Goal: Task Accomplishment & Management: Manage account settings

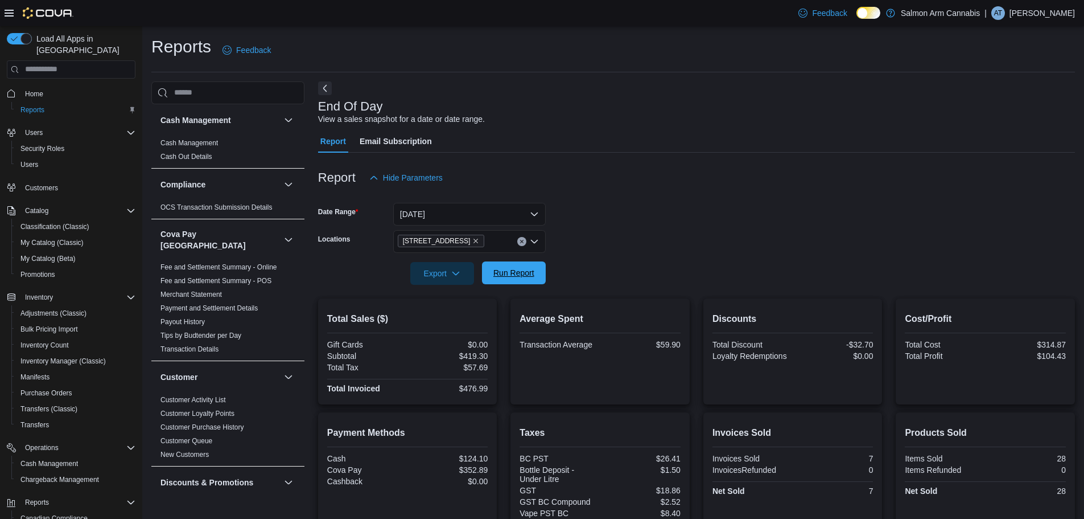
scroll to position [105, 0]
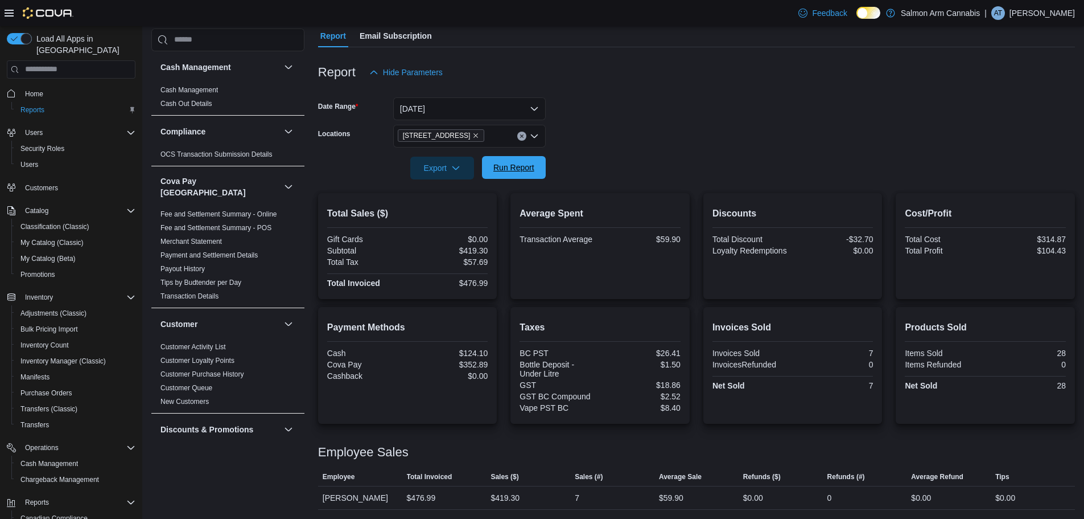
click at [495, 159] on span "Run Report" at bounding box center [514, 167] width 50 height 23
click at [472, 136] on icon "Remove 81B Shuswap St NW from selection in this group" at bounding box center [475, 135] width 7 height 7
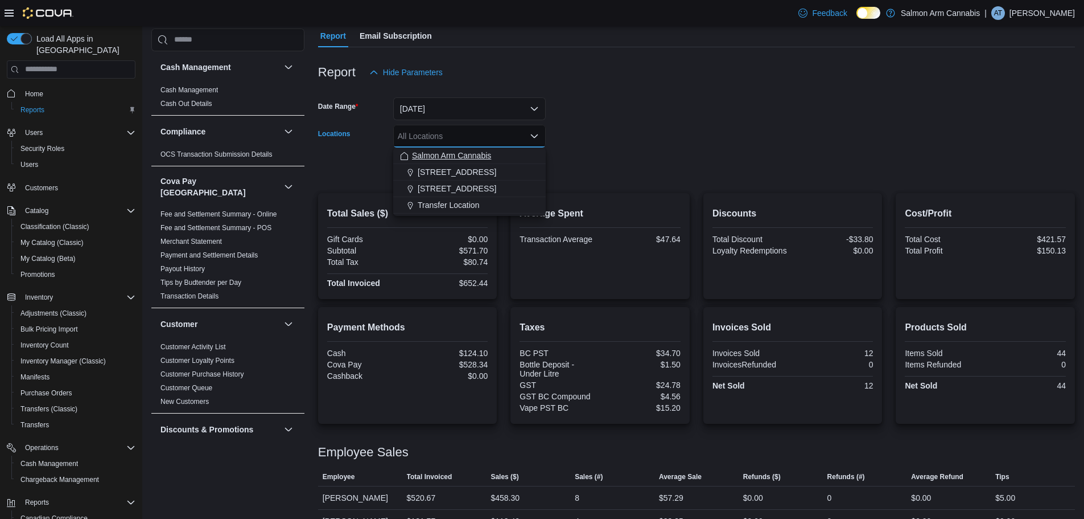
click at [455, 161] on span "Salmon Arm Cannabis" at bounding box center [451, 155] width 79 height 11
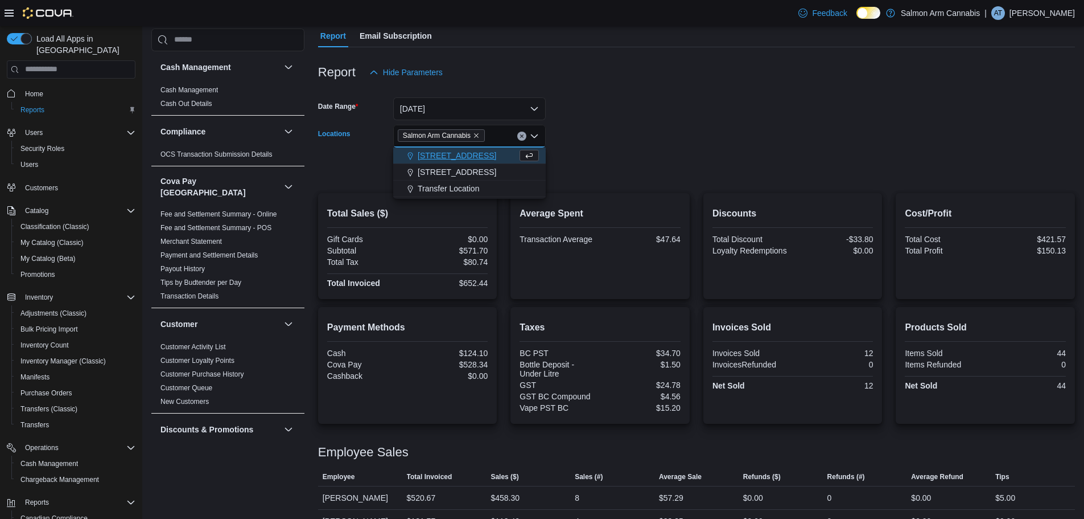
click at [476, 139] on span "Salmon Arm Cannabis" at bounding box center [441, 135] width 77 height 11
click at [475, 137] on icon "Remove Salmon Arm Cannabis from selection in this group" at bounding box center [476, 135] width 7 height 7
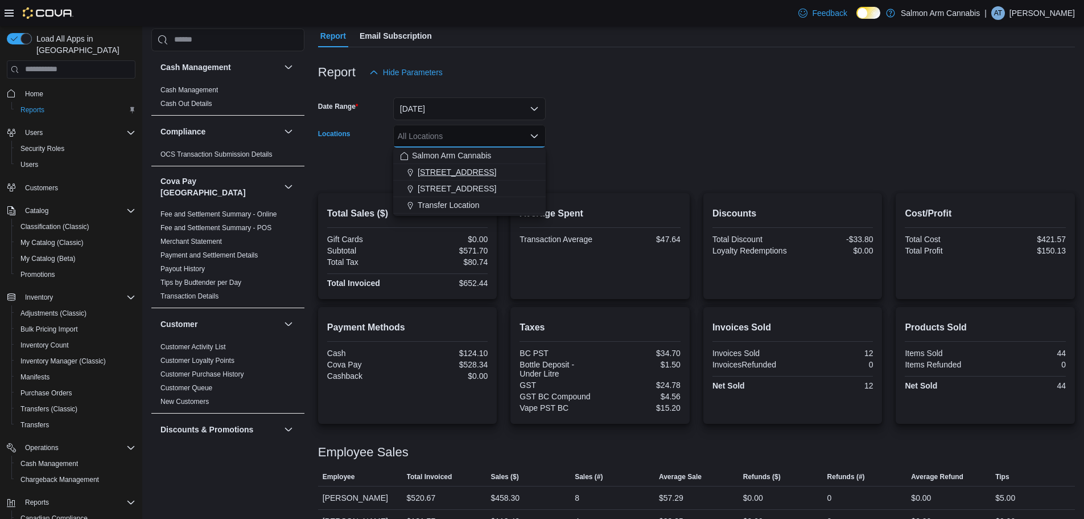
click at [482, 167] on span "[STREET_ADDRESS]" at bounding box center [457, 171] width 79 height 11
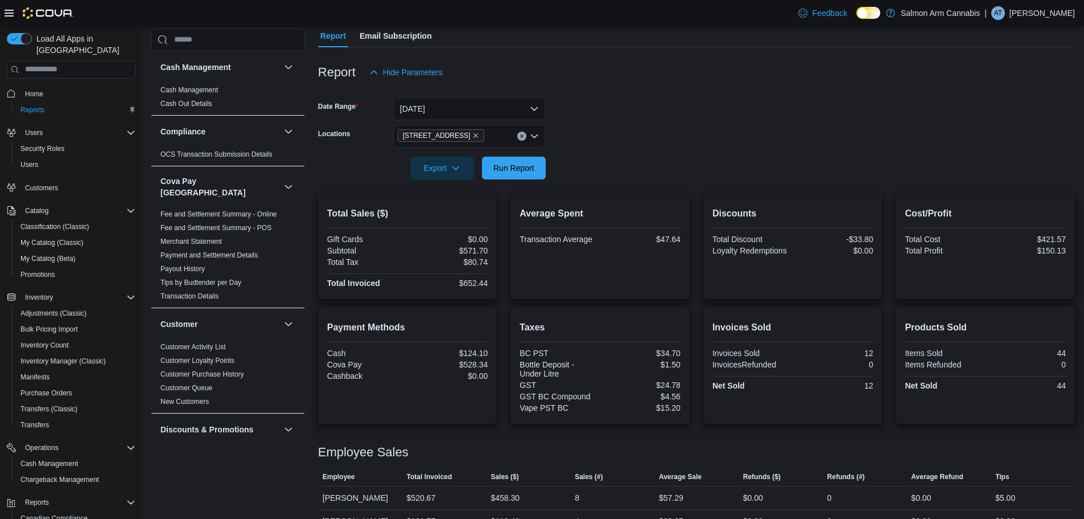
click at [685, 168] on form "Date Range [DATE] Locations [STREET_ADDRESS] Export Run Report" at bounding box center [696, 132] width 757 height 96
click at [514, 166] on span "Run Report" at bounding box center [514, 167] width 41 height 11
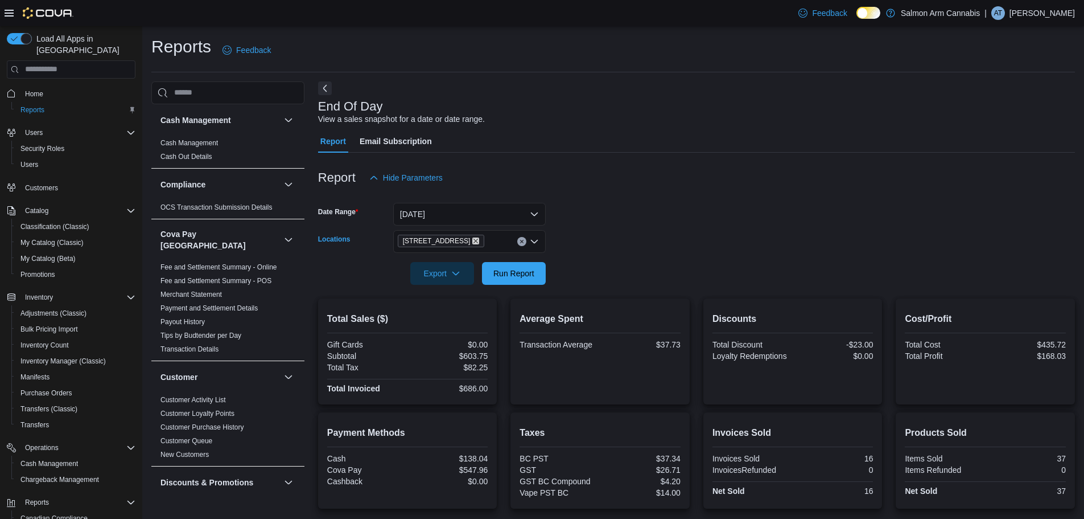
click at [472, 242] on icon "Remove 111 Lakeshore Dr. NE from selection in this group" at bounding box center [475, 240] width 7 height 7
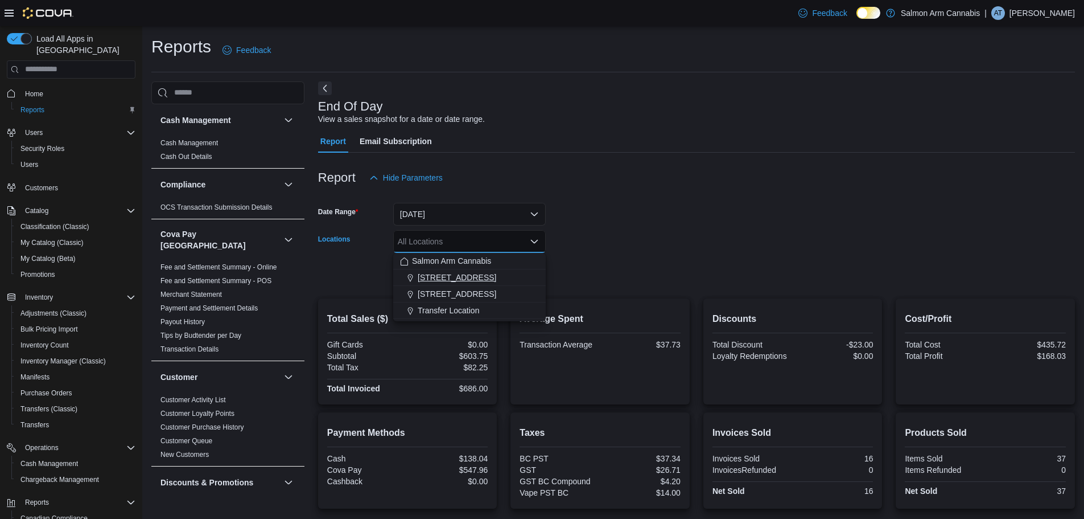
click at [469, 279] on span "[STREET_ADDRESS]" at bounding box center [457, 277] width 79 height 11
click at [472, 236] on span "[STREET_ADDRESS]" at bounding box center [441, 240] width 77 height 11
click at [474, 239] on icon "Remove 111 Lakeshore Dr. NE from selection in this group" at bounding box center [476, 241] width 5 height 5
click at [498, 293] on div "[STREET_ADDRESS]" at bounding box center [469, 293] width 139 height 11
drag, startPoint x: 646, startPoint y: 240, endPoint x: 627, endPoint y: 249, distance: 20.9
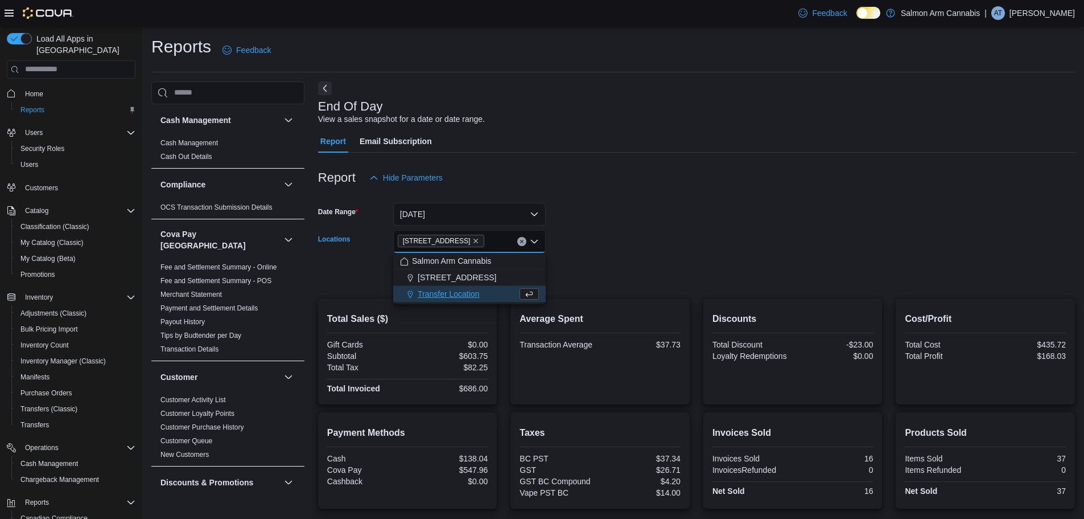
click at [646, 241] on form "Date Range Today Locations 81B Shuswap St NW Combo box. Selected. 81B Shuswap S…" at bounding box center [696, 237] width 757 height 96
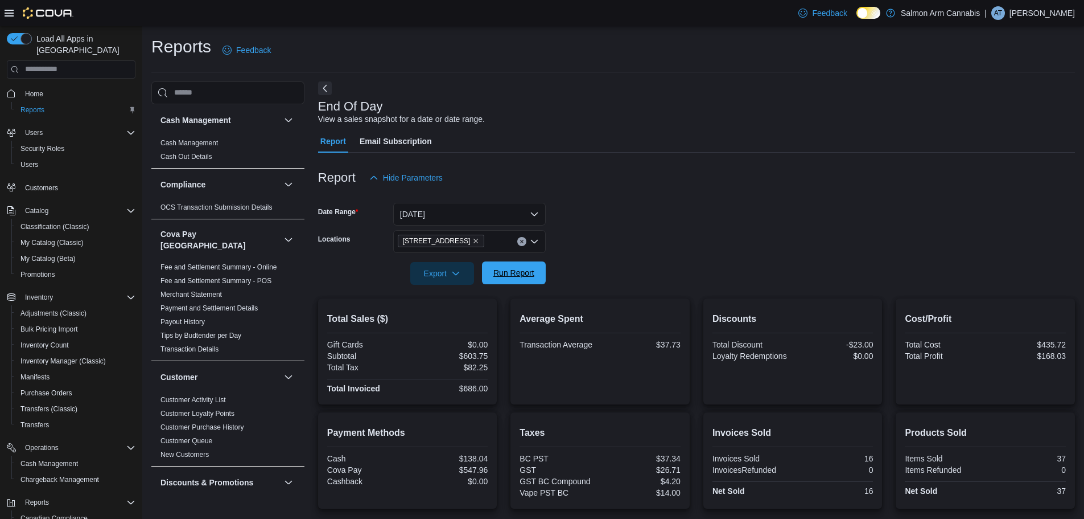
click at [487, 272] on button "Run Report" at bounding box center [514, 272] width 64 height 23
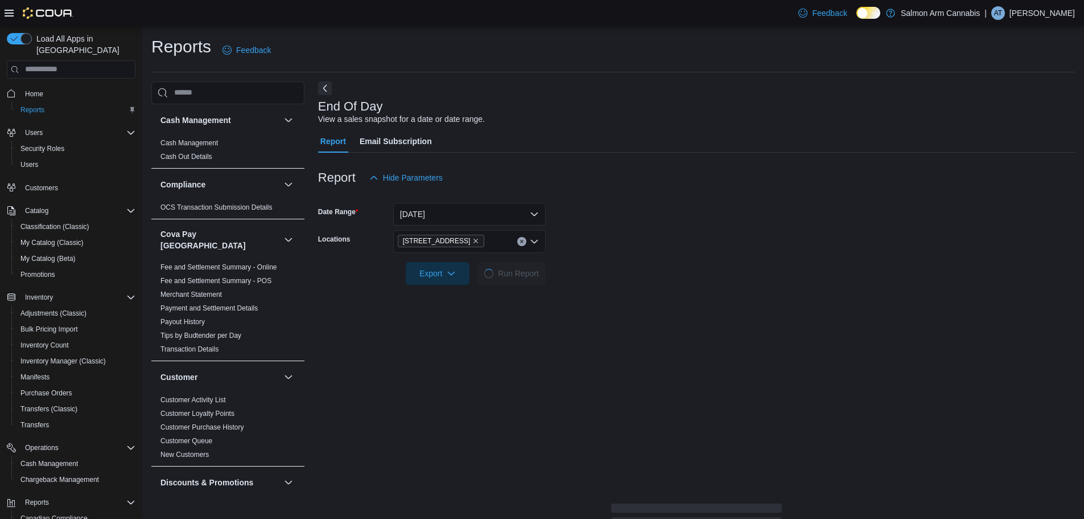
click at [685, 264] on form "Date Range Today Locations 81B Shuswap St NW Export Run Report" at bounding box center [696, 237] width 757 height 96
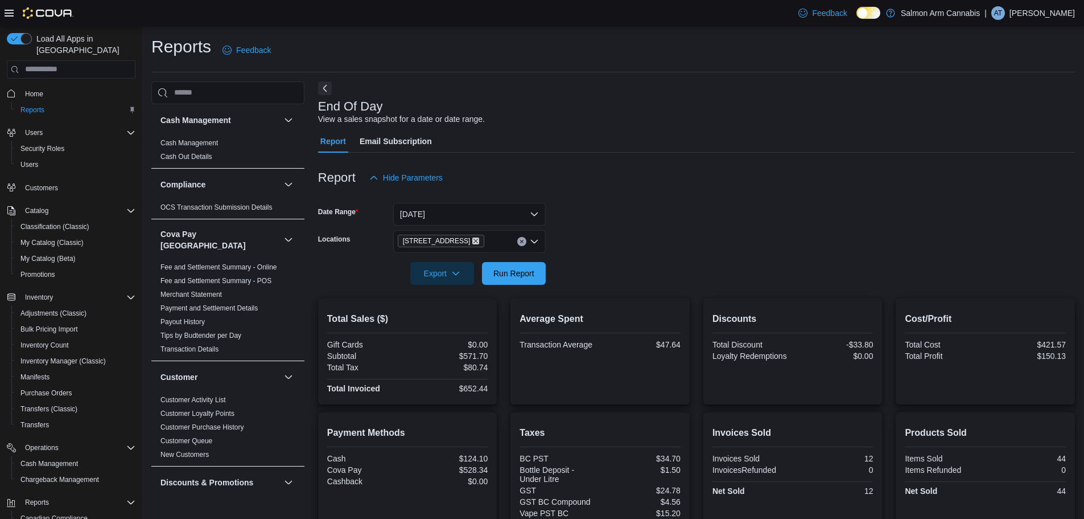
click at [472, 239] on icon "Remove 81B Shuswap St NW from selection in this group" at bounding box center [475, 240] width 7 height 7
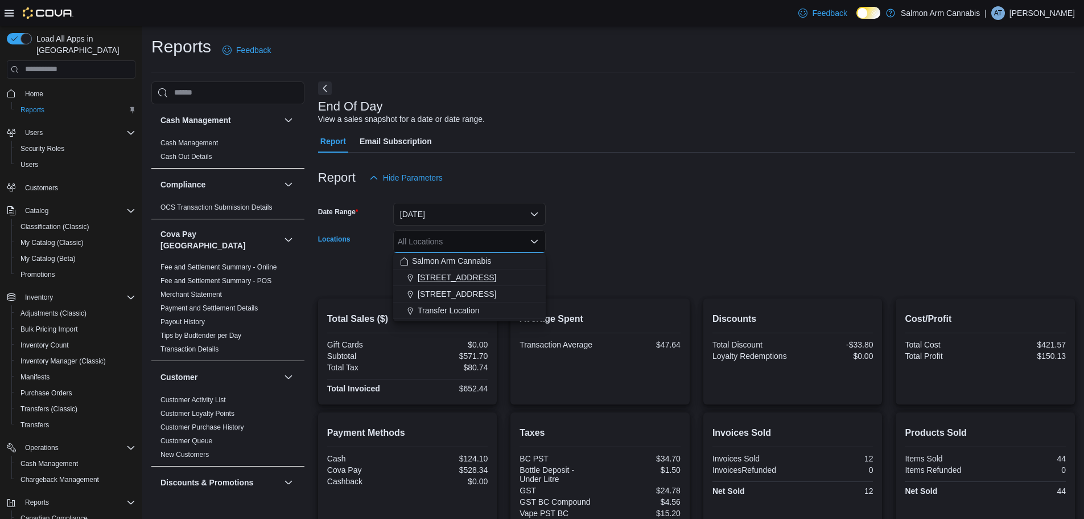
click at [475, 282] on span "[STREET_ADDRESS]" at bounding box center [457, 277] width 79 height 11
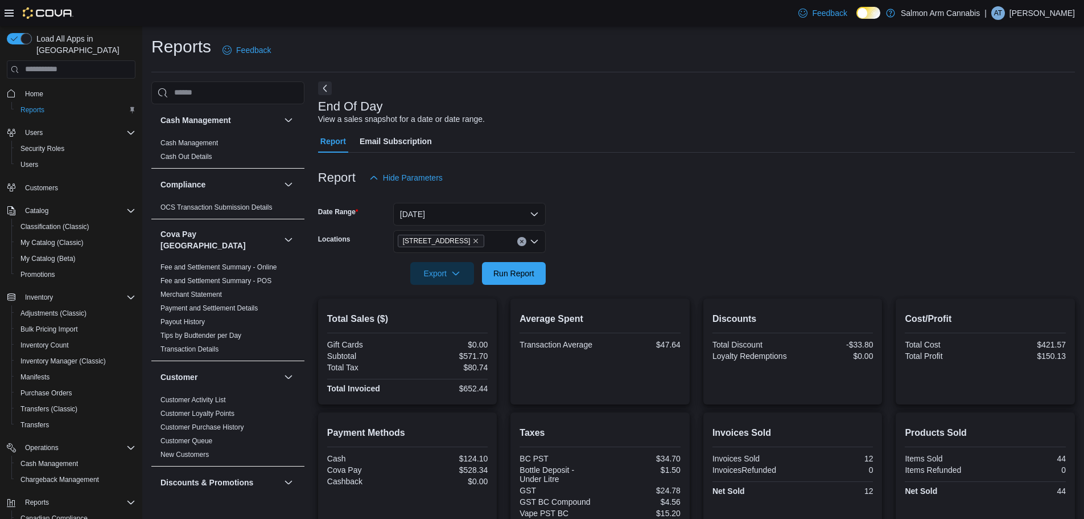
click at [675, 262] on form "Date Range Today Locations 111 Lakeshore Dr. NE Export Run Report" at bounding box center [696, 237] width 757 height 96
click at [507, 268] on span "Run Report" at bounding box center [514, 272] width 41 height 11
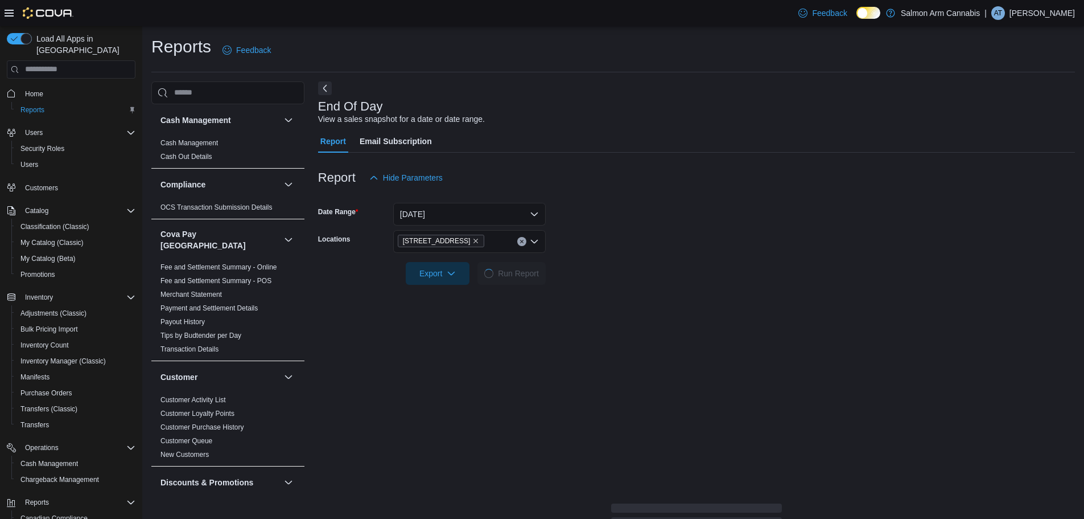
click at [844, 223] on form "Date Range Today Locations 111 Lakeshore Dr. NE Export Run Report" at bounding box center [696, 237] width 757 height 96
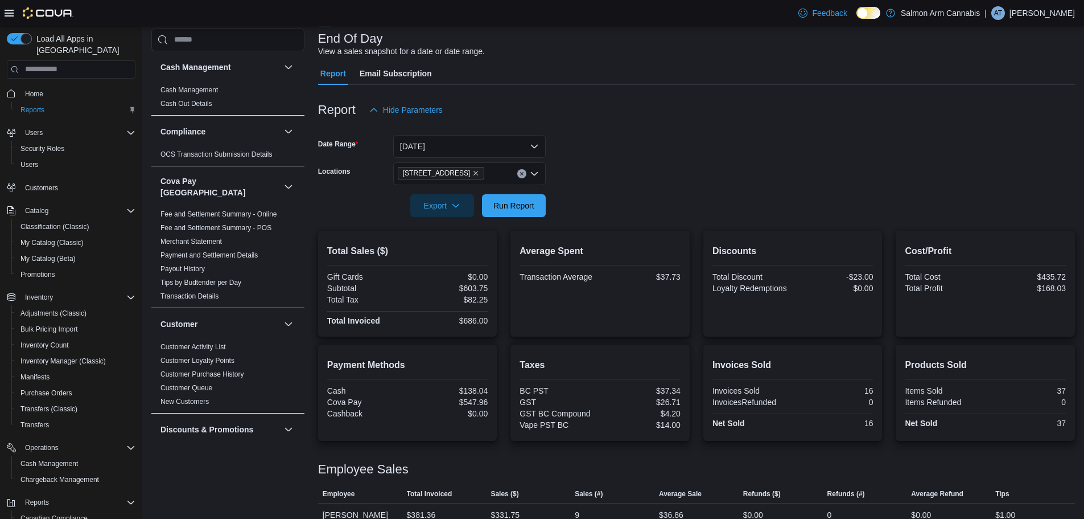
scroll to position [108, 0]
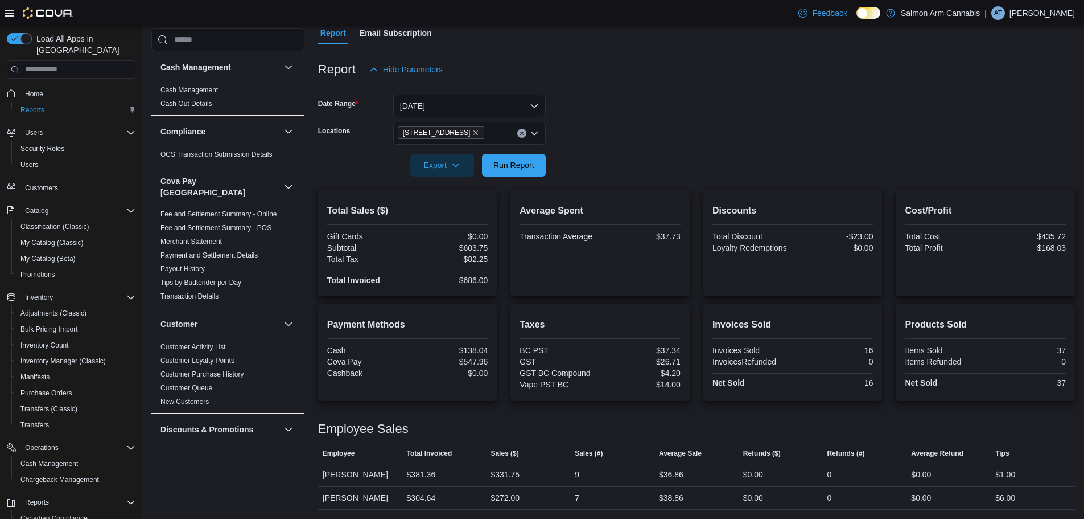
click at [778, 179] on div at bounding box center [696, 183] width 757 height 14
click at [472, 134] on icon "Remove 111 Lakeshore Dr. NE from selection in this group" at bounding box center [475, 132] width 7 height 7
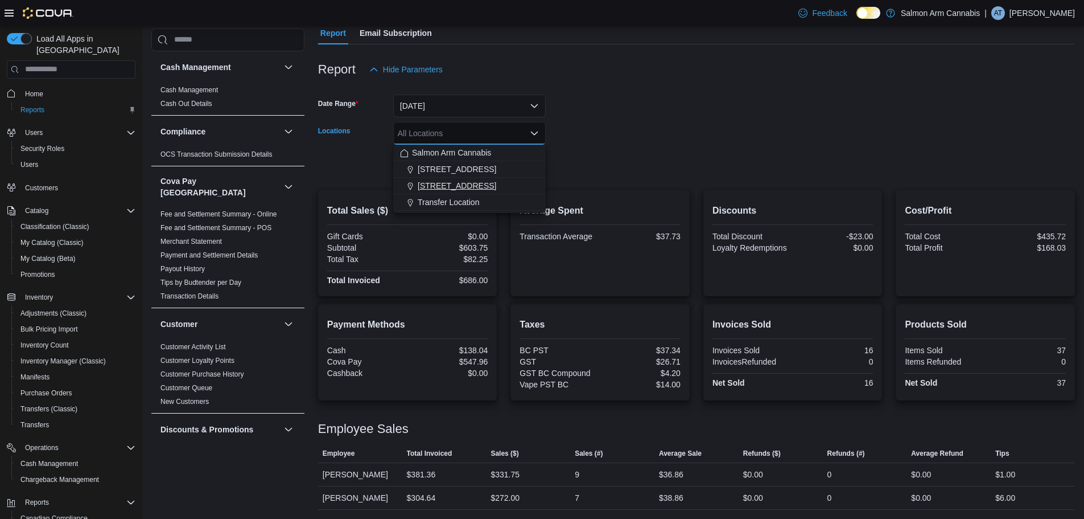
click at [468, 182] on span "[STREET_ADDRESS]" at bounding box center [457, 185] width 79 height 11
click at [681, 145] on div at bounding box center [696, 149] width 757 height 9
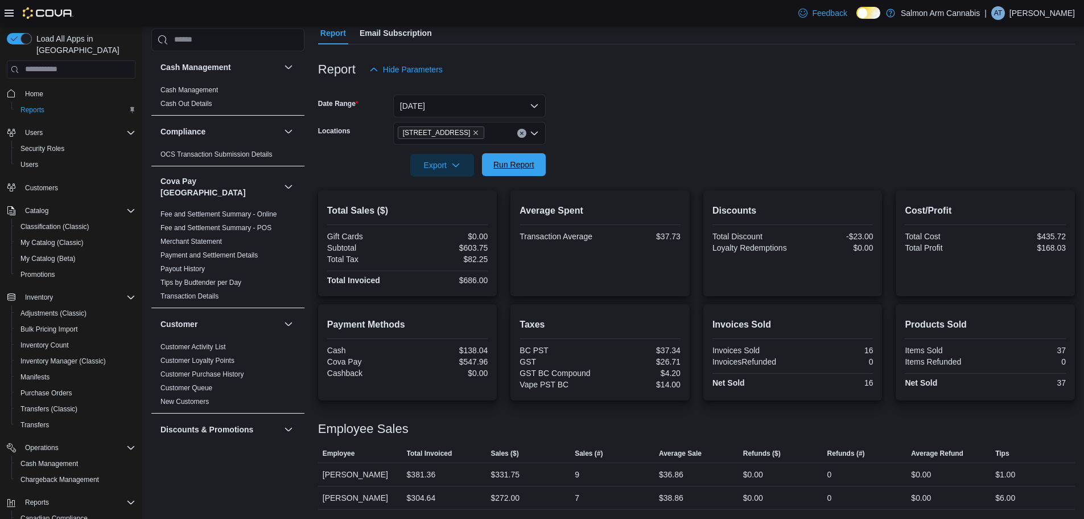
click at [515, 167] on span "Run Report" at bounding box center [514, 164] width 41 height 11
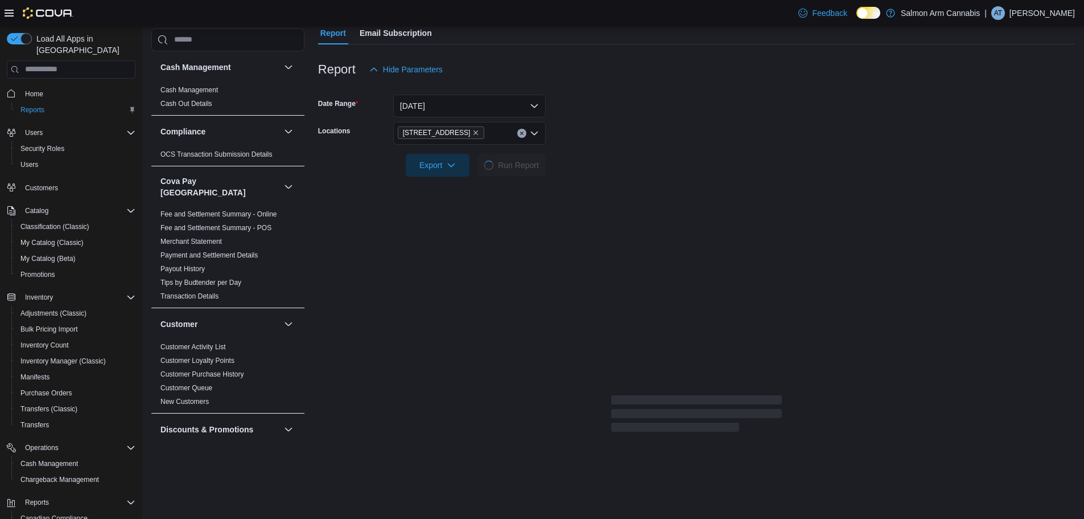
click at [836, 124] on form "Date Range Today Locations 81B Shuswap St NW Export Run Report" at bounding box center [696, 129] width 757 height 96
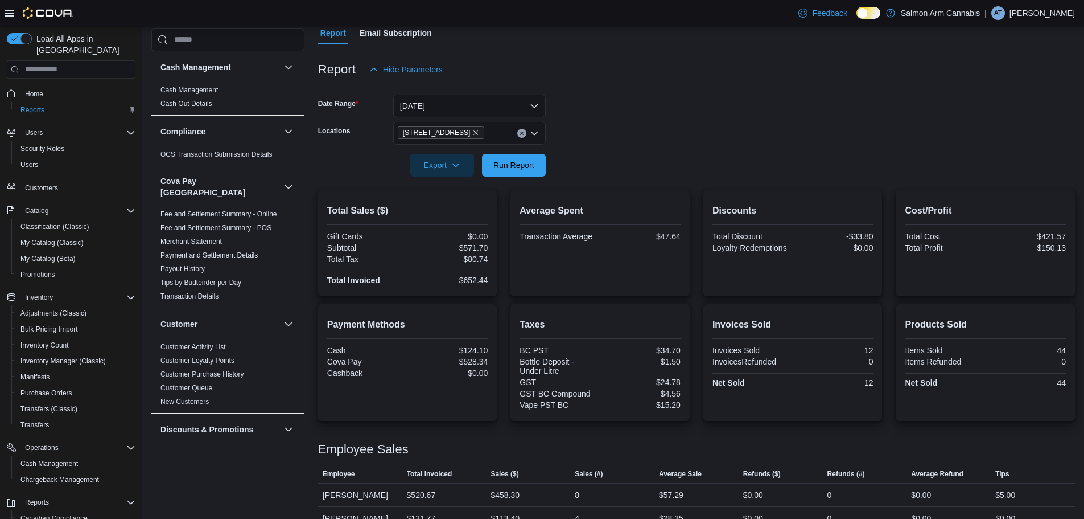
click at [808, 155] on form "Date Range Today Locations 81B Shuswap St NW Export Run Report" at bounding box center [696, 129] width 757 height 96
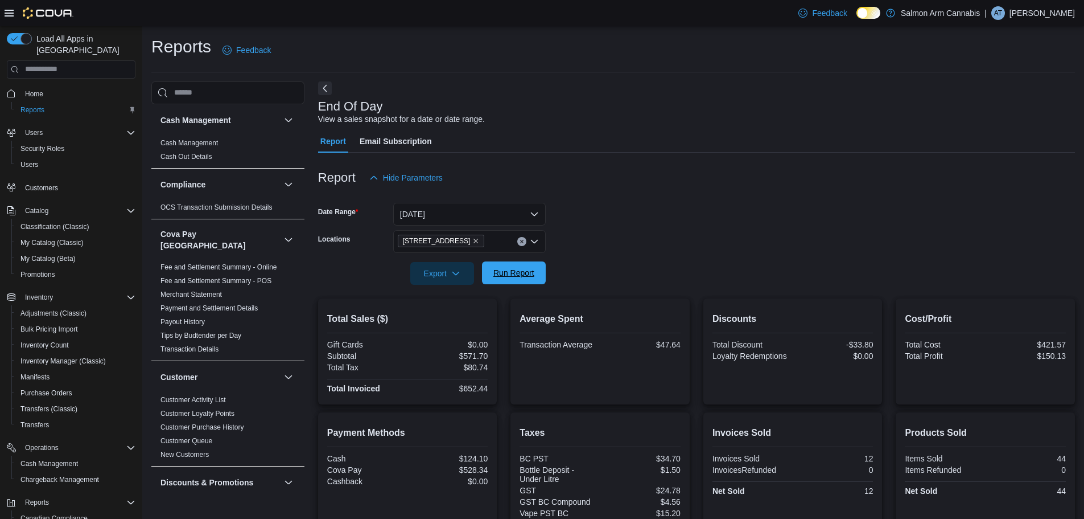
click at [536, 264] on span "Run Report" at bounding box center [514, 272] width 50 height 23
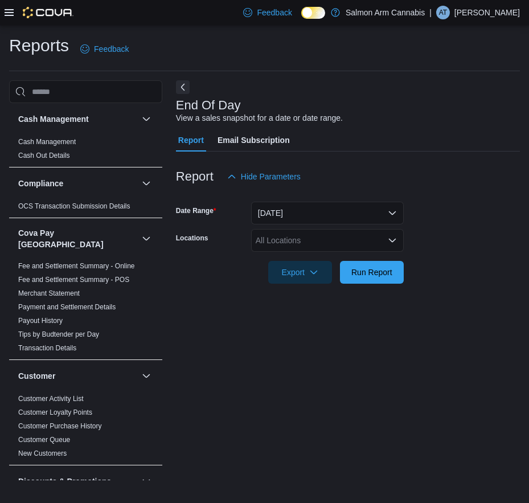
click at [13, 17] on icon at bounding box center [9, 12] width 9 height 9
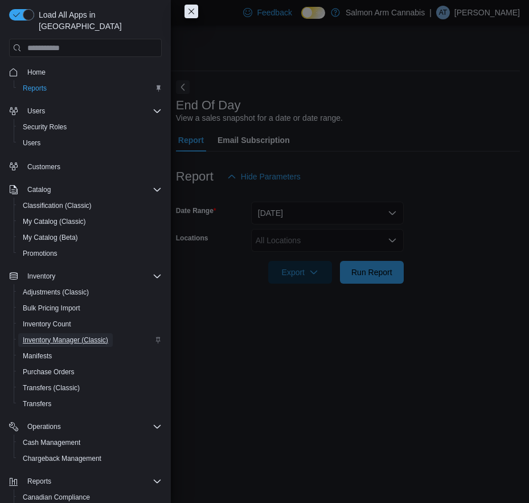
click at [91, 335] on span "Inventory Manager (Classic)" at bounding box center [65, 339] width 85 height 9
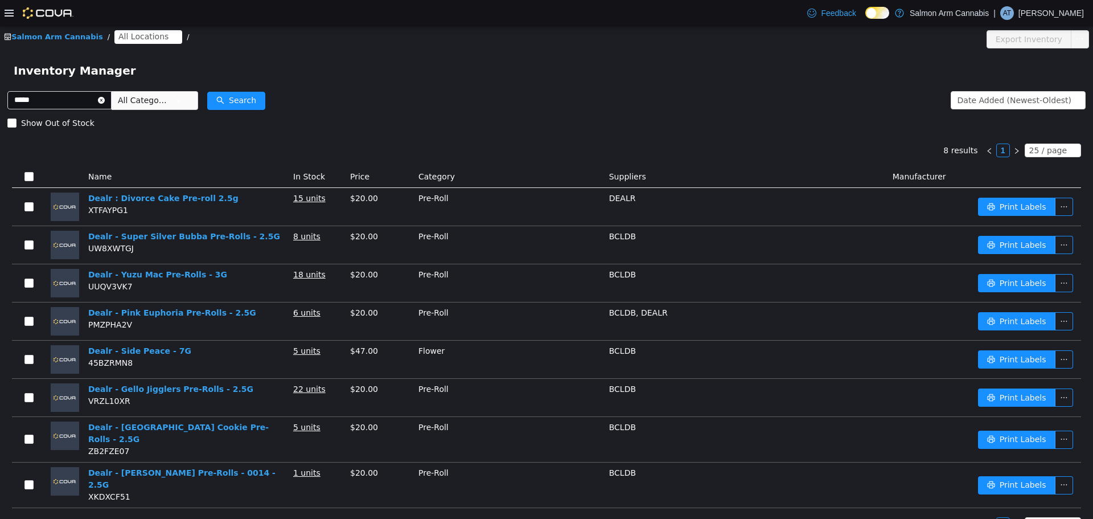
click at [141, 35] on span "All Locations" at bounding box center [143, 36] width 50 height 13
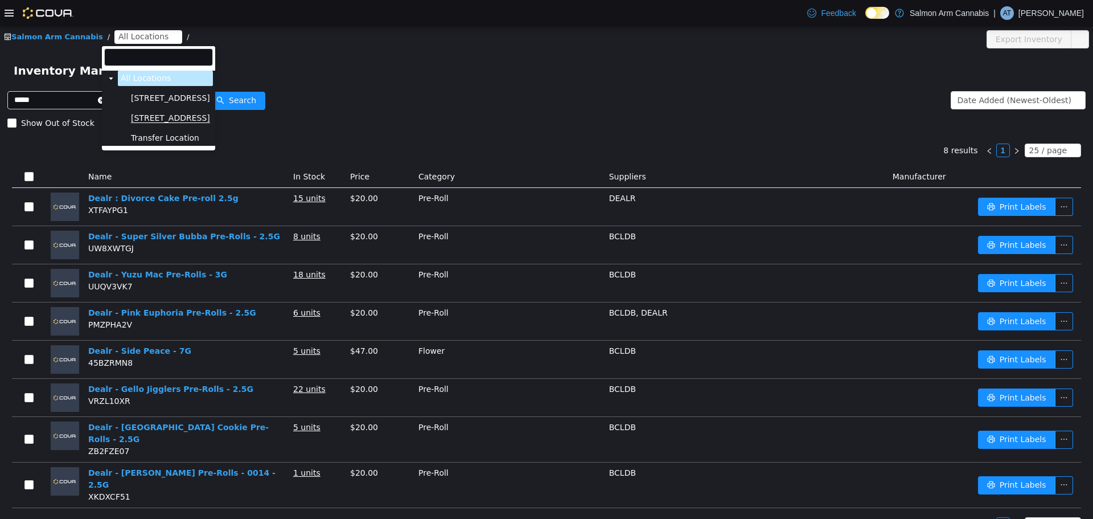
click at [168, 115] on span "[STREET_ADDRESS]" at bounding box center [170, 118] width 79 height 10
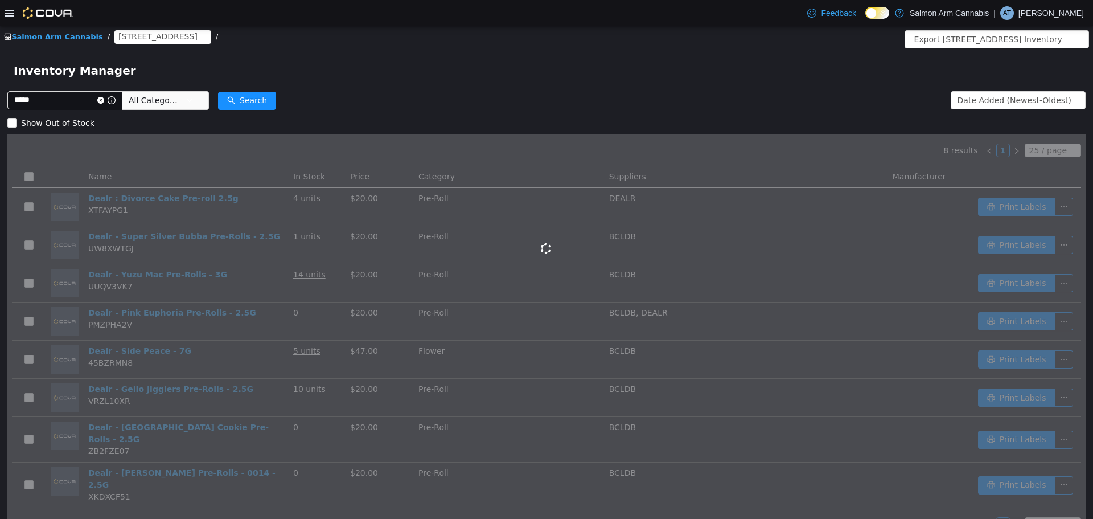
click at [269, 55] on div "Inventory Manager" at bounding box center [546, 70] width 1093 height 36
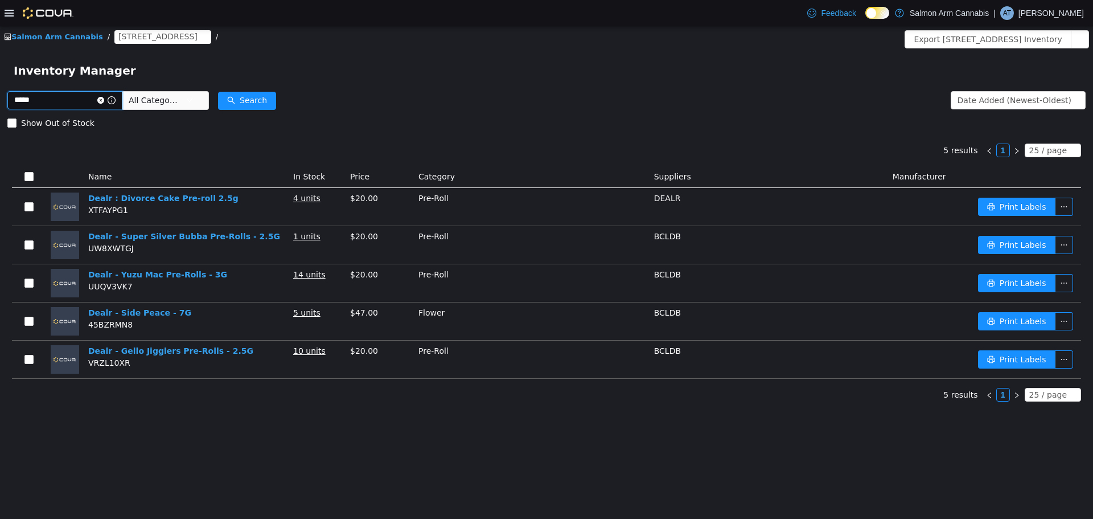
click at [92, 104] on input "*****" at bounding box center [64, 100] width 115 height 18
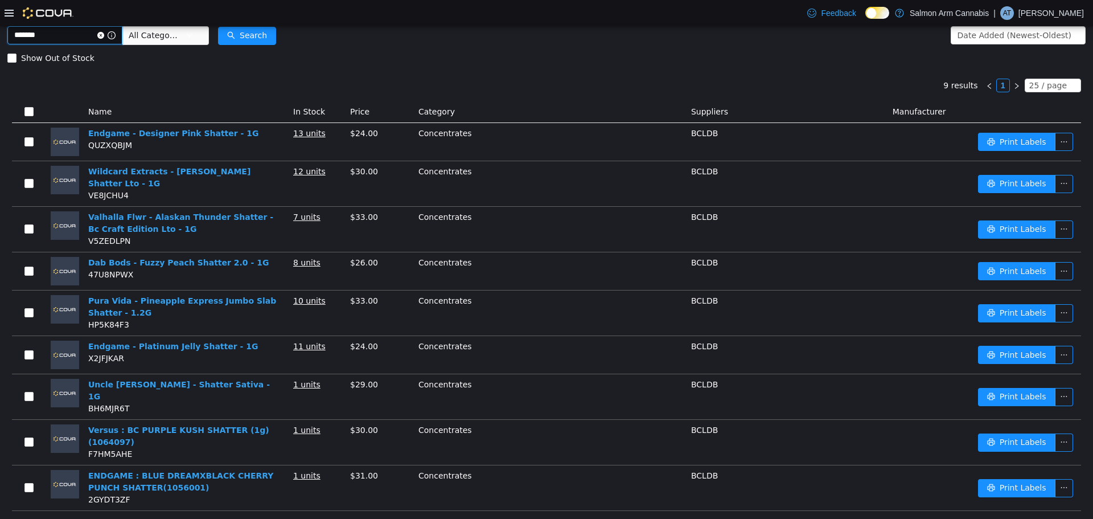
scroll to position [67, 0]
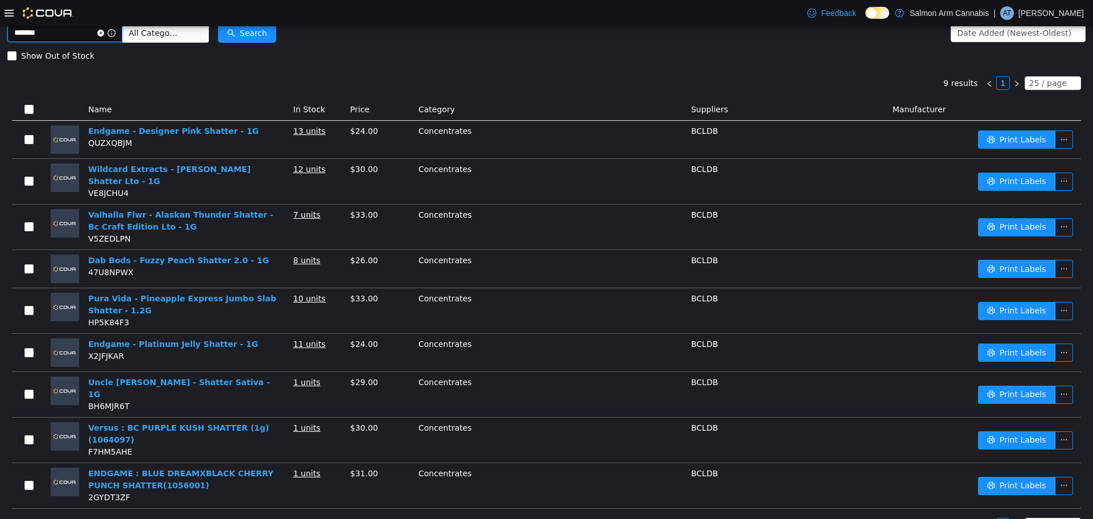
click at [38, 36] on input "*******" at bounding box center [64, 32] width 115 height 18
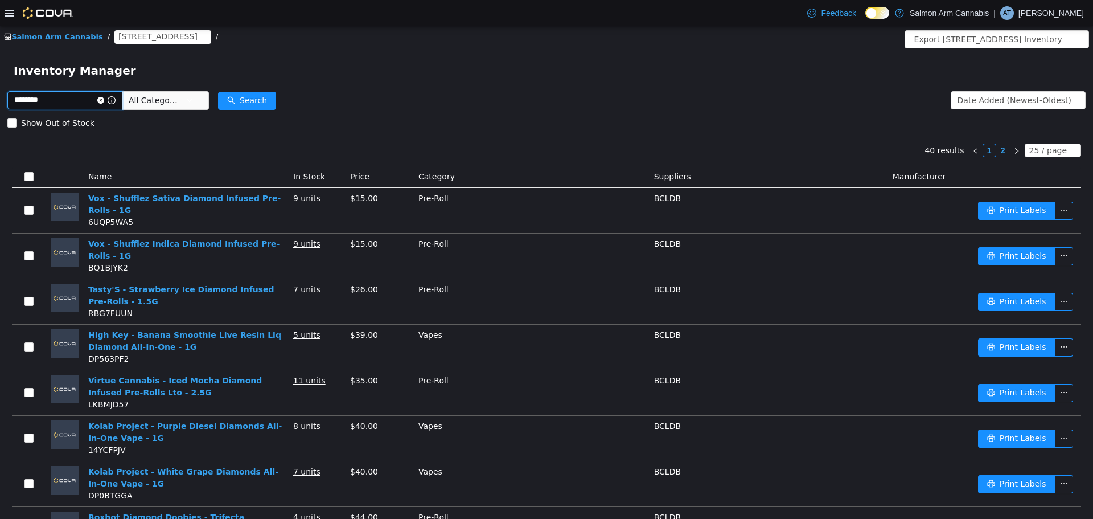
click at [40, 100] on input "********" at bounding box center [64, 100] width 115 height 18
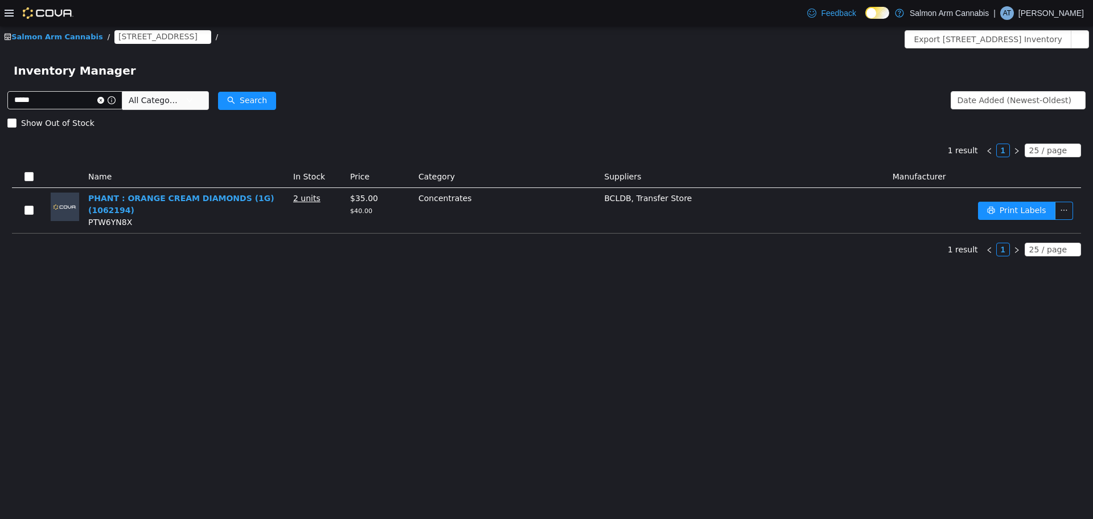
click at [507, 105] on form "***** All Categories Date Added (Newest-Oldest) Search Show Out of Stock" at bounding box center [546, 111] width 1078 height 46
click at [88, 108] on input "*****" at bounding box center [64, 100] width 115 height 18
click at [83, 108] on input "*****" at bounding box center [64, 100] width 115 height 18
type input "*"
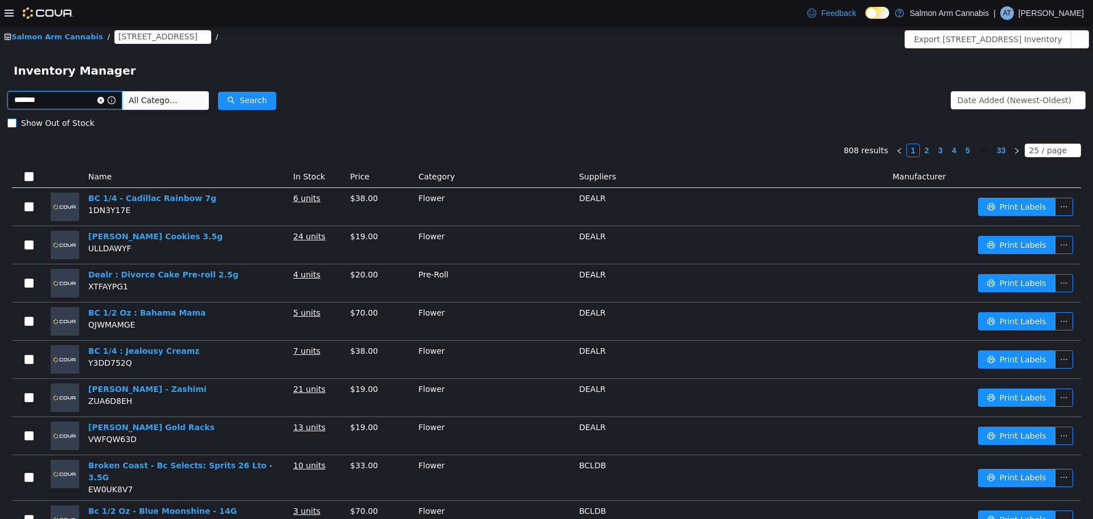
type input "*******"
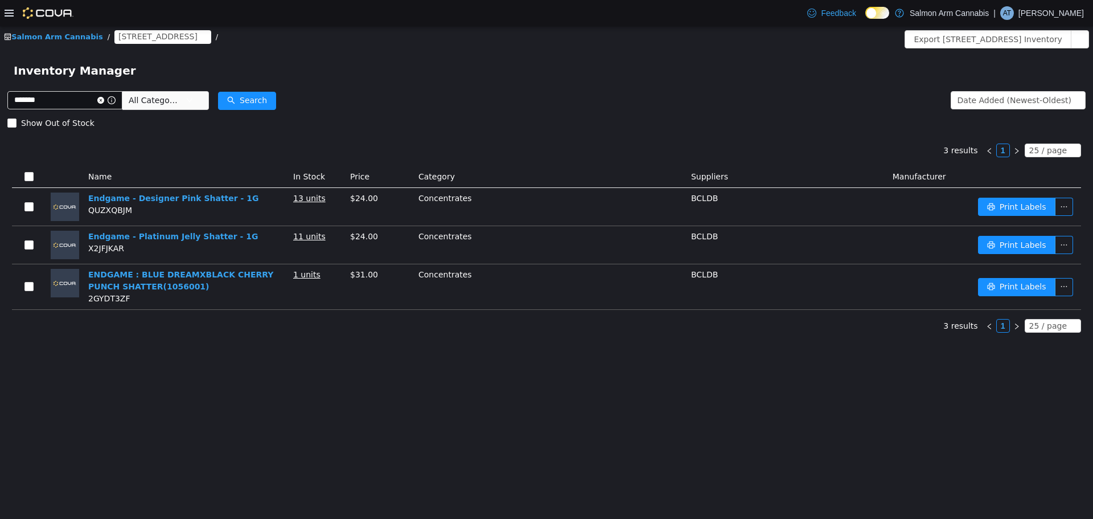
click at [322, 365] on div "Salmon Arm Cannabis / 81B Shuswap St NW / Export 81B Shuswap St NW Inventory In…" at bounding box center [546, 272] width 1093 height 492
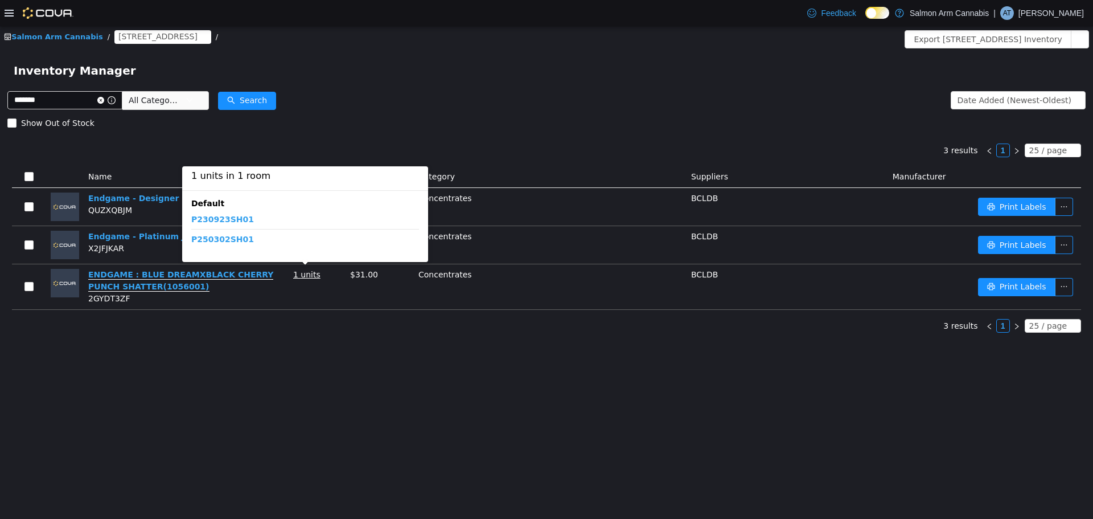
click at [270, 276] on link "ENDGAME : BLUE DREAMXBLACK CHERRY PUNCH SHATTER(1056001)" at bounding box center [180, 280] width 185 height 22
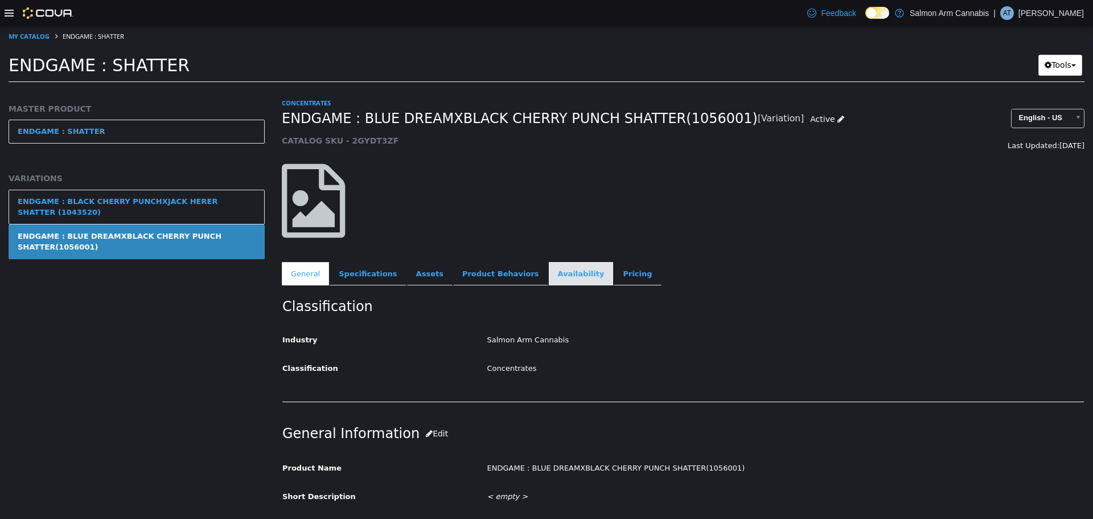
click at [549, 278] on link "Availability" at bounding box center [581, 273] width 65 height 24
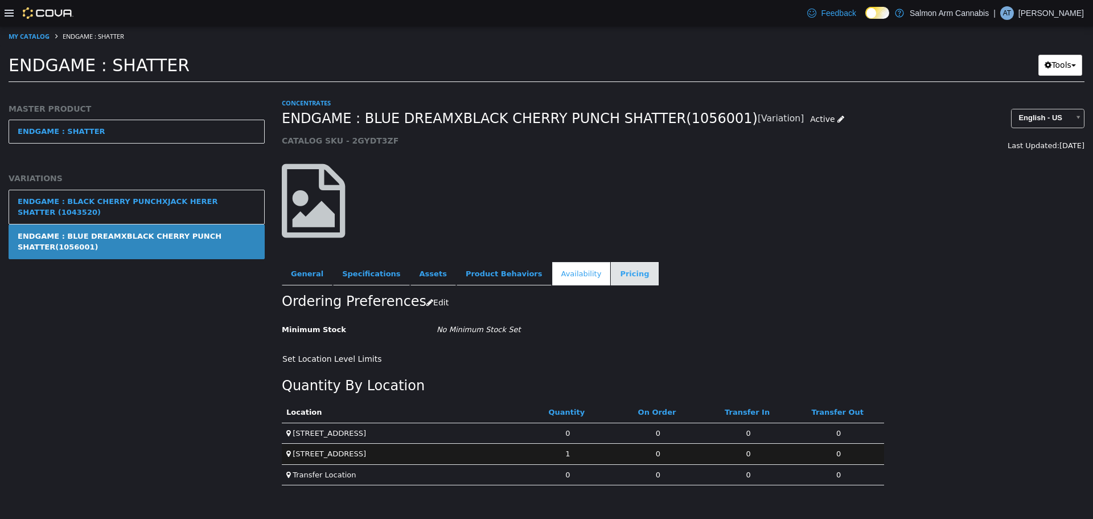
click at [611, 280] on link "Pricing" at bounding box center [634, 273] width 47 height 24
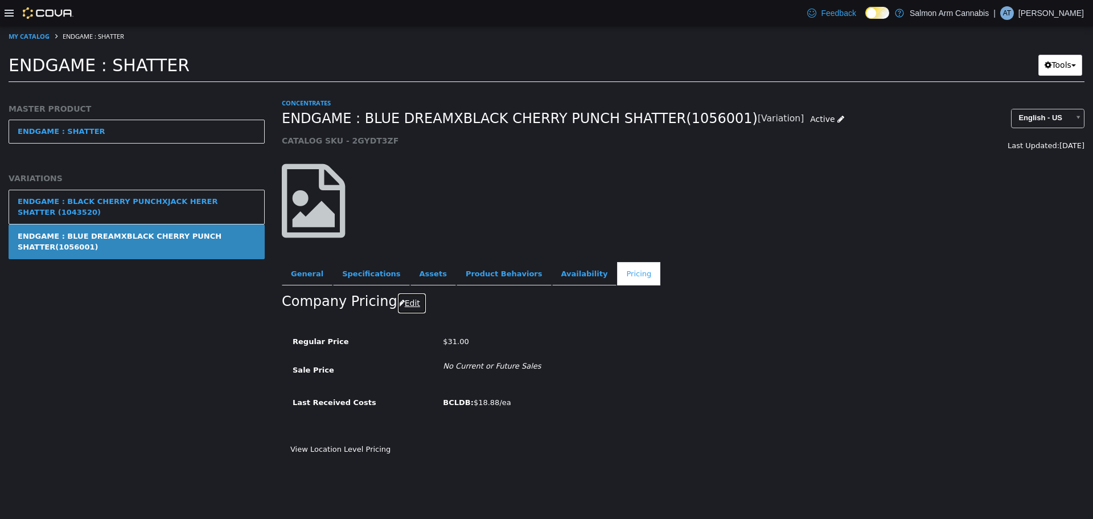
click at [397, 297] on button "Edit" at bounding box center [411, 302] width 29 height 21
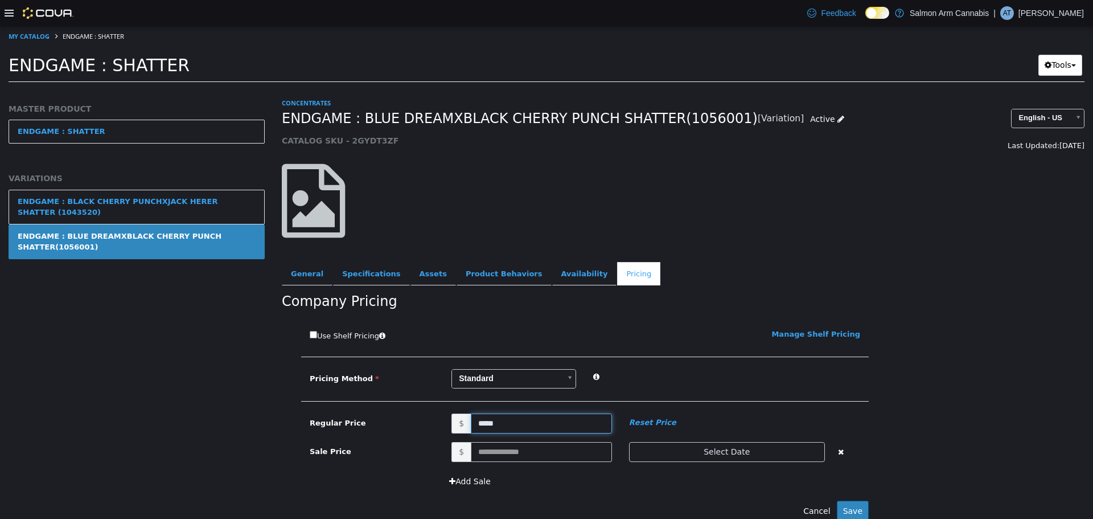
drag, startPoint x: 504, startPoint y: 424, endPoint x: 281, endPoint y: 394, distance: 224.5
click at [342, 398] on div "Pricing Method Standard * Regular Price $ ***** Reset Price Sale Price $ Select…" at bounding box center [585, 384] width 568 height 32
type input "*****"
click at [852, 511] on button "Save" at bounding box center [853, 510] width 32 height 21
click at [914, 436] on div "Use Shelf Pricing    Manage Shelf Pricing Shelf Price Select a Shelf Price Shel…" at bounding box center [683, 430] width 803 height 226
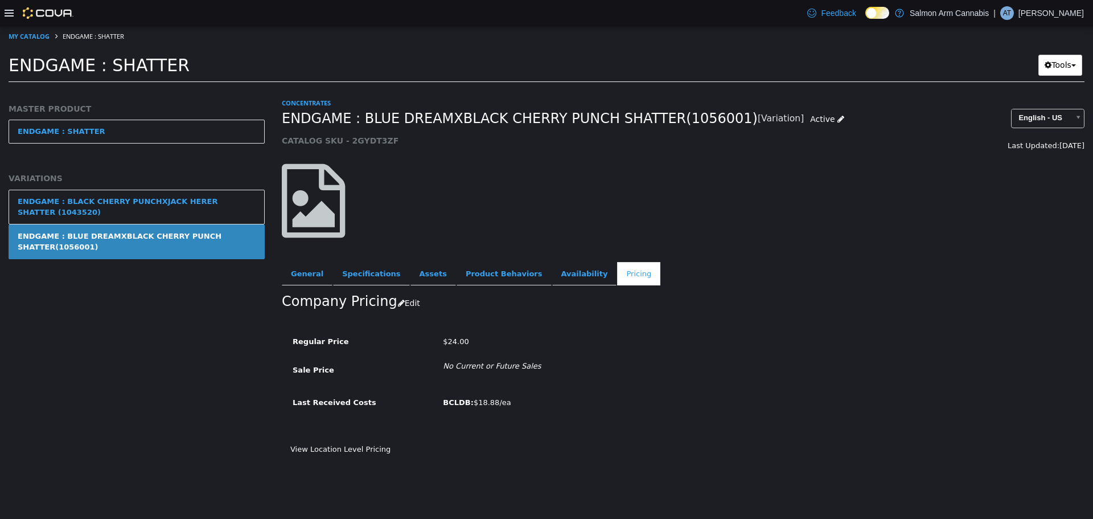
click at [10, 7] on div at bounding box center [39, 12] width 69 height 11
click at [10, 22] on div at bounding box center [39, 13] width 69 height 26
click at [10, 17] on icon at bounding box center [9, 13] width 9 height 9
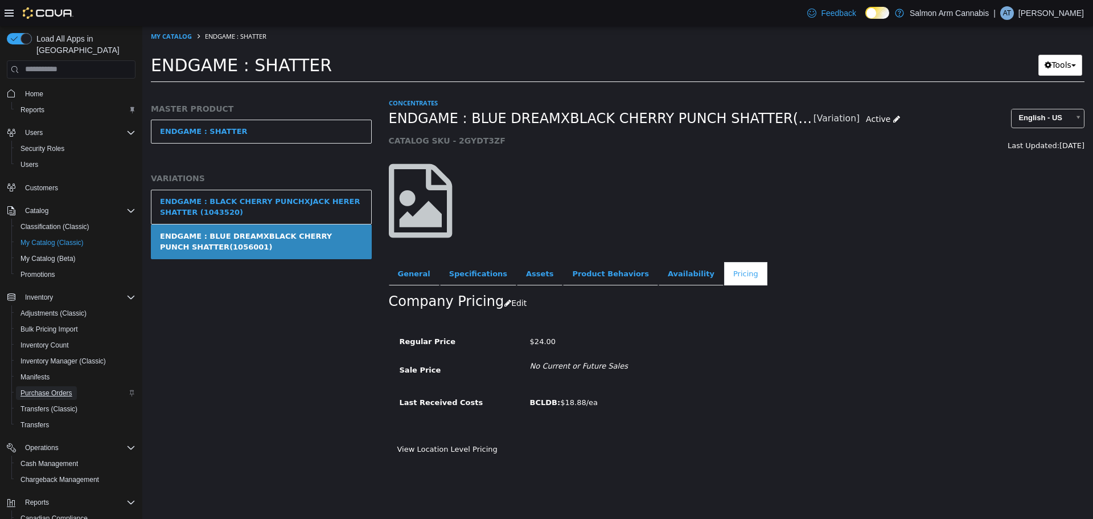
click at [52, 388] on span "Purchase Orders" at bounding box center [46, 392] width 52 height 9
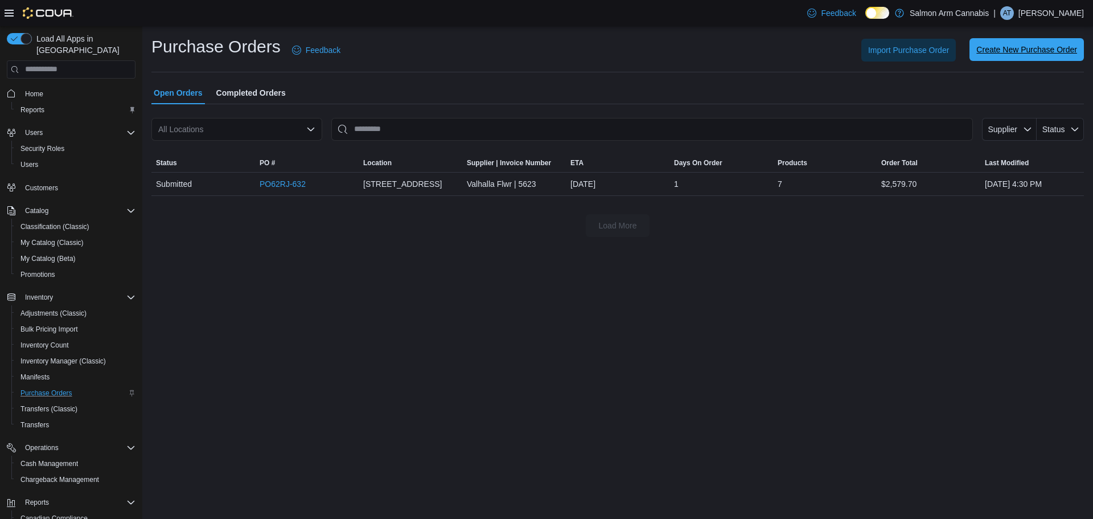
click at [996, 57] on span "Create New Purchase Order" at bounding box center [1026, 49] width 101 height 23
click at [903, 52] on span "Import Purchase Order" at bounding box center [908, 49] width 81 height 11
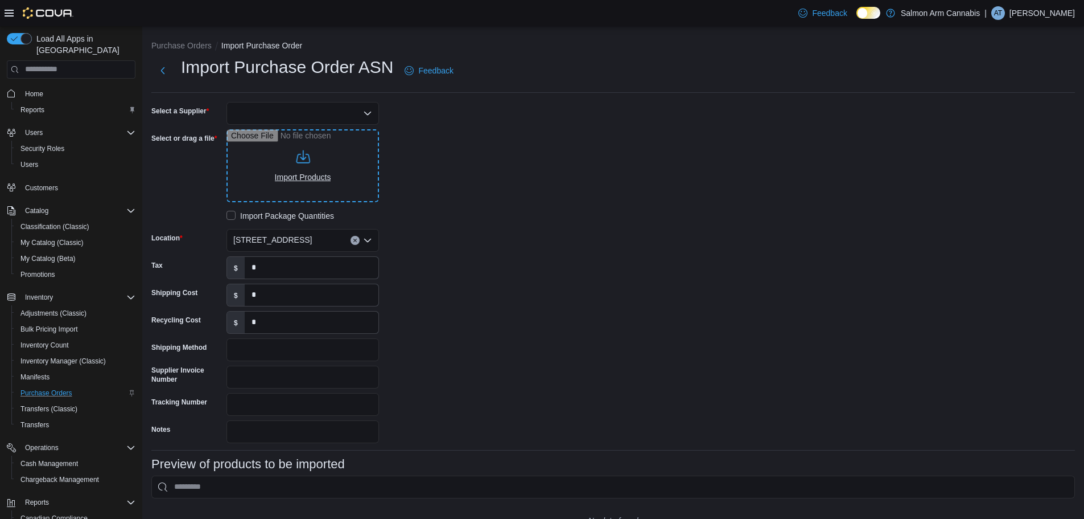
type input "**********"
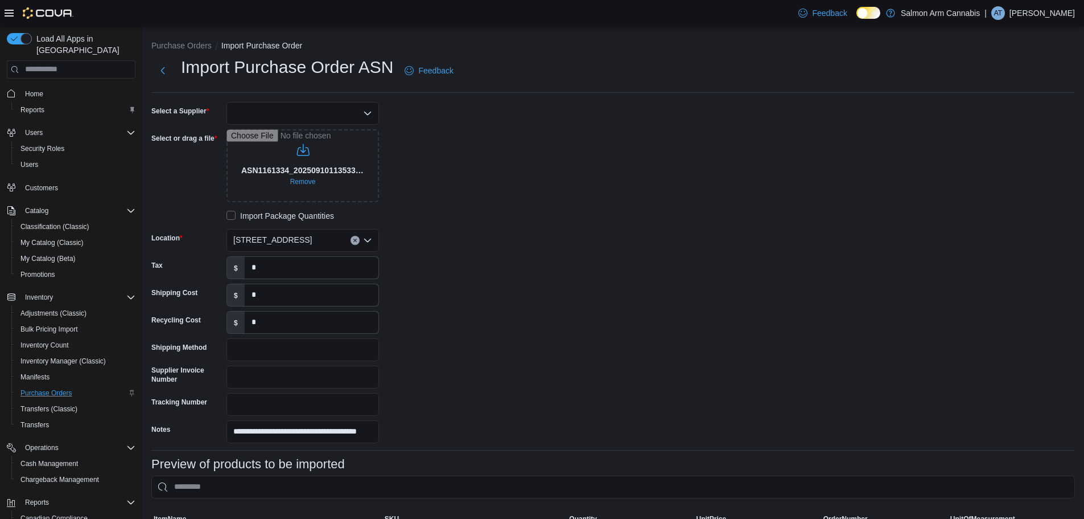
click at [307, 116] on div at bounding box center [303, 113] width 153 height 23
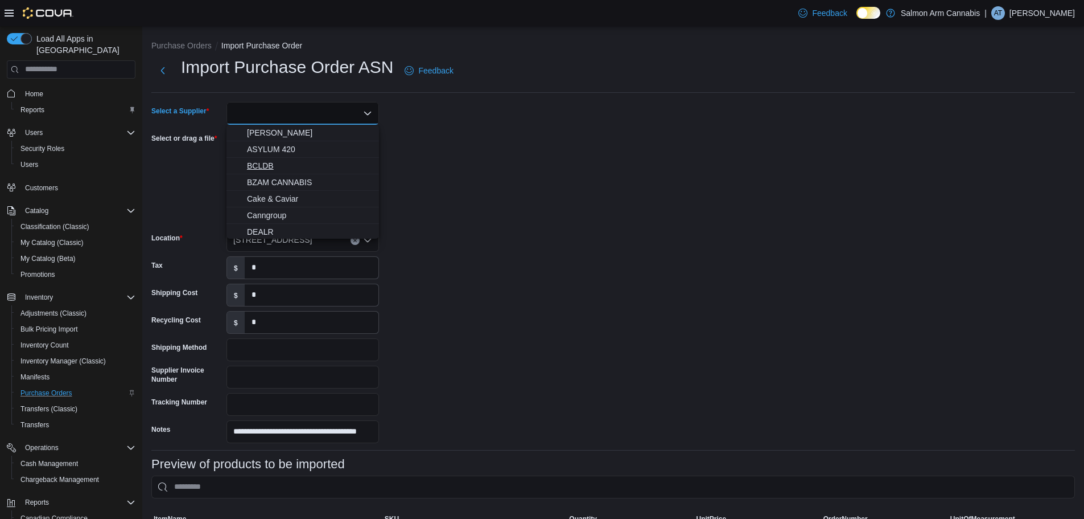
click at [309, 163] on span "BCLDB" at bounding box center [309, 165] width 125 height 11
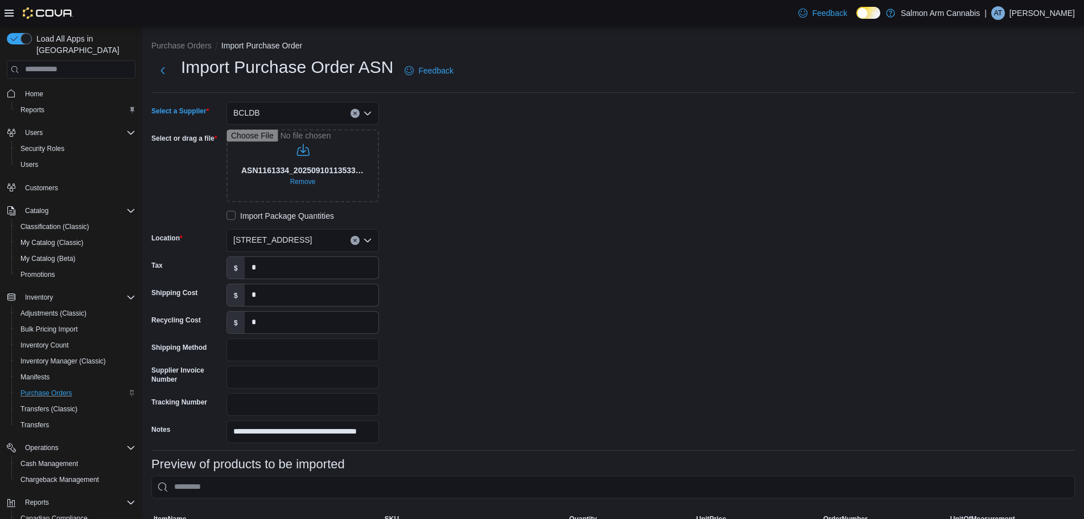
drag, startPoint x: 561, startPoint y: 252, endPoint x: 566, endPoint y: 307, distance: 54.9
click at [561, 255] on div "**********" at bounding box center [613, 272] width 924 height 341
click at [297, 273] on input "*" at bounding box center [312, 268] width 134 height 22
drag, startPoint x: 275, startPoint y: 327, endPoint x: 158, endPoint y: 318, distance: 117.0
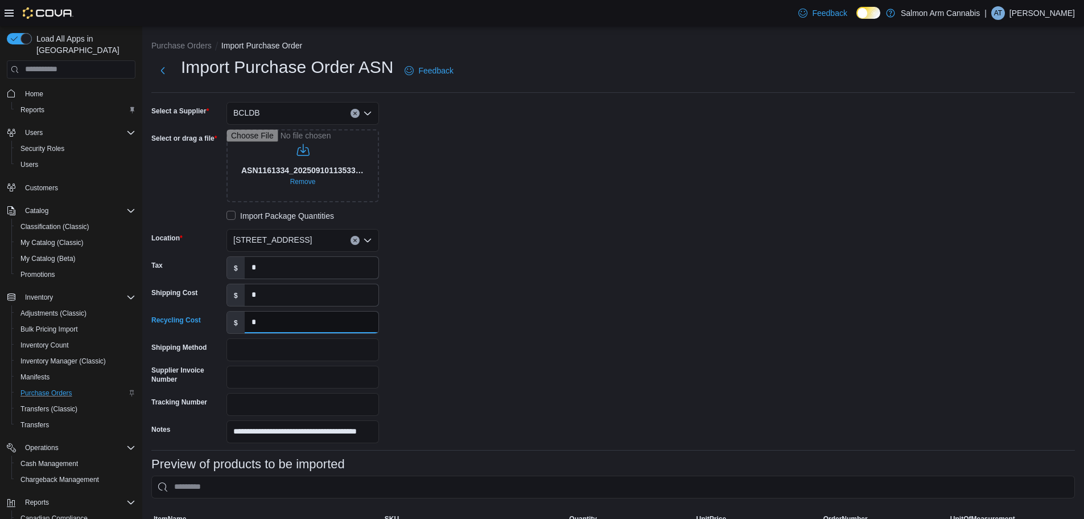
click at [158, 318] on div "Recycling Cost $ *" at bounding box center [265, 322] width 228 height 23
type input "*****"
drag, startPoint x: 278, startPoint y: 289, endPoint x: 104, endPoint y: 290, distance: 173.6
click at [108, 289] on div "**********" at bounding box center [542, 486] width 1084 height 920
type input "******"
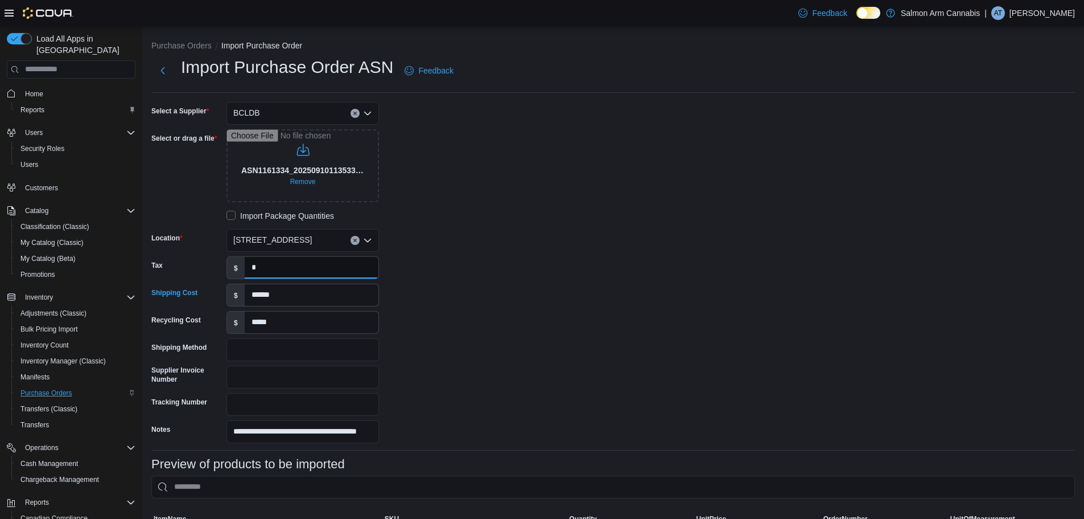
click at [290, 264] on input "*" at bounding box center [312, 268] width 134 height 22
type input "******"
click at [486, 302] on div "**********" at bounding box center [322, 272] width 342 height 341
click at [293, 350] on input "Shipping Method" at bounding box center [303, 349] width 153 height 23
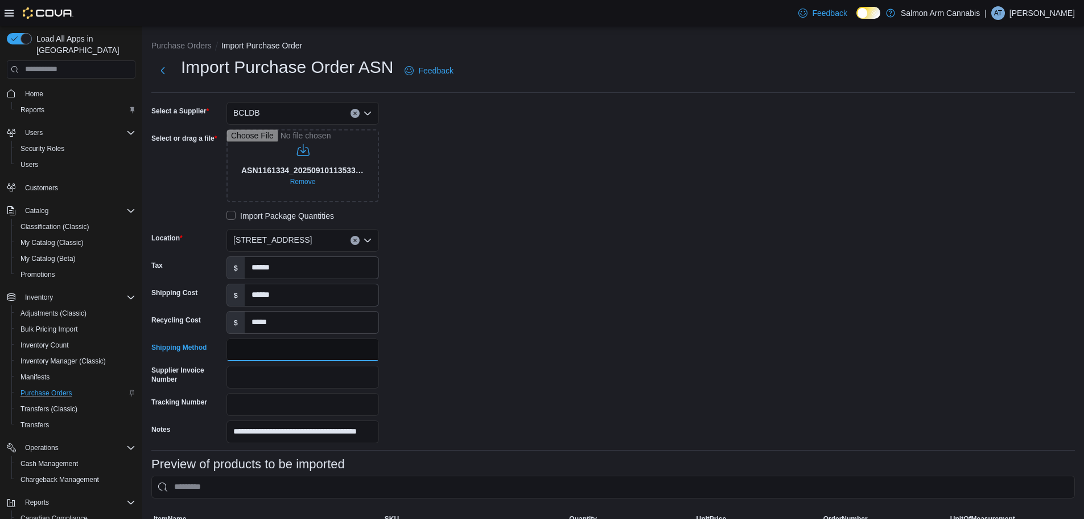
type input "*****"
click at [470, 333] on div "**********" at bounding box center [322, 272] width 342 height 341
click at [301, 380] on input "Supplier Invoice Number" at bounding box center [303, 376] width 153 height 23
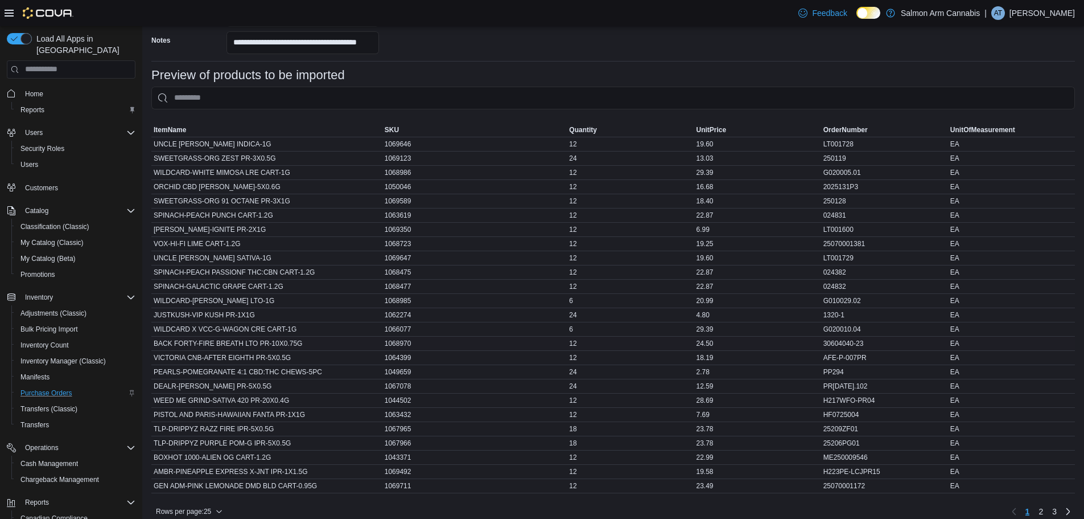
scroll to position [437, 0]
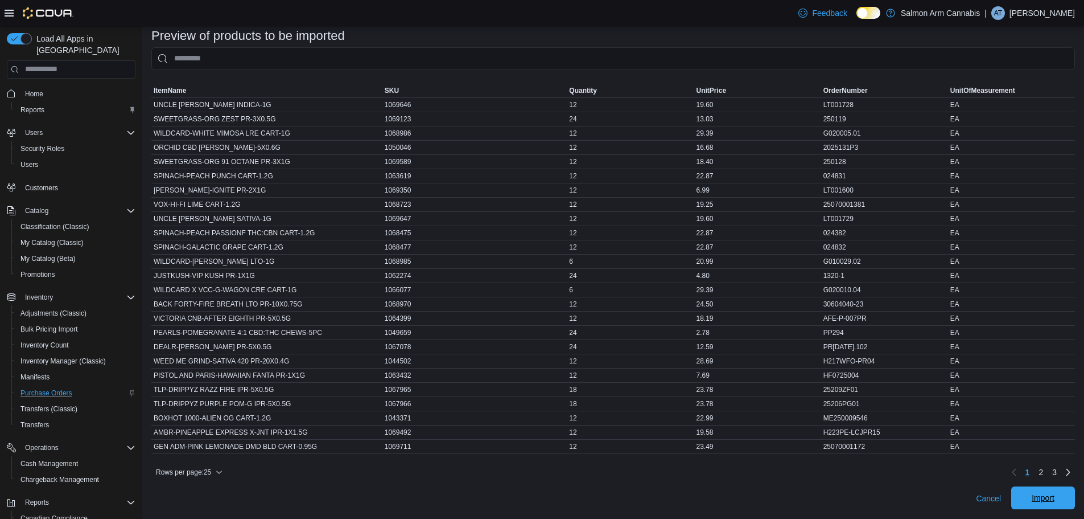
type input "**********"
click at [1042, 496] on span "Import" at bounding box center [1043, 497] width 23 height 11
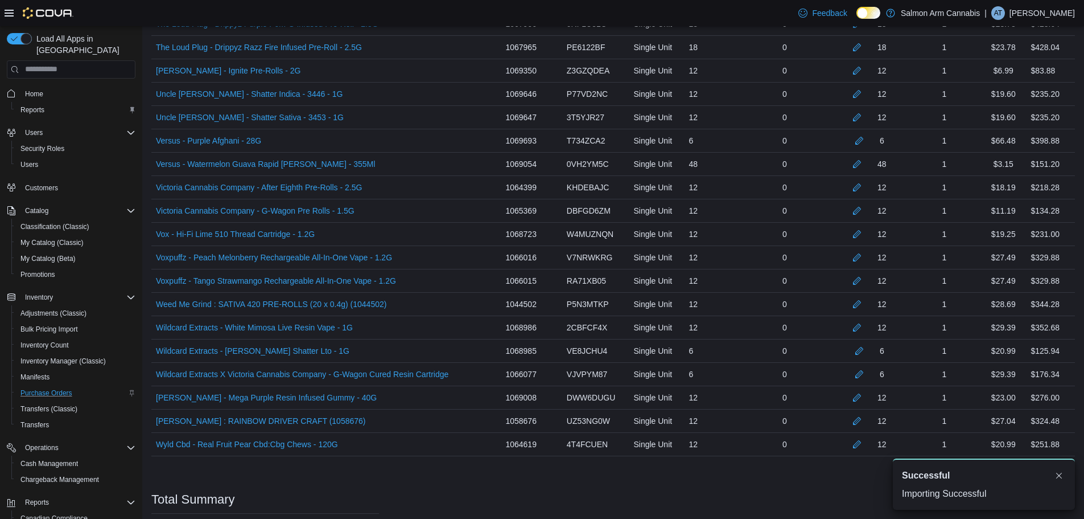
scroll to position [1753, 0]
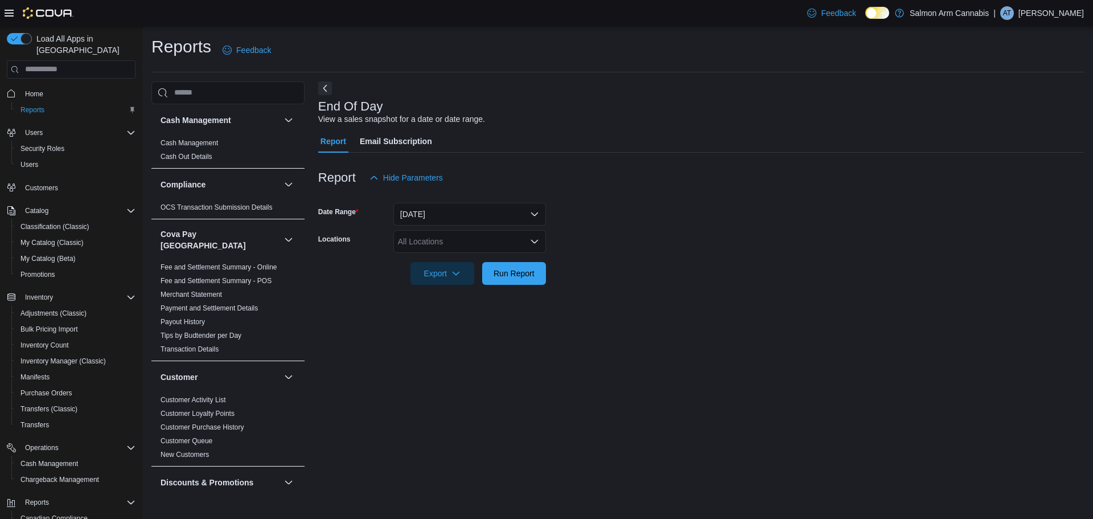
click at [492, 239] on div "All Locations" at bounding box center [469, 241] width 153 height 23
click at [489, 281] on span "[STREET_ADDRESS]" at bounding box center [457, 277] width 79 height 11
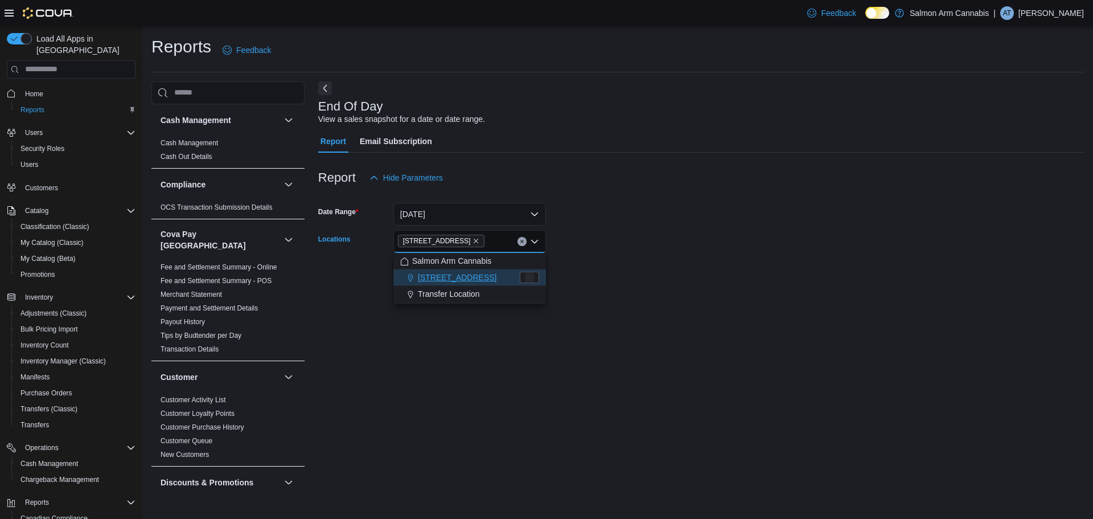
click at [733, 261] on div at bounding box center [701, 257] width 766 height 9
click at [519, 265] on span "Run Report" at bounding box center [514, 272] width 50 height 23
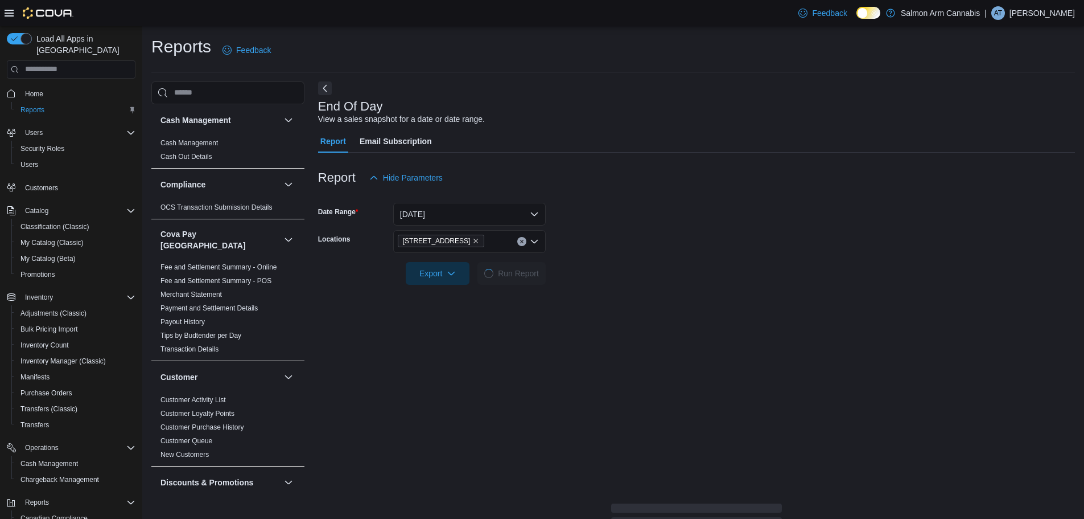
click at [718, 277] on form "Date Range Today Locations 111 Lakeshore Dr. NE Export Run Report" at bounding box center [696, 237] width 757 height 96
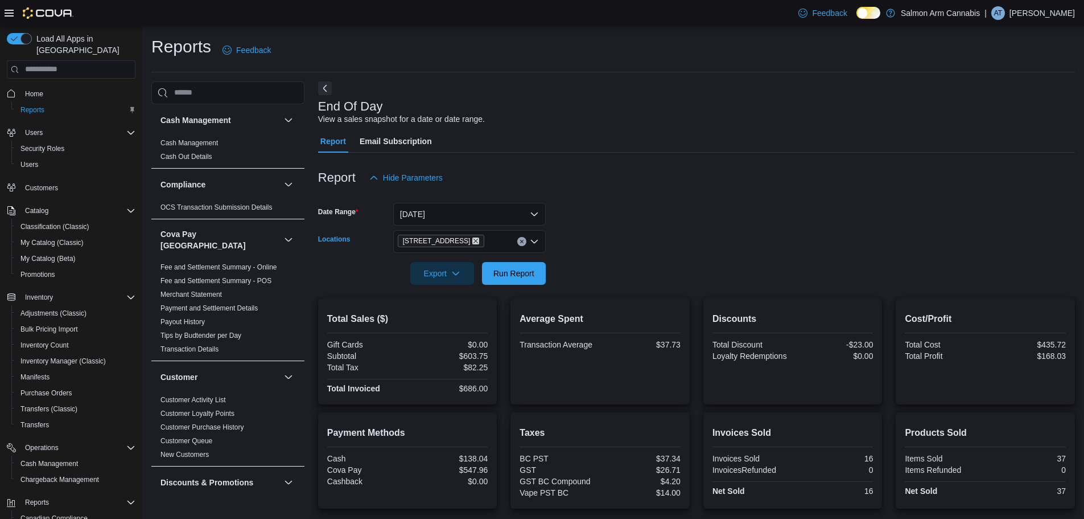
click at [472, 239] on icon "Remove 111 Lakeshore Dr. NE from selection in this group" at bounding box center [475, 240] width 7 height 7
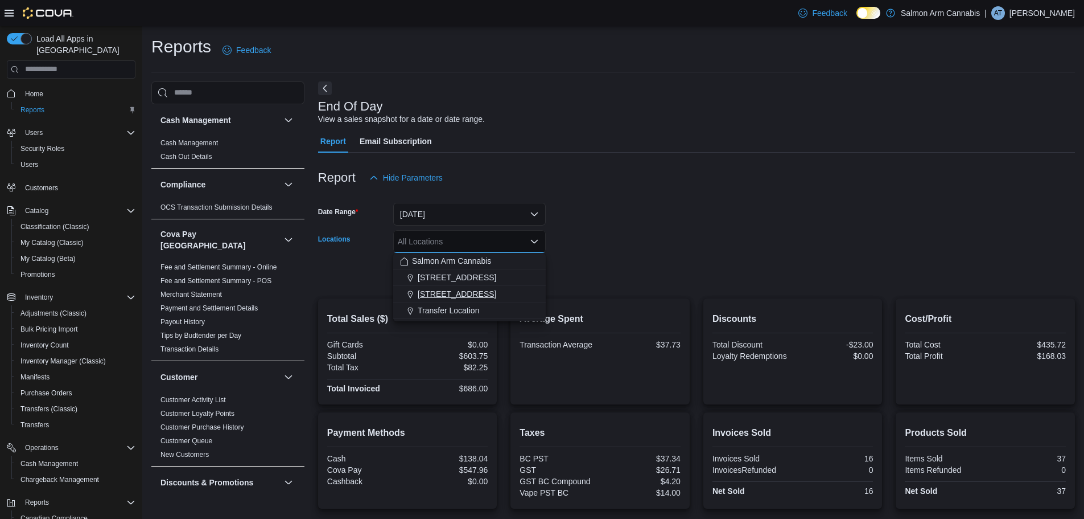
click at [471, 292] on span "[STREET_ADDRESS]" at bounding box center [457, 293] width 79 height 11
click at [759, 280] on form "Date Range Today Locations 81B Shuswap St NW Combo box. Selected. 81B Shuswap S…" at bounding box center [696, 237] width 757 height 96
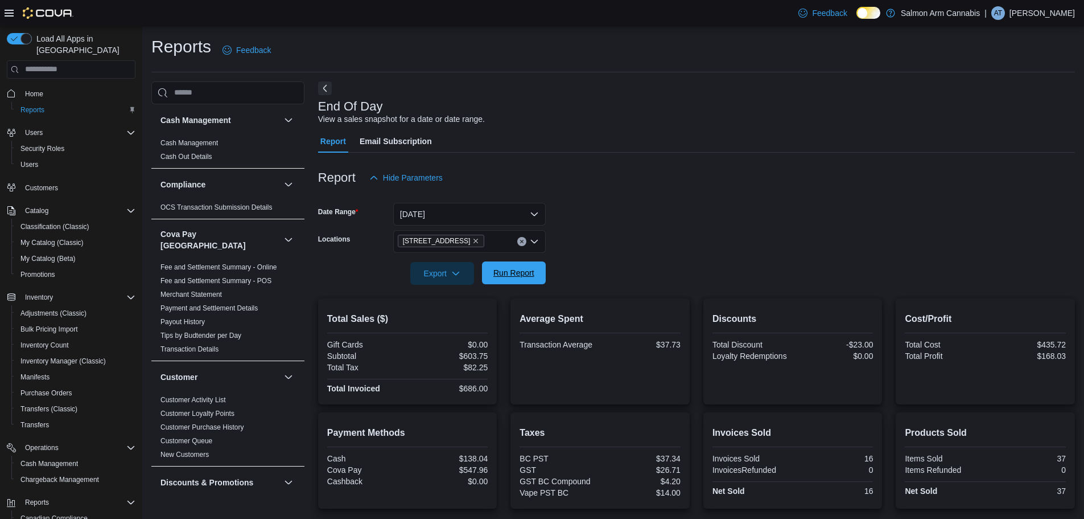
click at [520, 274] on span "Run Report" at bounding box center [514, 272] width 41 height 11
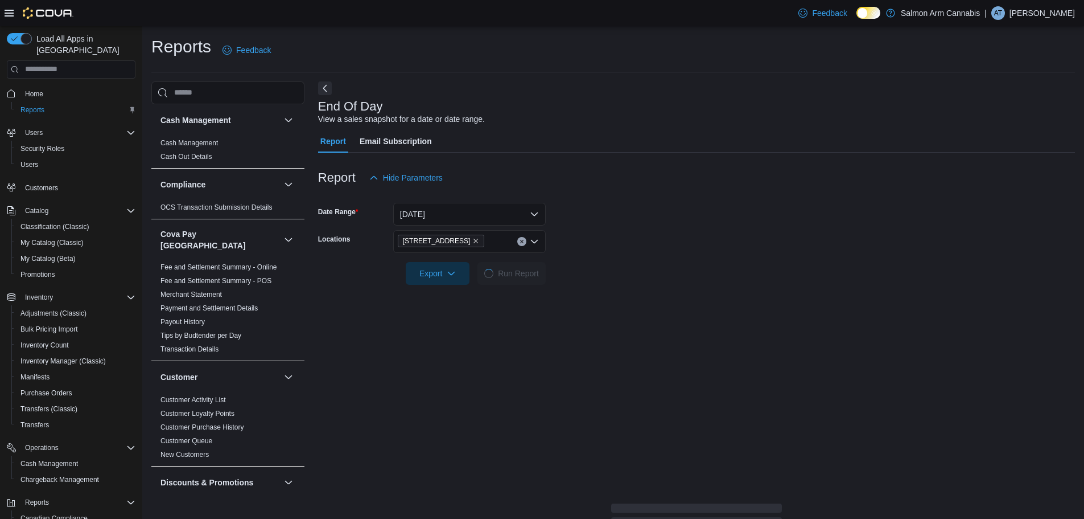
click at [750, 273] on form "Date Range Today Locations 81B Shuswap St NW Export Run Report" at bounding box center [696, 237] width 757 height 96
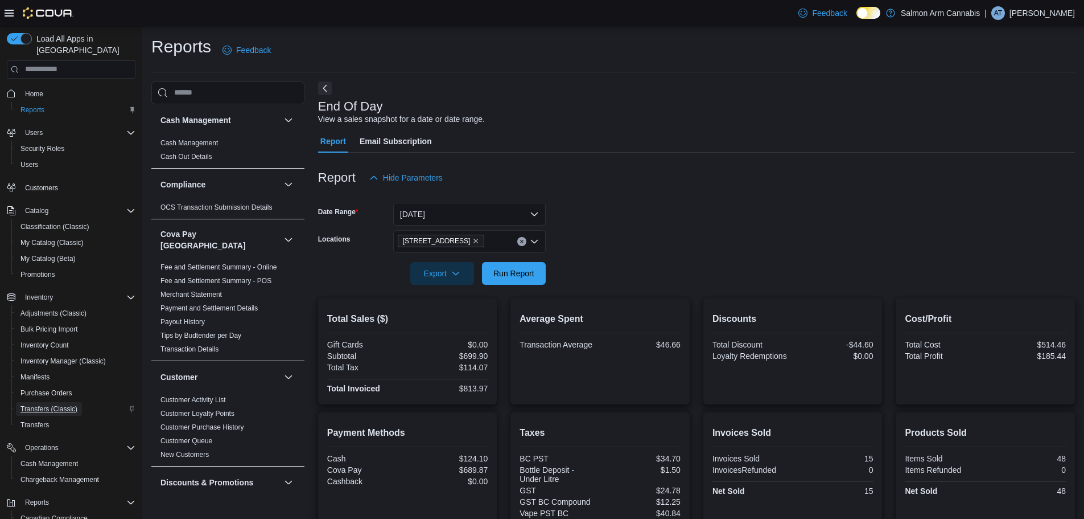
click at [59, 404] on span "Transfers (Classic)" at bounding box center [48, 408] width 57 height 9
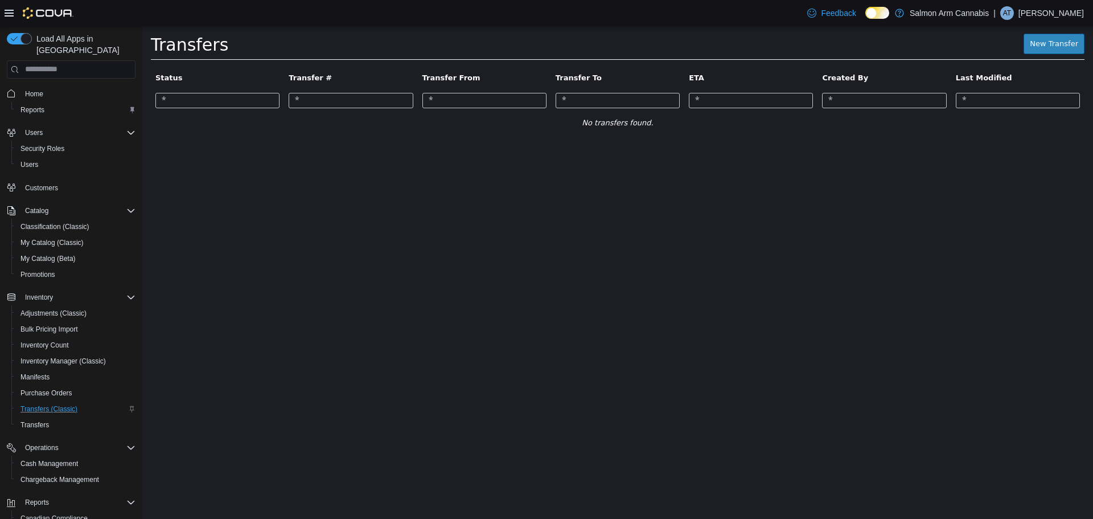
drag, startPoint x: 1080, startPoint y: 71, endPoint x: 1073, endPoint y: 53, distance: 19.1
click at [1079, 70] on th "Last Modified" at bounding box center [1017, 77] width 133 height 20
click at [1072, 51] on link "New Transfer" at bounding box center [1053, 43] width 61 height 20
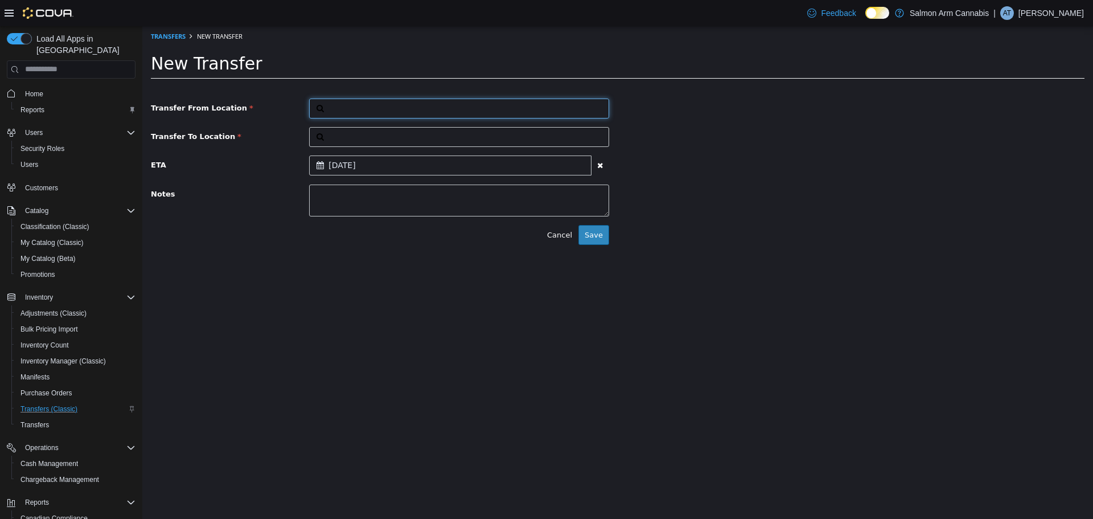
click at [379, 106] on button "button" at bounding box center [459, 108] width 300 height 20
click at [606, 120] on span "or browse" at bounding box center [581, 127] width 56 height 19
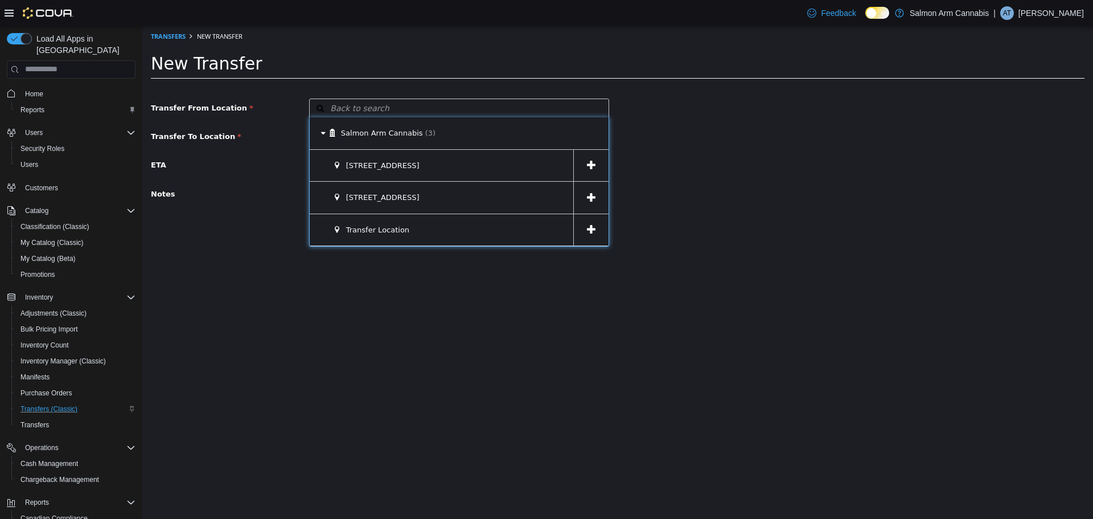
click at [587, 195] on icon at bounding box center [591, 197] width 9 height 11
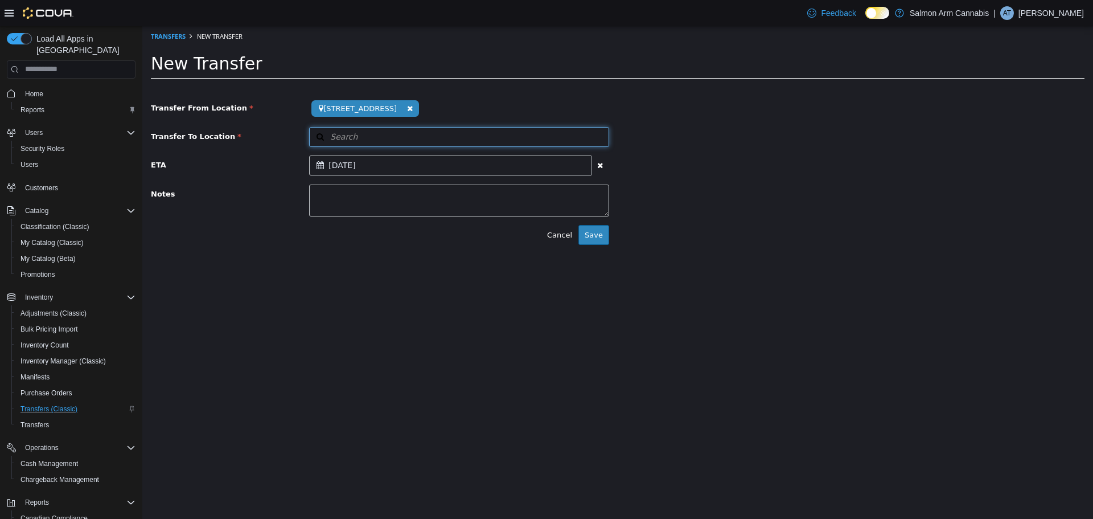
click at [525, 140] on button "Search" at bounding box center [459, 136] width 300 height 20
click at [574, 162] on span "or browse" at bounding box center [581, 156] width 56 height 19
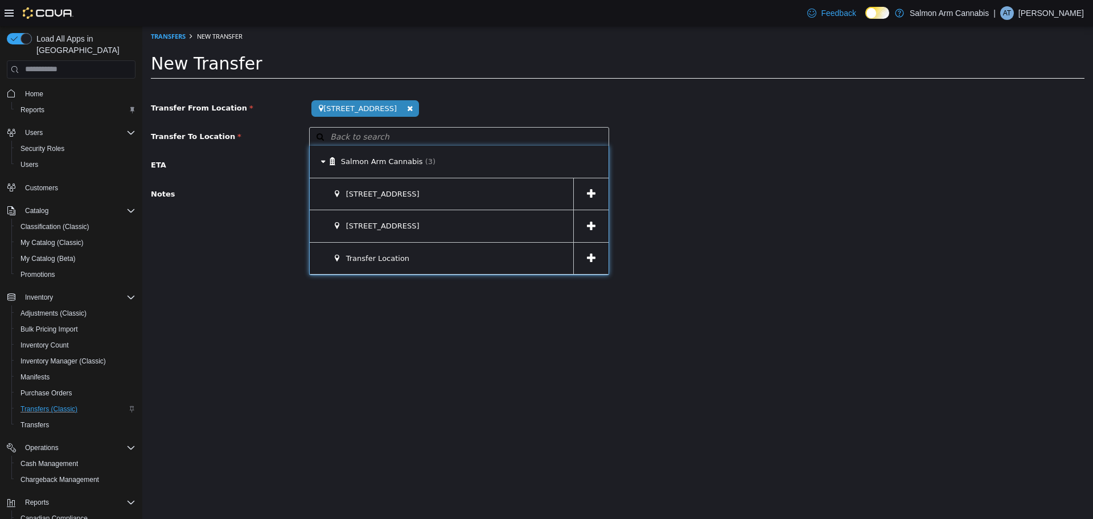
click at [600, 188] on span at bounding box center [590, 194] width 35 height 32
click at [791, 193] on div "Notes" at bounding box center [617, 200] width 951 height 32
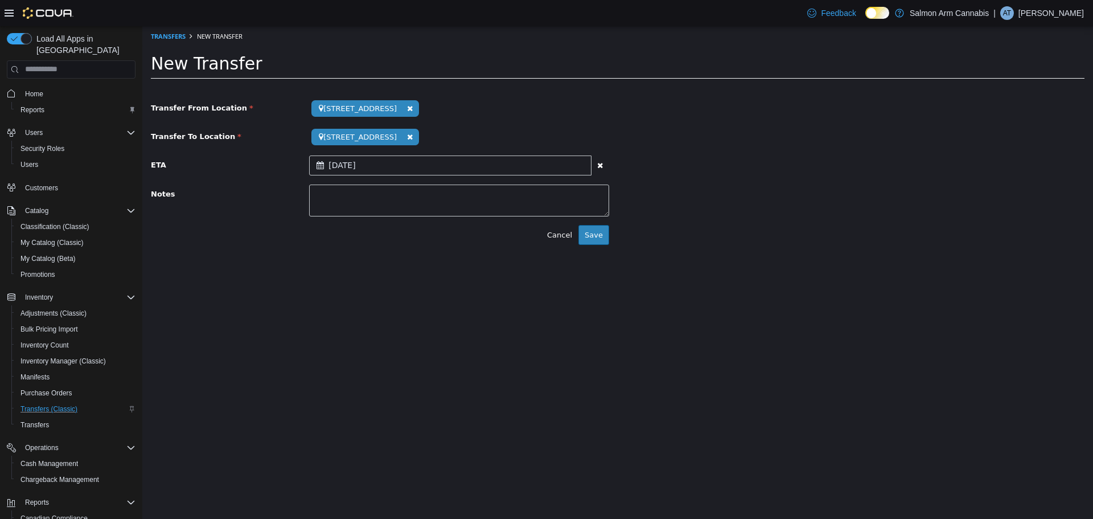
click at [417, 163] on div "September 17, 2025" at bounding box center [450, 165] width 282 height 20
drag, startPoint x: 866, startPoint y: 159, endPoint x: 575, endPoint y: 273, distance: 312.6
click at [859, 158] on div "ETA September 10, 2025" at bounding box center [617, 165] width 951 height 20
click at [591, 239] on button "Save" at bounding box center [593, 234] width 31 height 20
click at [767, 239] on div "Cancel Save" at bounding box center [617, 234] width 951 height 20
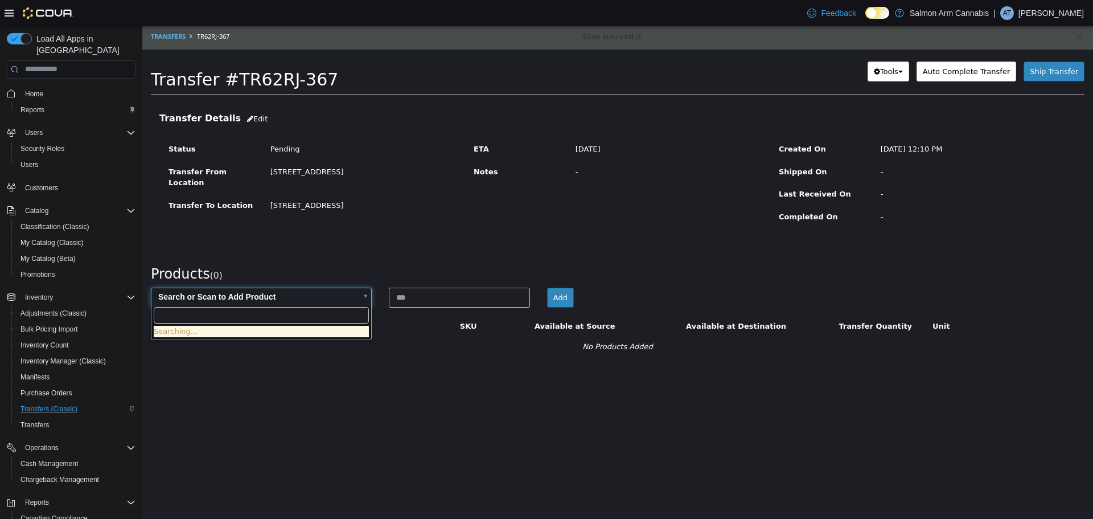
click at [233, 299] on body "× Save successful. Transfers TR62RJ-367 Transfer #TR62RJ-367 Preparing Download…" at bounding box center [617, 197] width 951 height 342
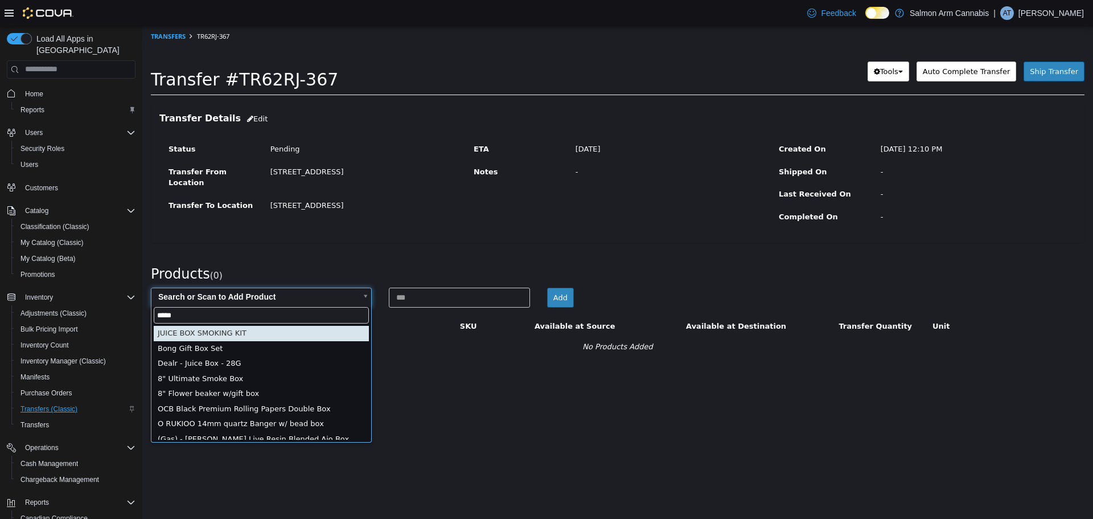
type input "******"
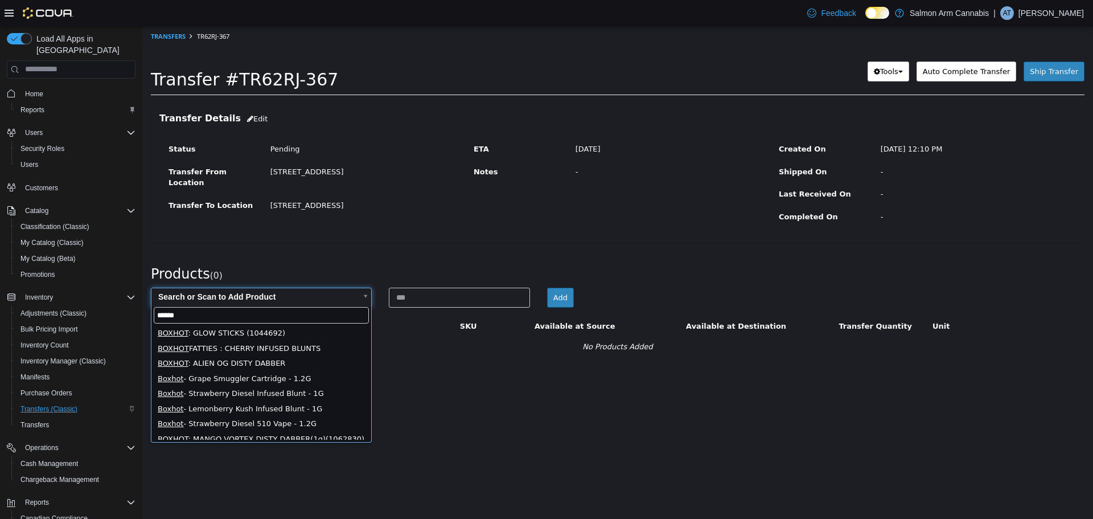
scroll to position [3, 0]
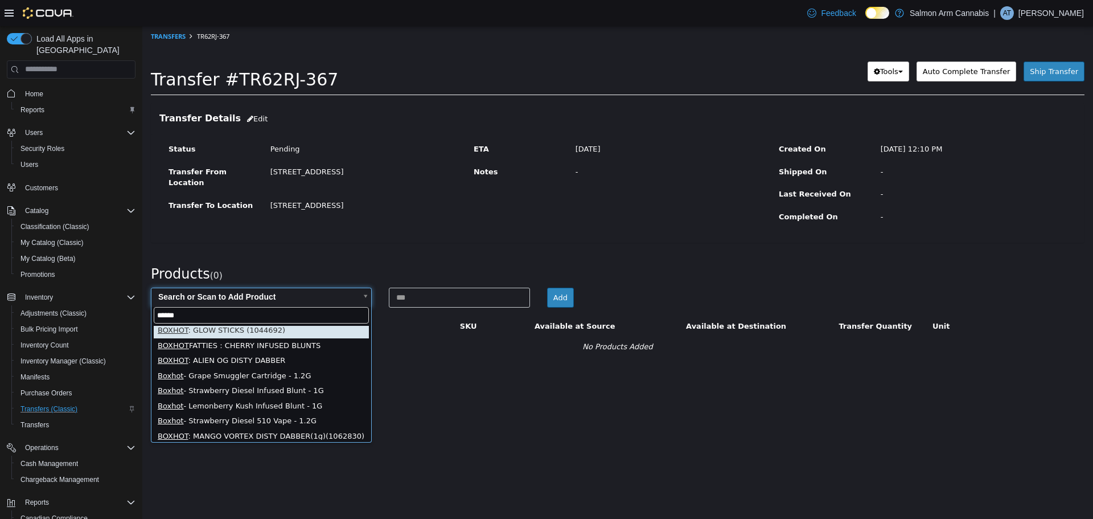
click at [222, 313] on input "******" at bounding box center [261, 314] width 215 height 17
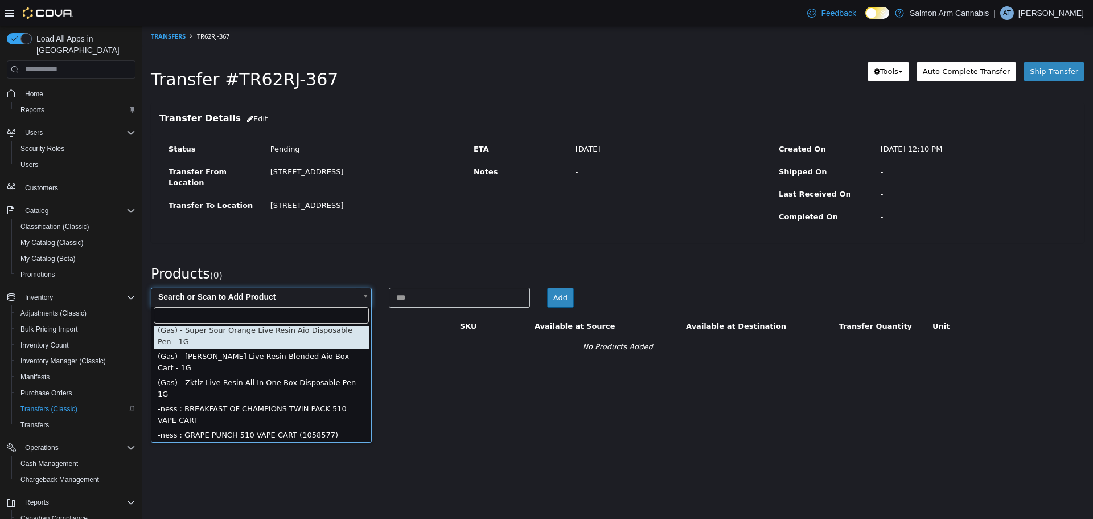
type input "*"
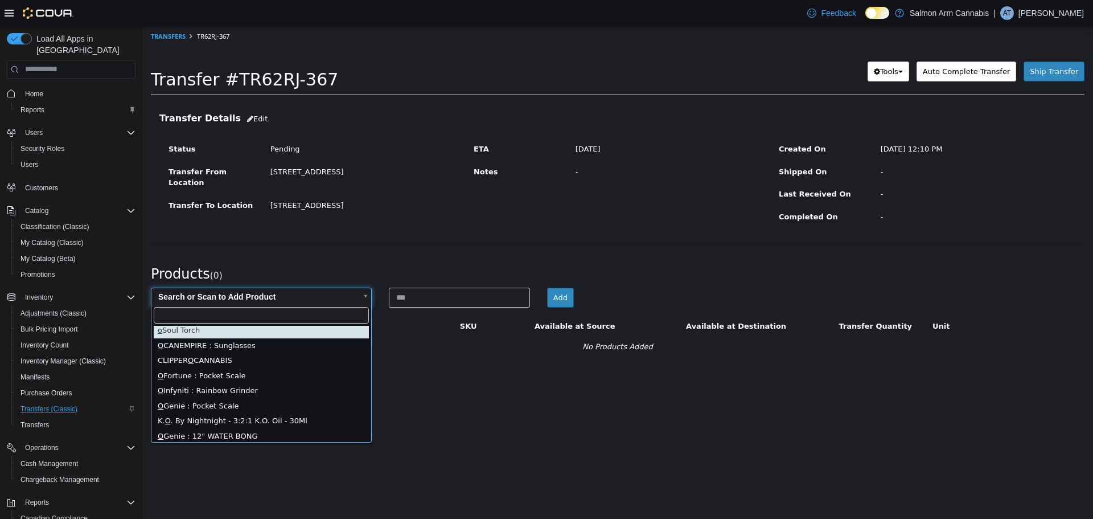
type input "*"
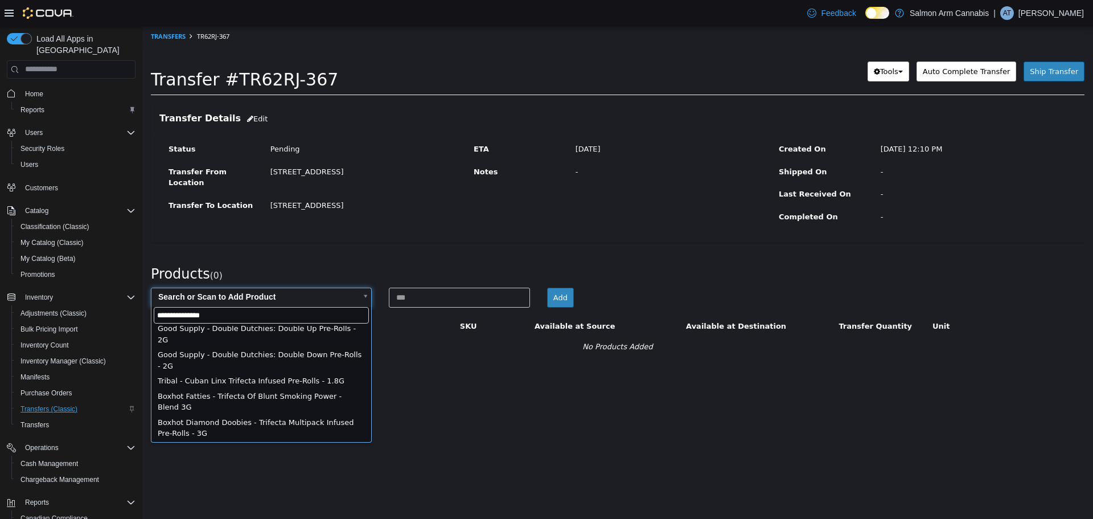
scroll to position [0, 0]
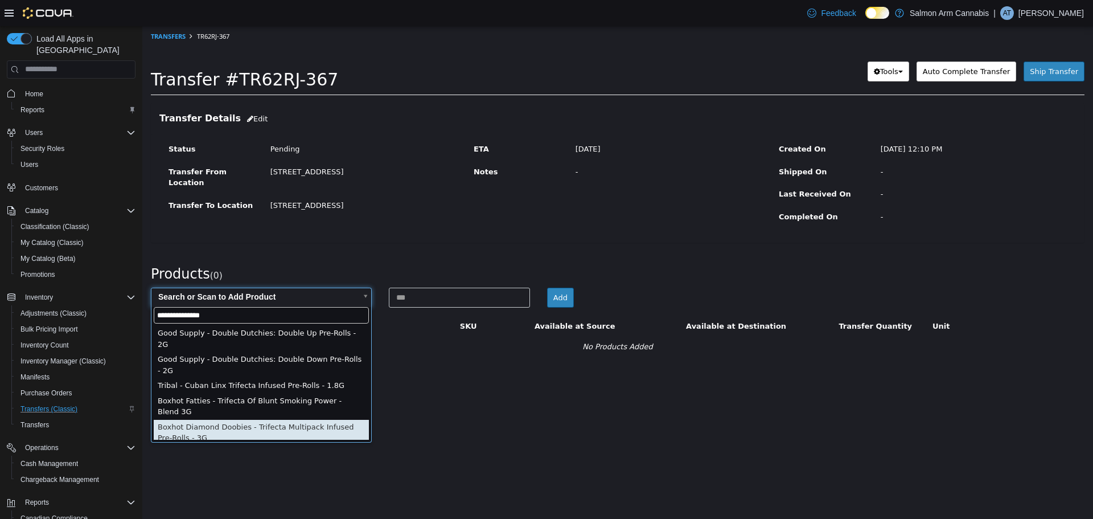
type input "**********"
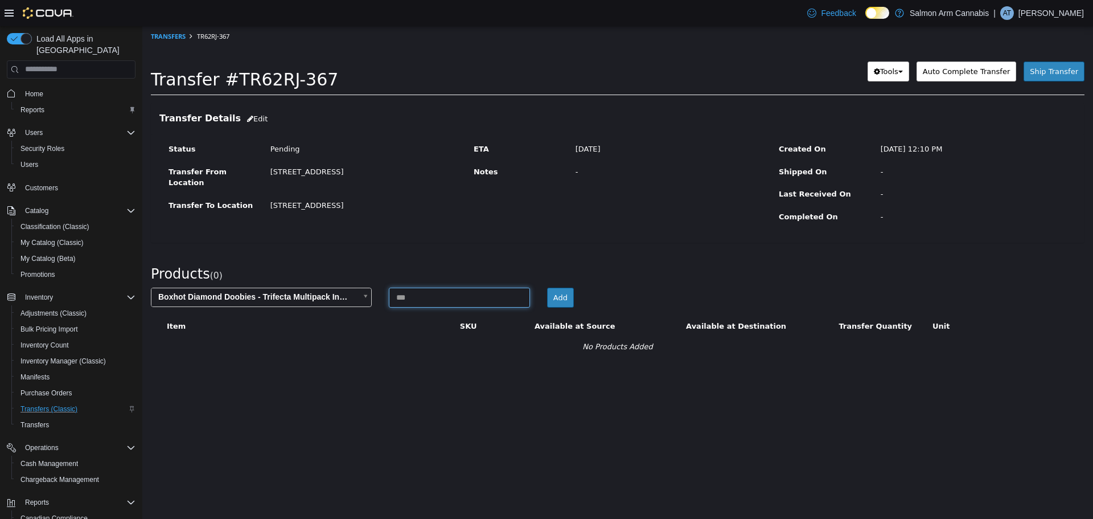
click at [435, 295] on input at bounding box center [459, 297] width 141 height 20
type input "*"
click at [564, 289] on button "Add" at bounding box center [560, 297] width 27 height 20
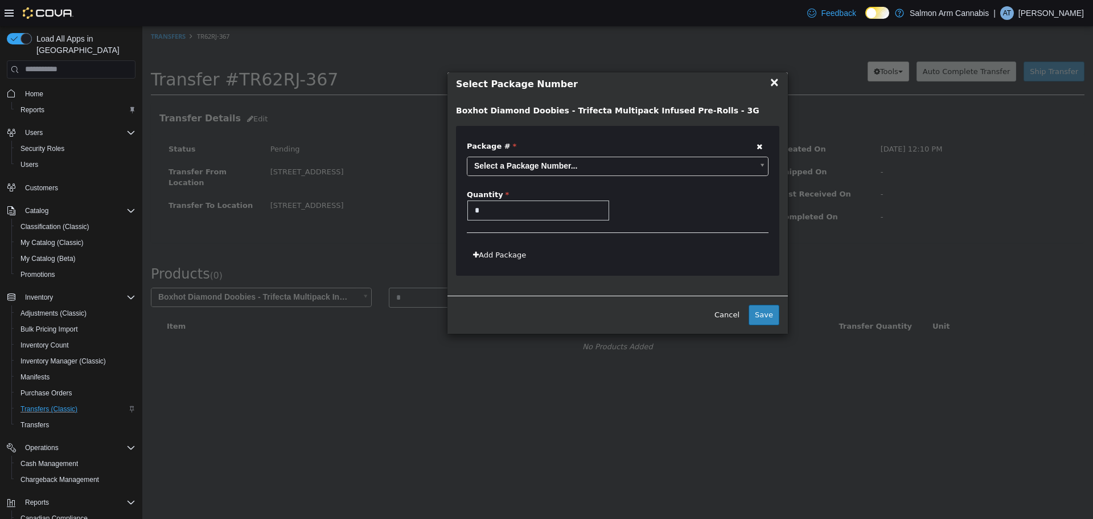
click at [585, 170] on body "**********" at bounding box center [617, 197] width 951 height 342
click at [769, 316] on button "Save" at bounding box center [764, 314] width 31 height 20
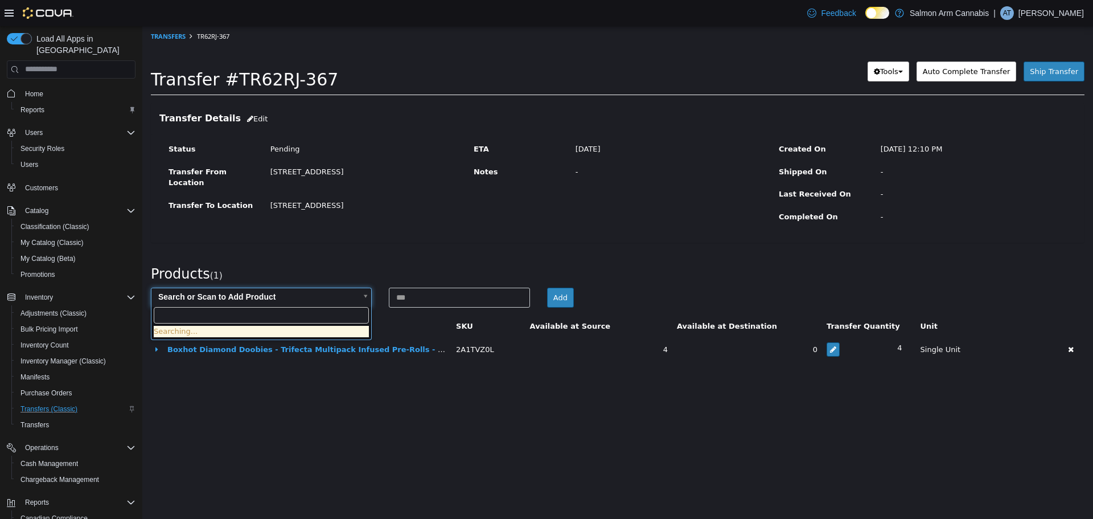
click at [275, 297] on body "× Save successful. Transfers TR62RJ-367 Transfer #TR62RJ-367 Preparing Download…" at bounding box center [617, 200] width 951 height 348
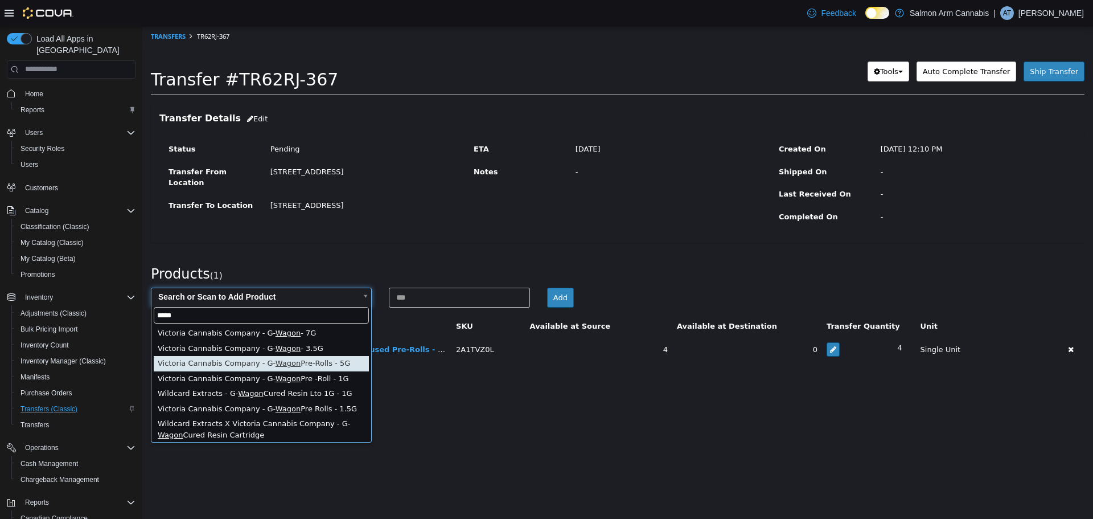
type input "*****"
type input "**********"
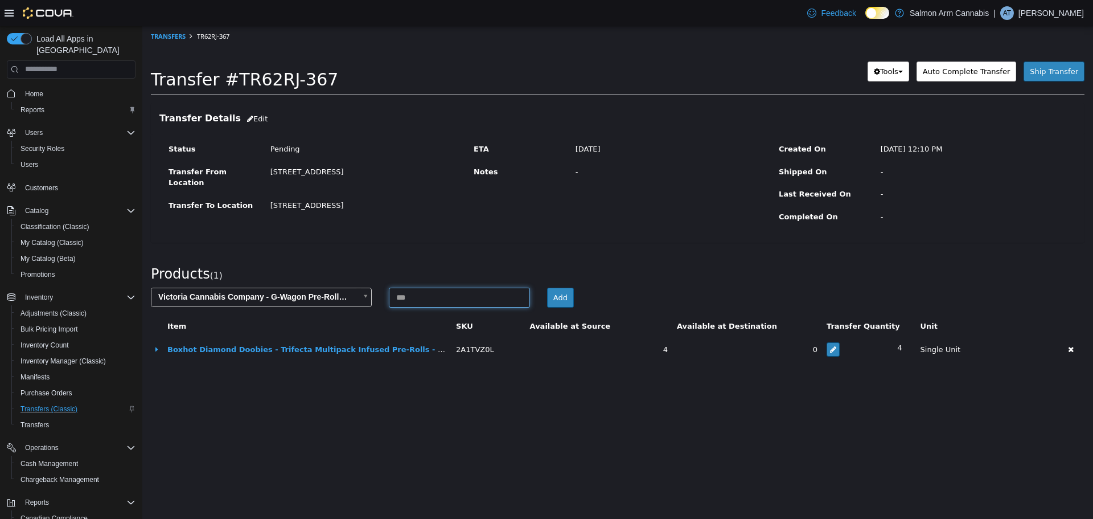
click at [475, 298] on input at bounding box center [459, 297] width 141 height 20
type input "*"
click at [571, 299] on button "Add" at bounding box center [560, 297] width 27 height 20
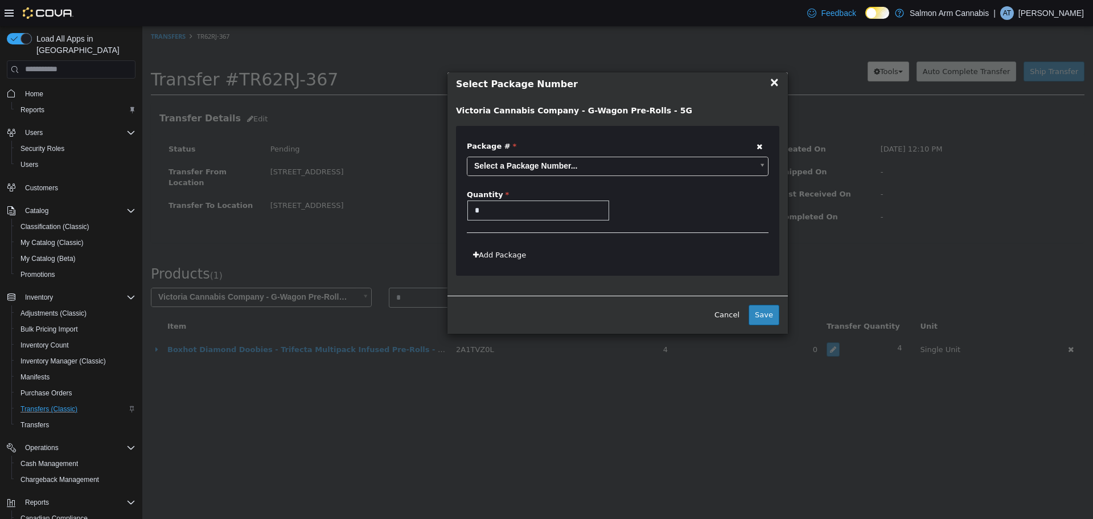
drag, startPoint x: 577, startPoint y: 167, endPoint x: 582, endPoint y: 182, distance: 15.5
click at [577, 167] on body "**********" at bounding box center [617, 200] width 951 height 348
drag, startPoint x: 717, startPoint y: 215, endPoint x: 750, endPoint y: 318, distance: 108.2
click at [717, 216] on div "(6 in stock)" at bounding box center [697, 209] width 159 height 18
click at [767, 312] on button "Save" at bounding box center [764, 314] width 31 height 20
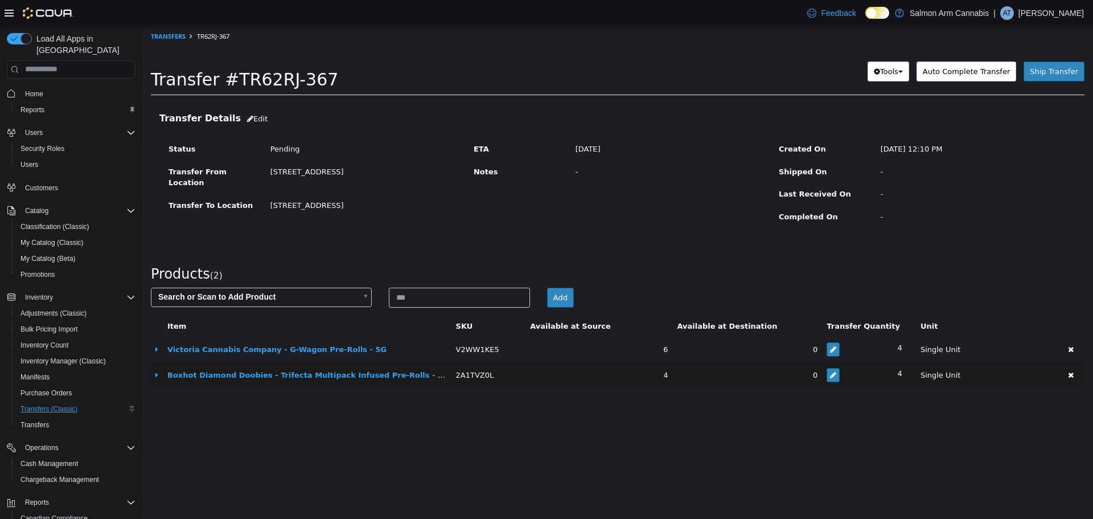
click at [283, 282] on div "Products ( 2 )" at bounding box center [617, 270] width 951 height 33
click at [280, 289] on body "× Save successful. Transfers TR62RJ-367 Transfer #TR62RJ-367 Preparing Download…" at bounding box center [617, 212] width 951 height 373
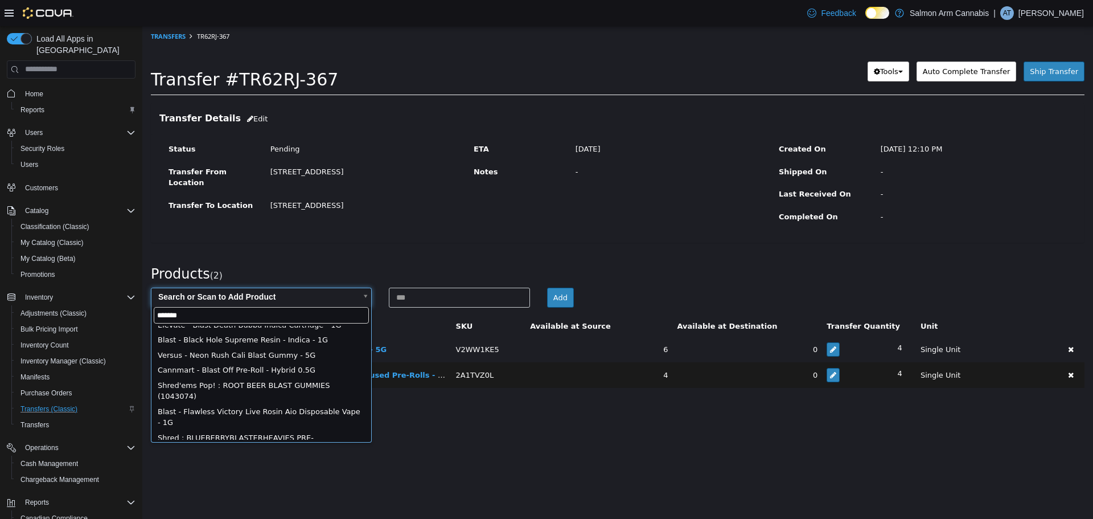
scroll to position [210, 0]
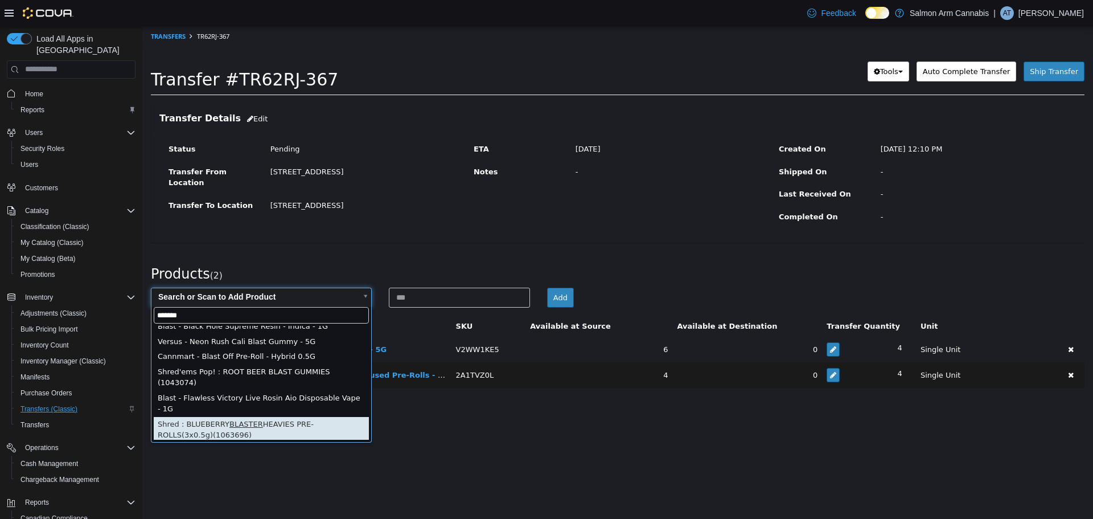
type input "*******"
type input "**********"
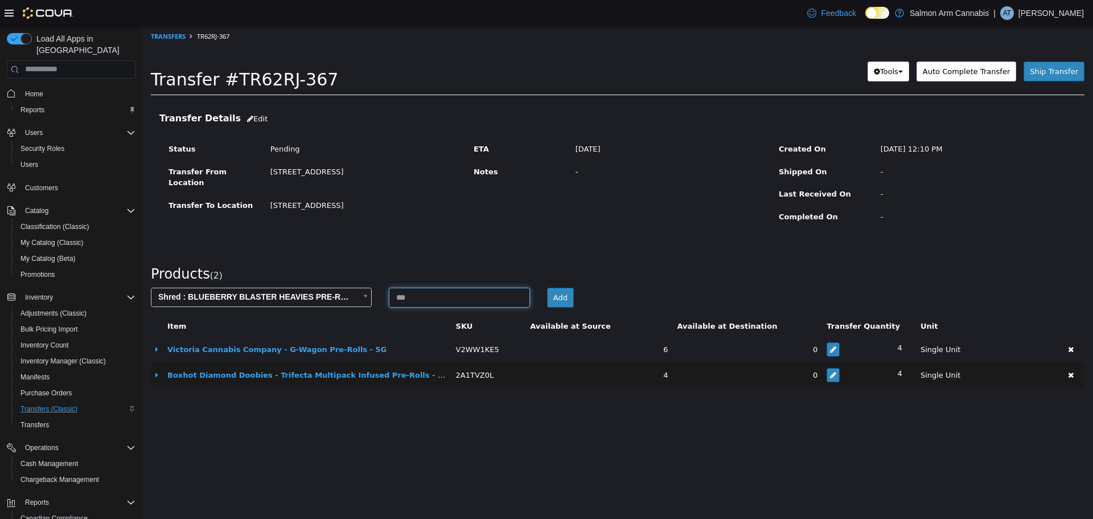
click at [445, 297] on input at bounding box center [459, 297] width 141 height 20
type input "*"
click at [553, 295] on button "Add" at bounding box center [560, 297] width 27 height 20
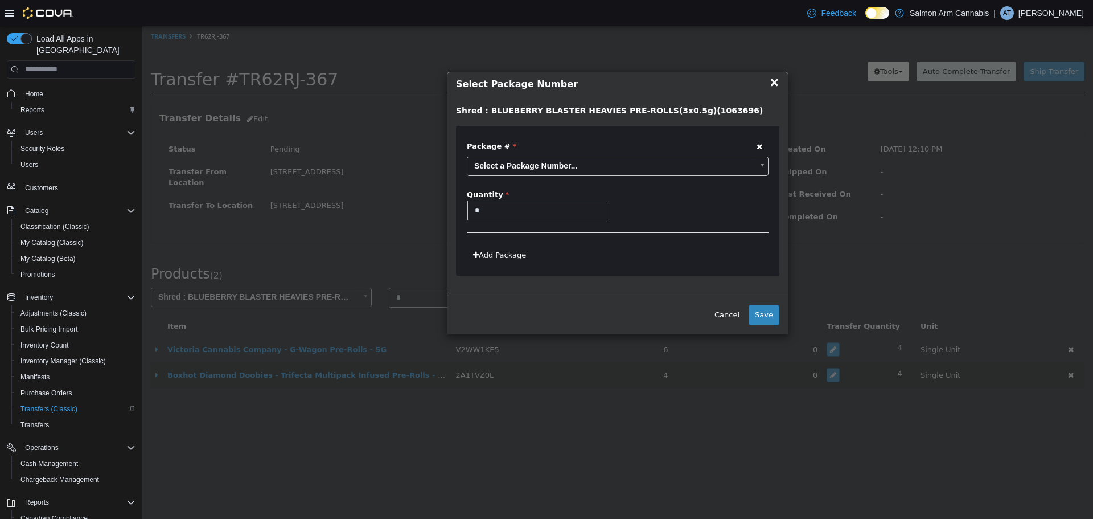
click at [504, 158] on body "**********" at bounding box center [617, 212] width 951 height 373
click at [758, 216] on div "(6 in stock)" at bounding box center [697, 209] width 159 height 18
click at [760, 307] on button "Save" at bounding box center [764, 314] width 31 height 20
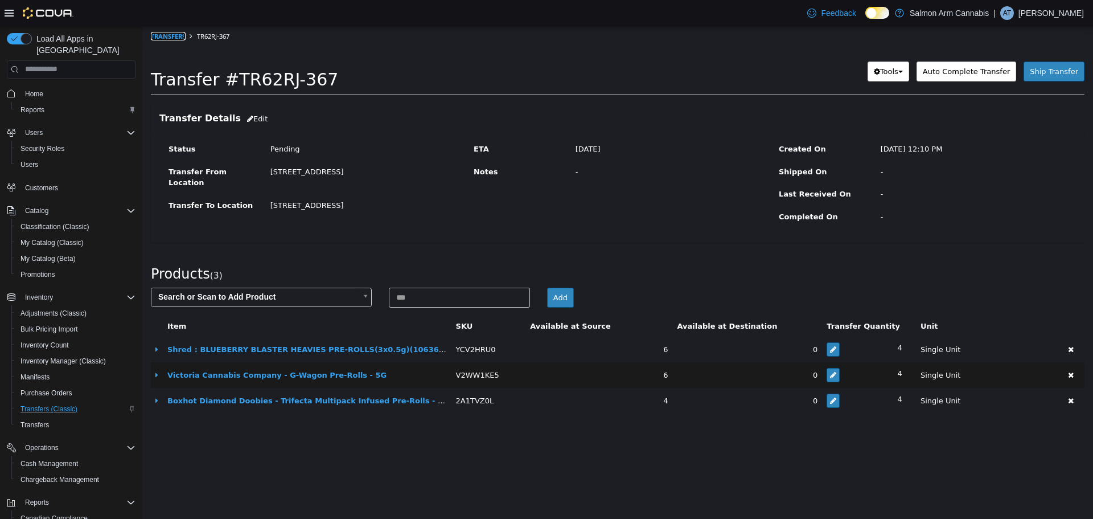
click at [159, 38] on link "Transfers" at bounding box center [168, 35] width 35 height 9
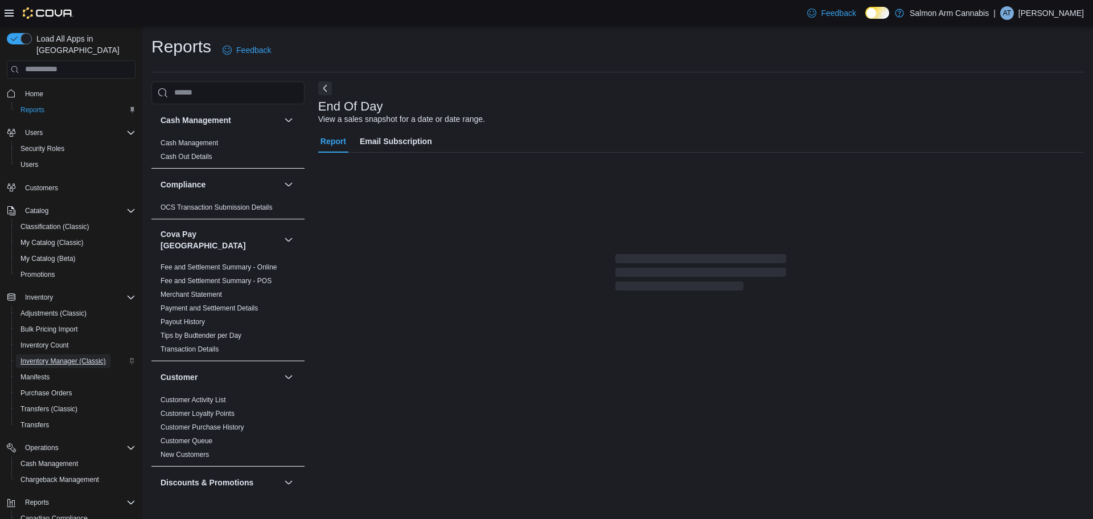
click at [79, 354] on span "Inventory Manager (Classic)" at bounding box center [62, 361] width 85 height 14
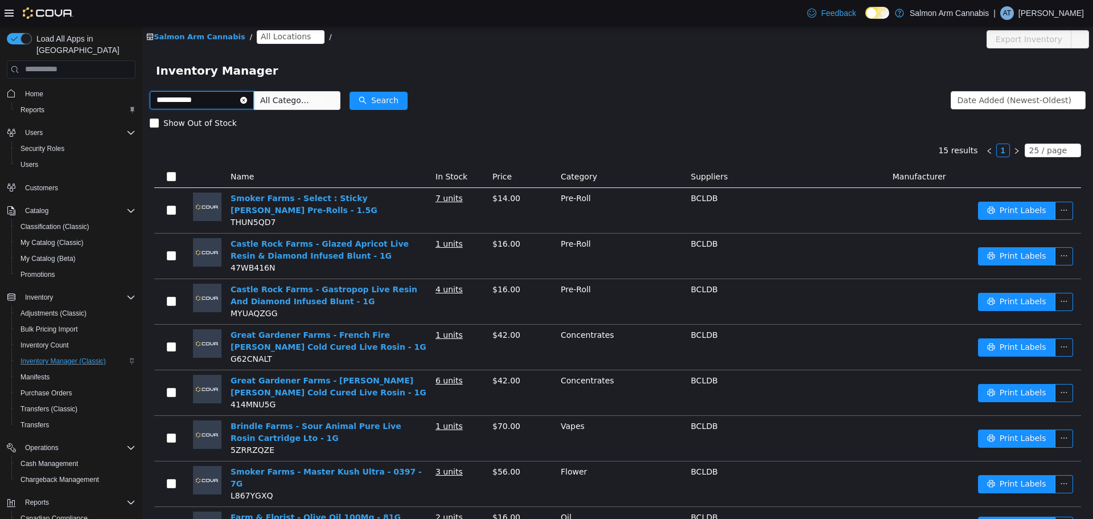
click at [201, 97] on input "**********" at bounding box center [202, 100] width 104 height 18
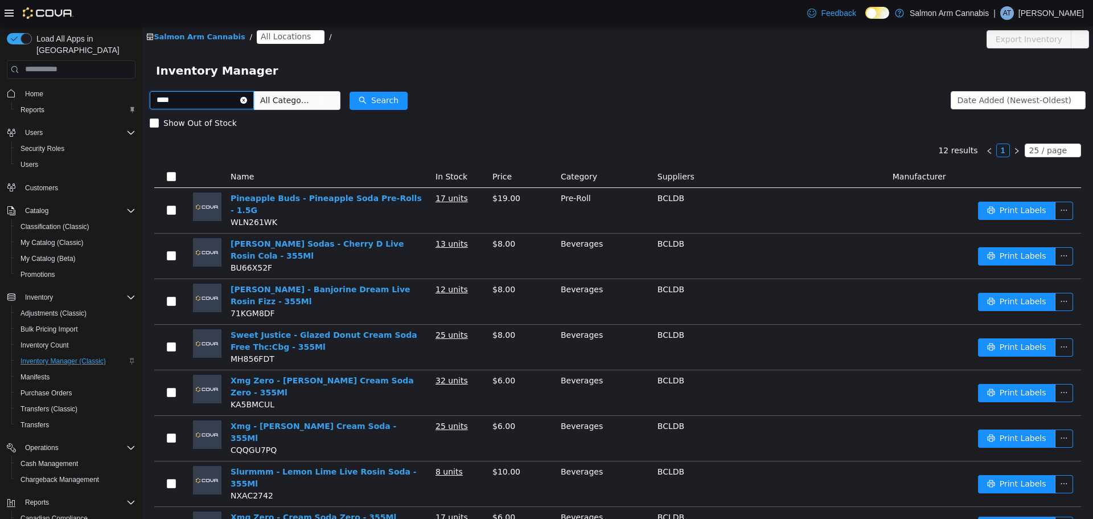
click at [216, 105] on input "****" at bounding box center [202, 100] width 104 height 18
click at [213, 104] on input "****" at bounding box center [202, 100] width 104 height 18
click at [213, 102] on input "****" at bounding box center [202, 100] width 104 height 18
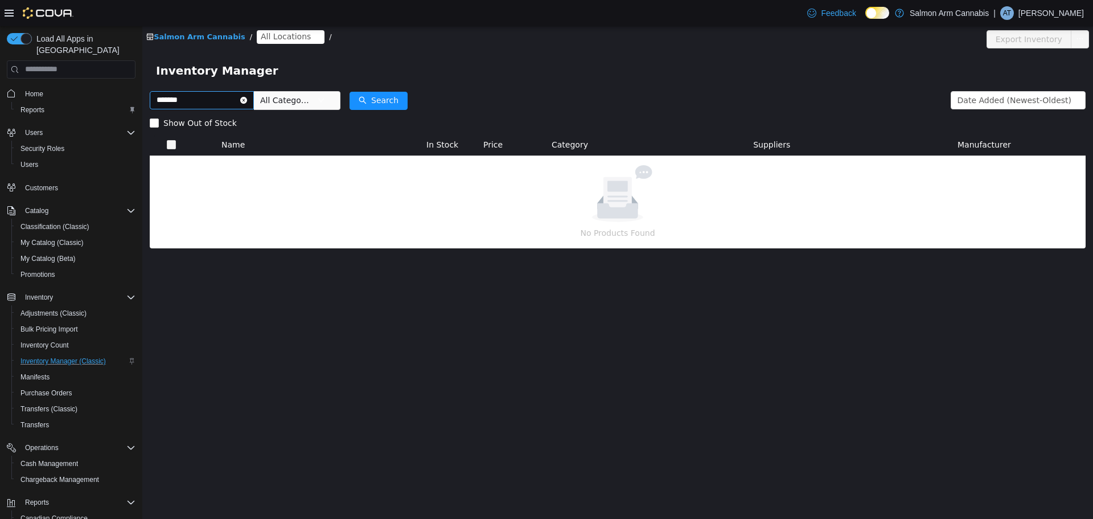
drag, startPoint x: 199, startPoint y: 117, endPoint x: 196, endPoint y: 96, distance: 21.8
click at [199, 118] on span "Show Out of Stock" at bounding box center [200, 122] width 83 height 9
click at [196, 94] on input "*******" at bounding box center [202, 100] width 104 height 18
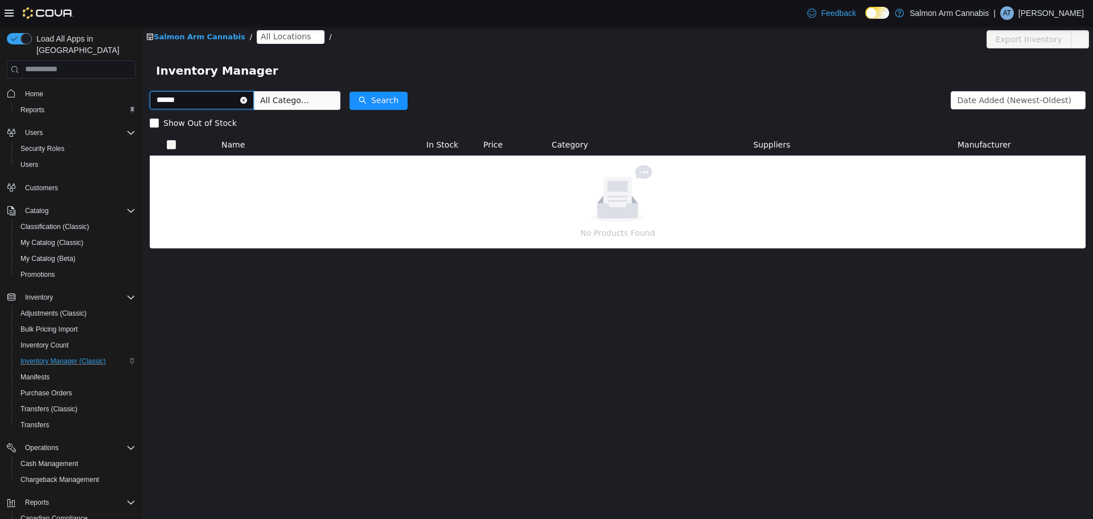
type input "******"
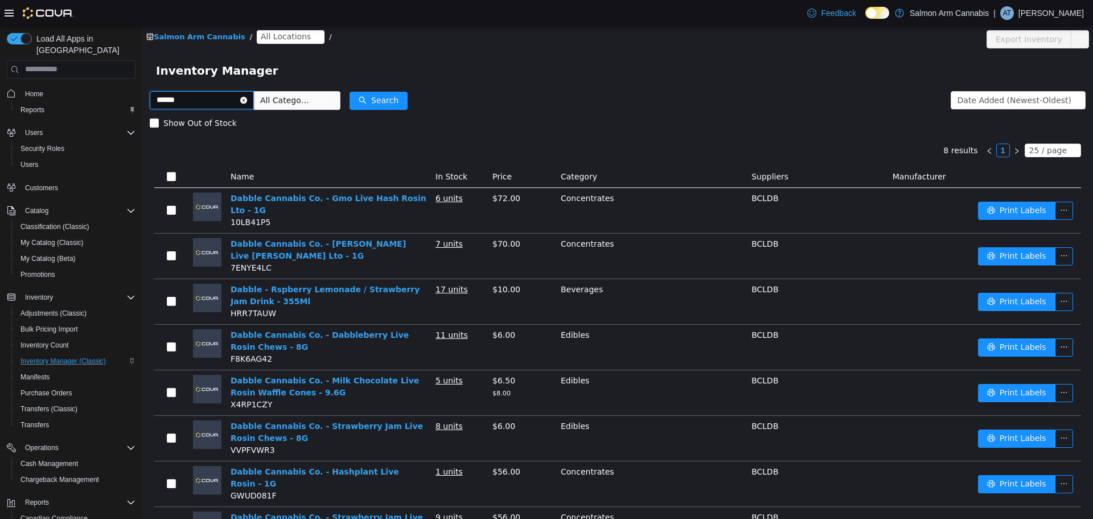
scroll to position [44, 0]
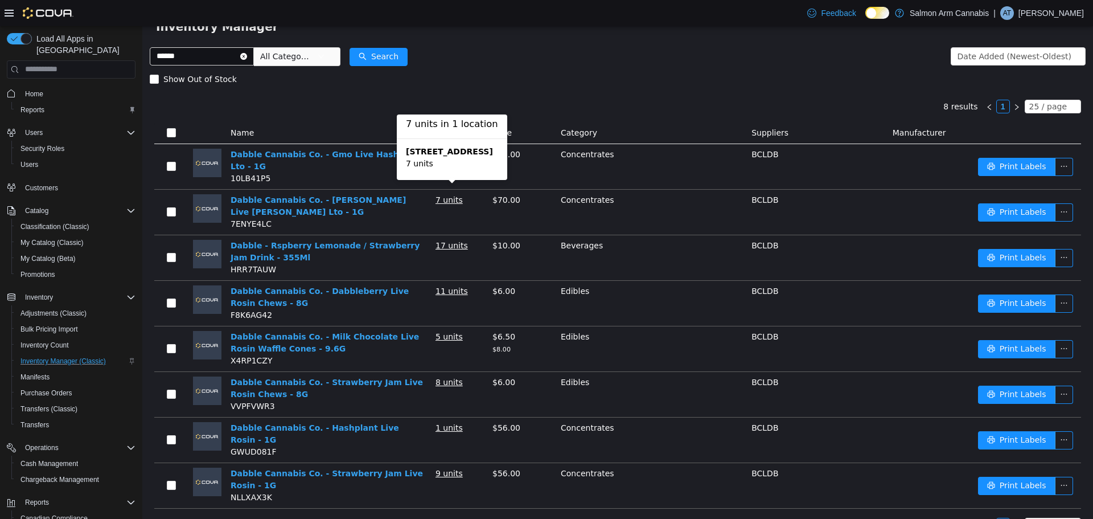
click at [532, 109] on div "8 results 1 25 / page Name In Stock Price Category Suppliers Manufacturer Dabbl…" at bounding box center [618, 299] width 936 height 418
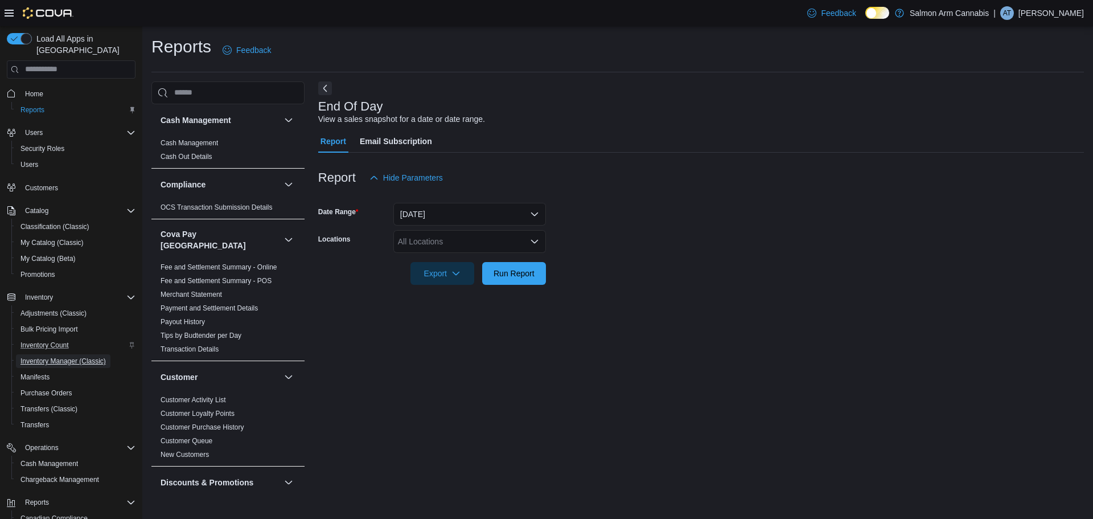
drag, startPoint x: 51, startPoint y: 352, endPoint x: 79, endPoint y: 340, distance: 30.1
click at [51, 356] on span "Inventory Manager (Classic)" at bounding box center [62, 360] width 85 height 9
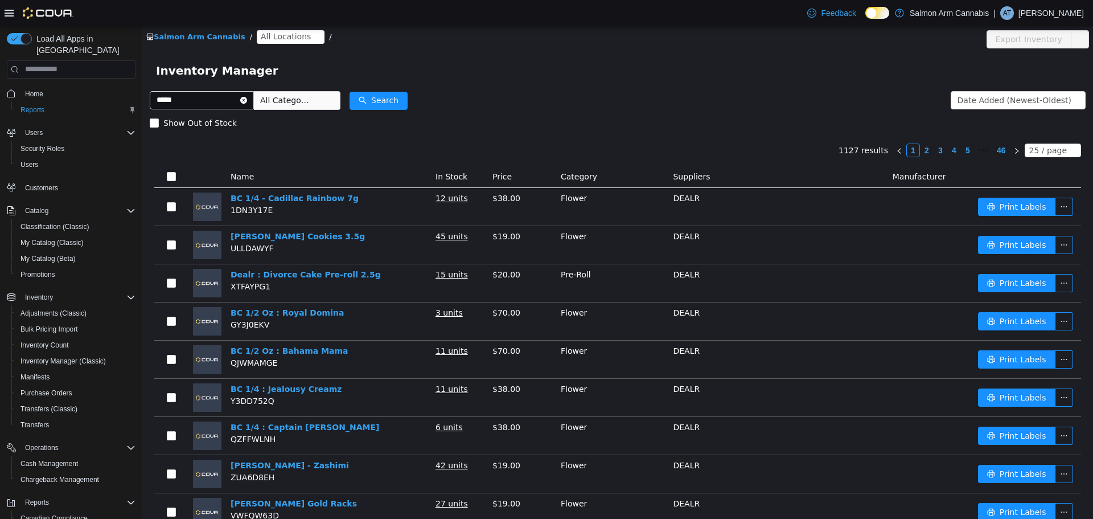
type input "*****"
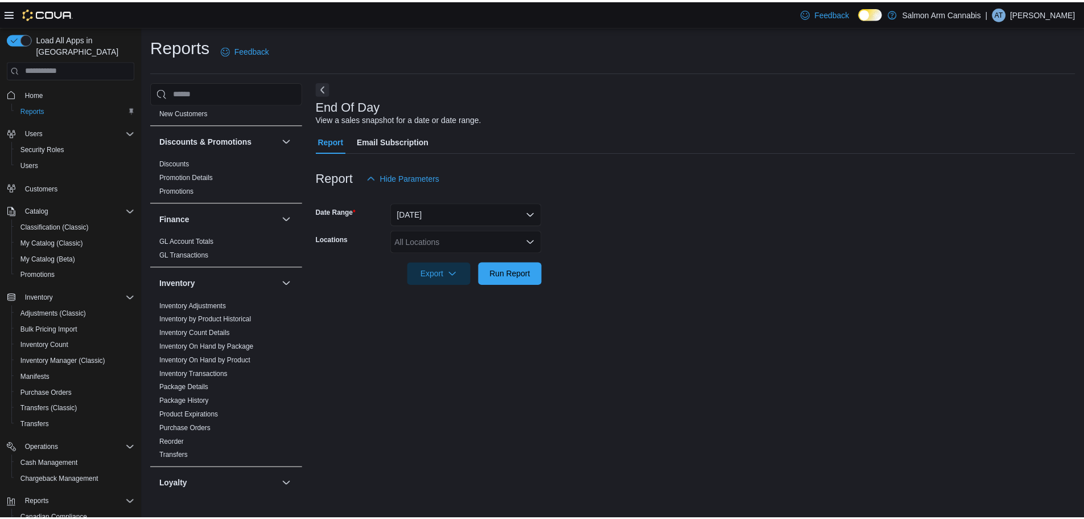
scroll to position [626, 0]
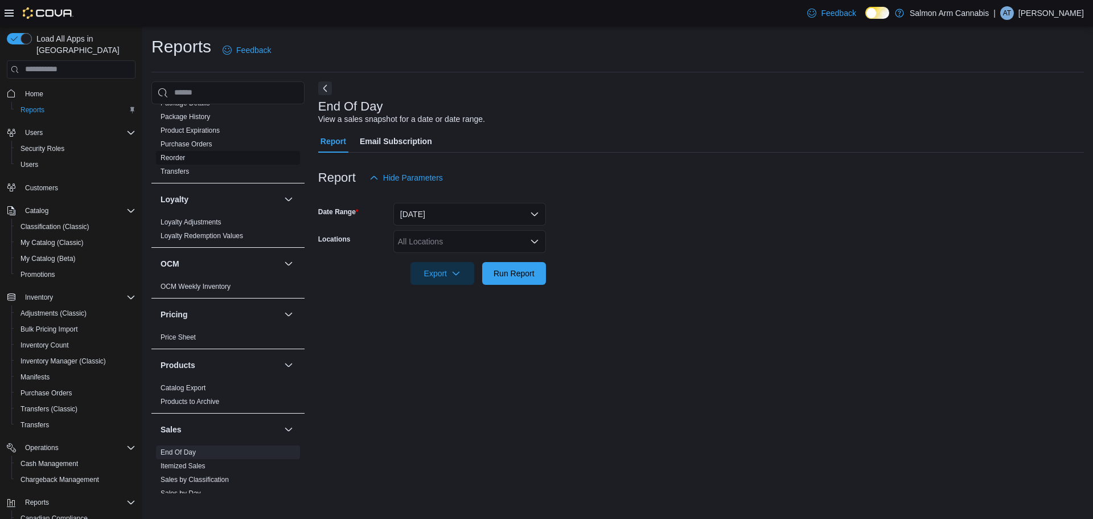
click at [167, 154] on link "Reorder" at bounding box center [173, 158] width 24 height 8
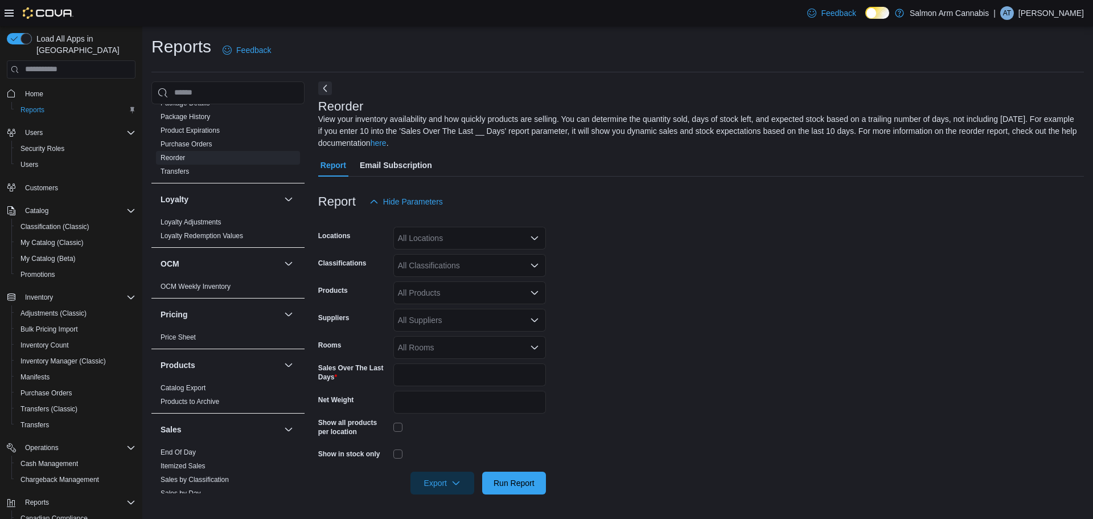
click at [412, 233] on div "All Locations" at bounding box center [469, 238] width 153 height 23
click at [447, 287] on span "[STREET_ADDRESS]" at bounding box center [457, 290] width 79 height 11
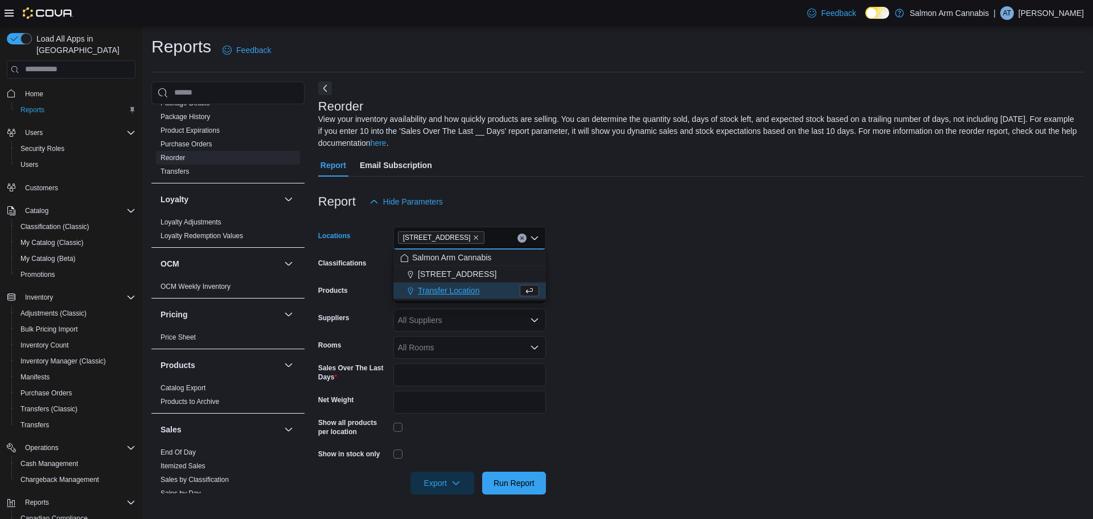
click at [831, 286] on form "Locations [STREET_ADDRESS] Combo box. Selected. [STREET_ADDRESS] Press Backspac…" at bounding box center [701, 353] width 766 height 281
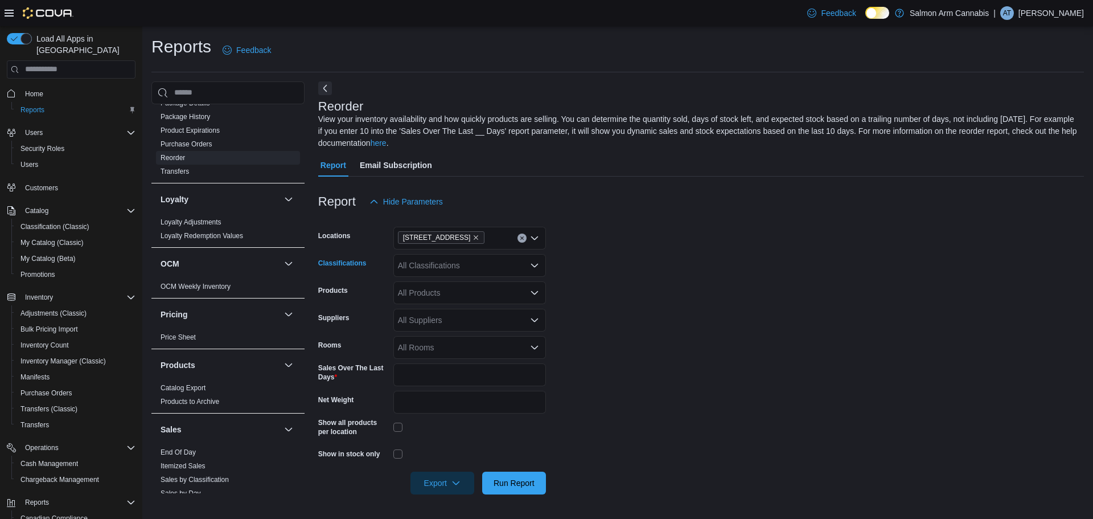
click at [420, 258] on div "All Classifications" at bounding box center [469, 265] width 153 height 23
click at [700, 264] on form "Locations [STREET_ADDRESS] Classifications All Classifications Products All Pro…" at bounding box center [701, 353] width 766 height 281
click at [529, 478] on span "Run Report" at bounding box center [514, 481] width 41 height 11
click at [327, 81] on button "Next" at bounding box center [325, 88] width 14 height 14
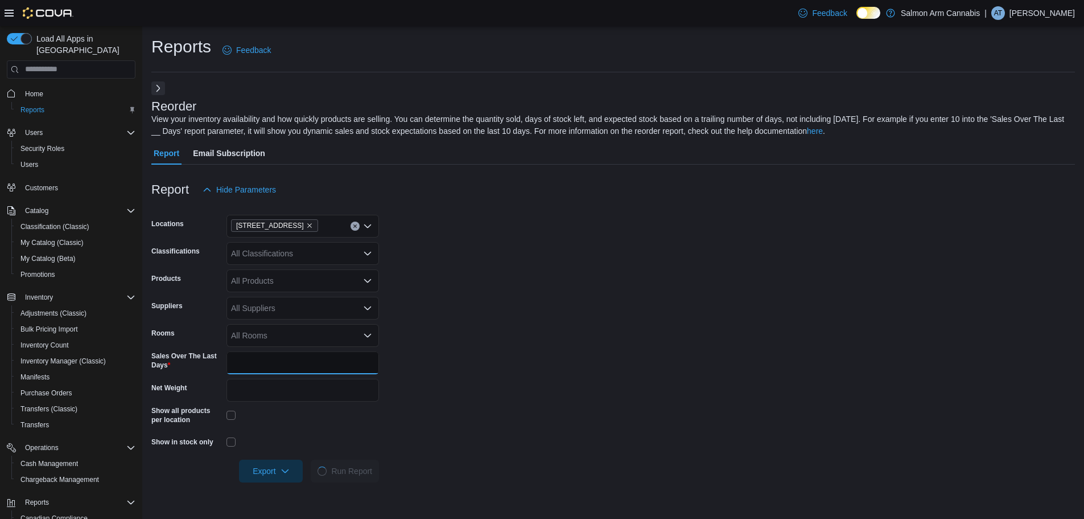
click at [272, 360] on input "*" at bounding box center [303, 362] width 153 height 23
type input "**"
click at [454, 393] on form "Locations [STREET_ADDRESS] Classifications All Classifications Products All Pro…" at bounding box center [613, 341] width 924 height 281
click at [335, 474] on span "Run Report" at bounding box center [347, 469] width 41 height 11
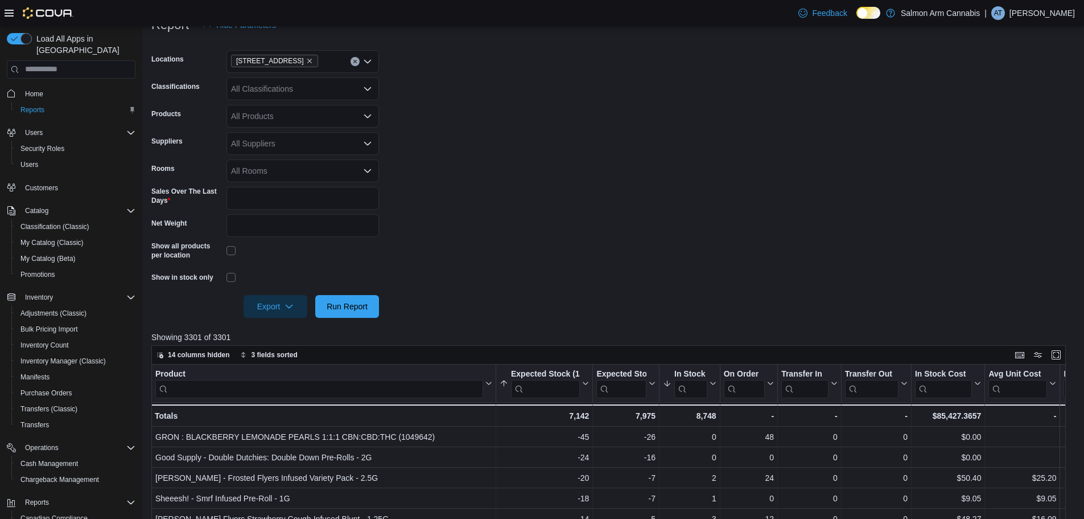
scroll to position [171, 0]
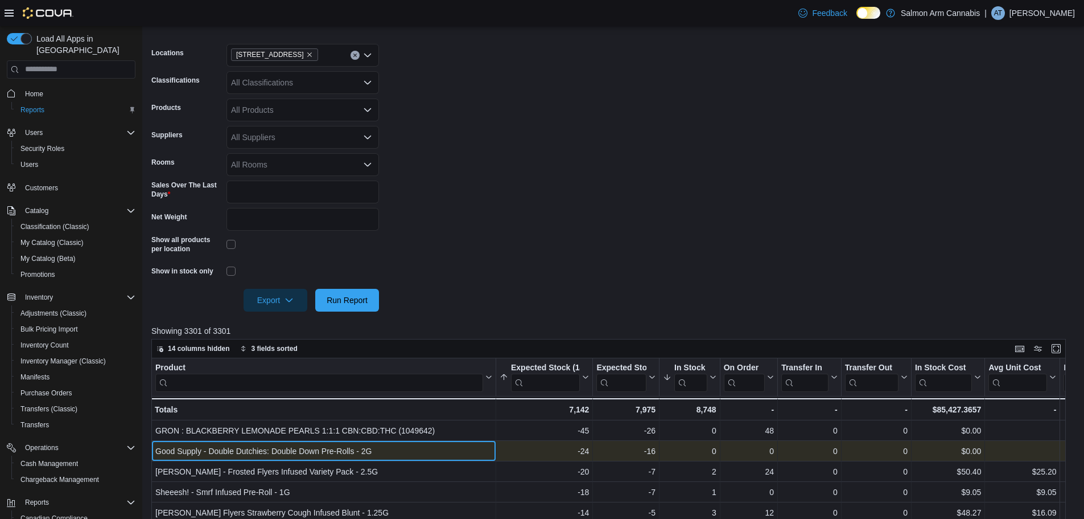
click at [306, 453] on div "Good Supply - Double Dutchies: Double Down Pre-Rolls - 2G" at bounding box center [323, 451] width 337 height 14
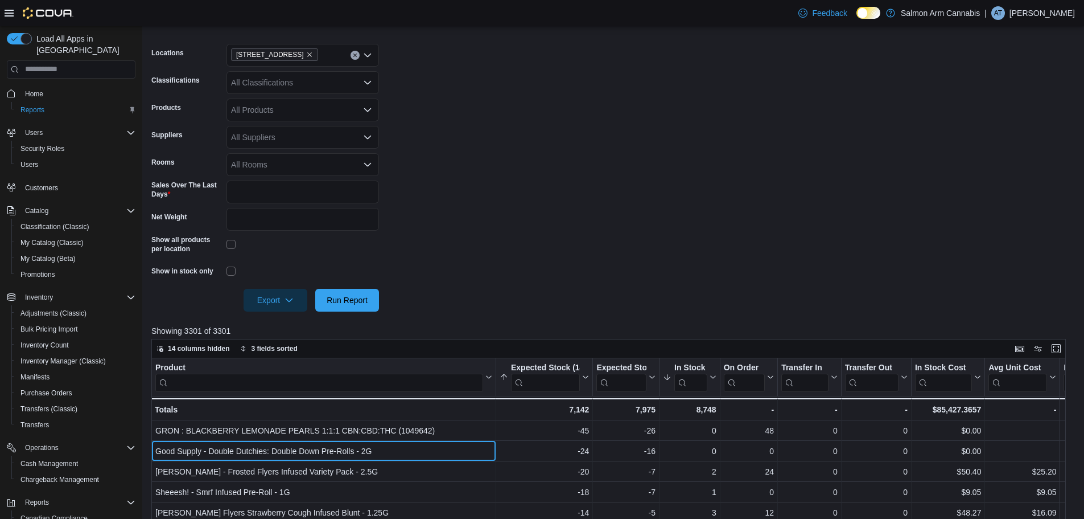
scroll to position [228, 0]
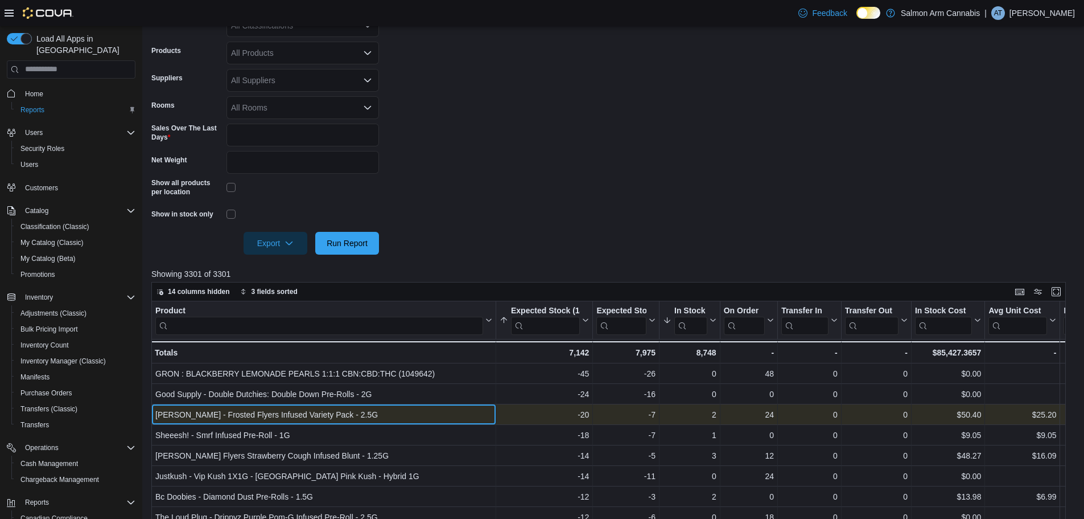
click at [243, 410] on div "[PERSON_NAME] - Frosted Flyers Infused Variety Pack - 2.5G" at bounding box center [323, 415] width 337 height 14
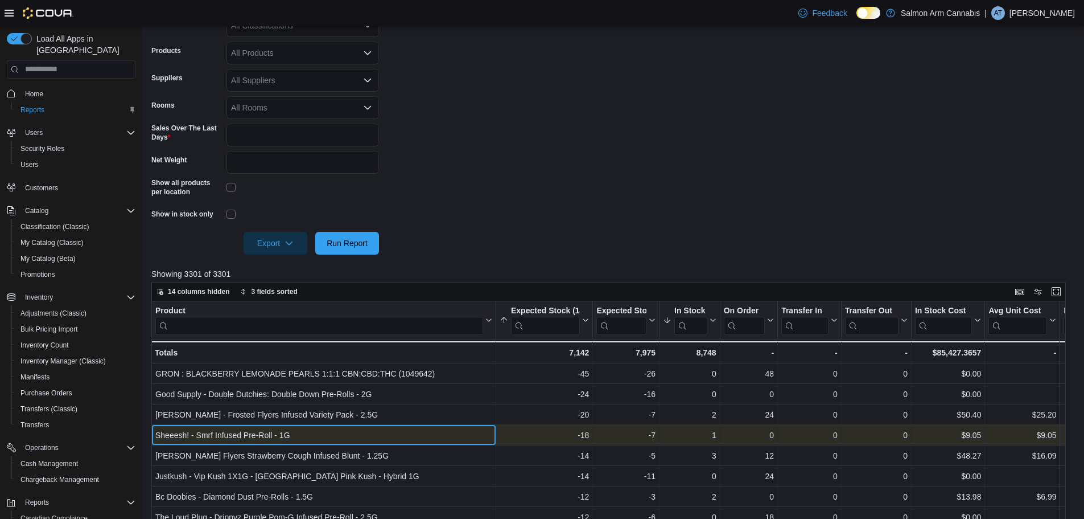
click at [221, 428] on div "Sheeesh! - Smrf Infused Pre-Roll - 1G" at bounding box center [323, 435] width 337 height 14
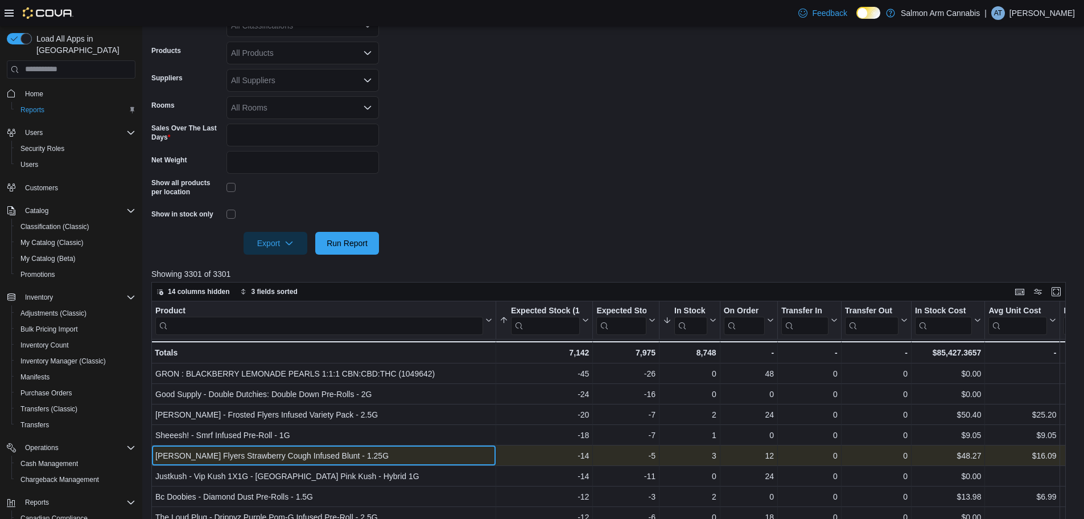
click at [216, 453] on div "[PERSON_NAME] Flyers Strawberry Cough Infused Blunt - 1.25G" at bounding box center [323, 456] width 337 height 14
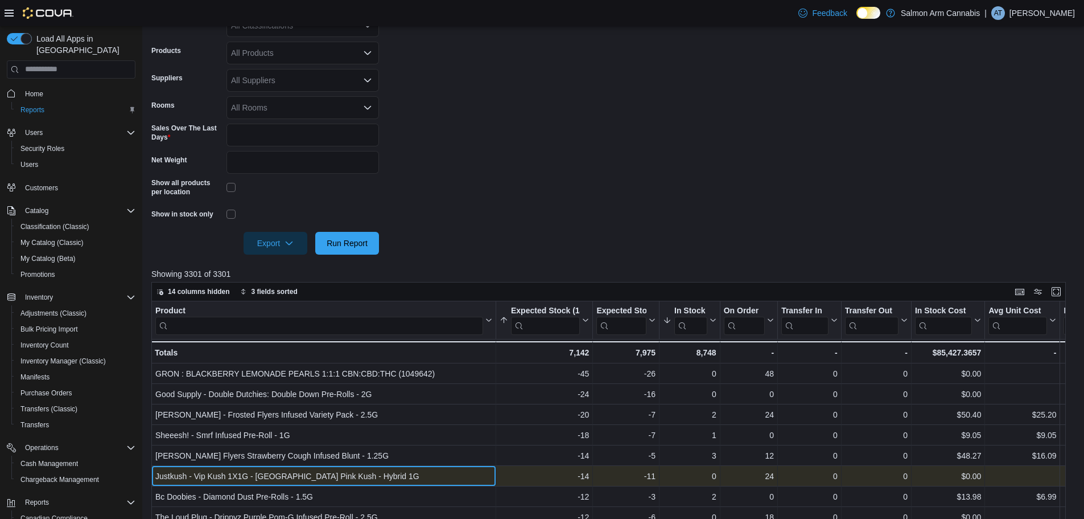
click at [338, 479] on div "Justkush - Vip Kush 1X1G - [GEOGRAPHIC_DATA] Pink Kush - Hybrid 1G" at bounding box center [323, 476] width 337 height 14
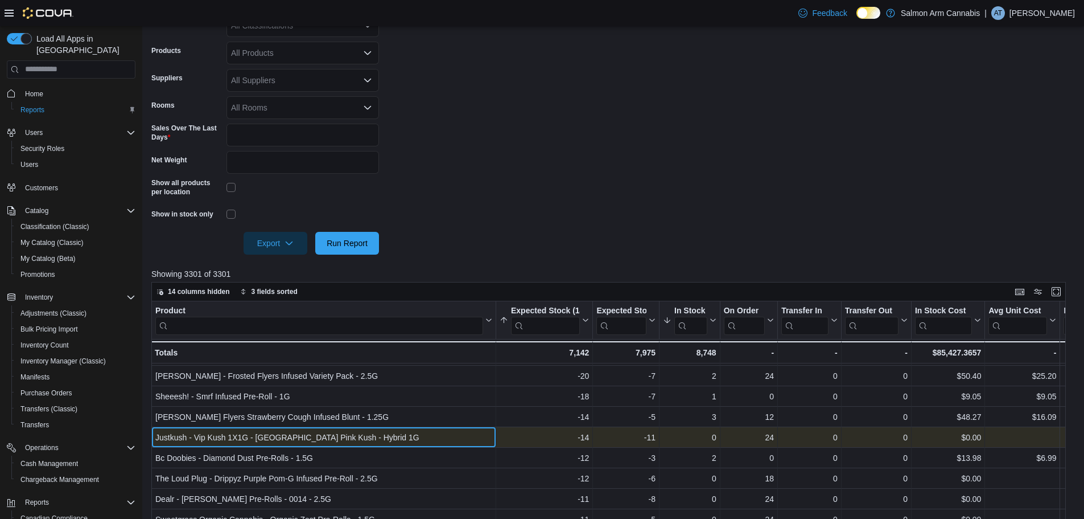
scroll to position [57, 0]
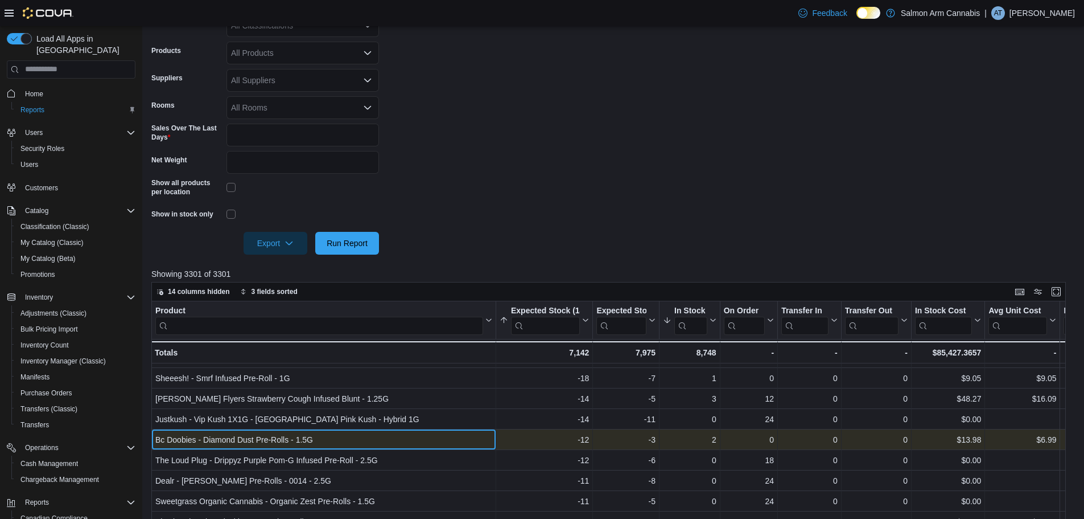
click at [326, 445] on div "Bc Doobies - Diamond Dust Pre-Rolls - 1.5G" at bounding box center [323, 440] width 337 height 14
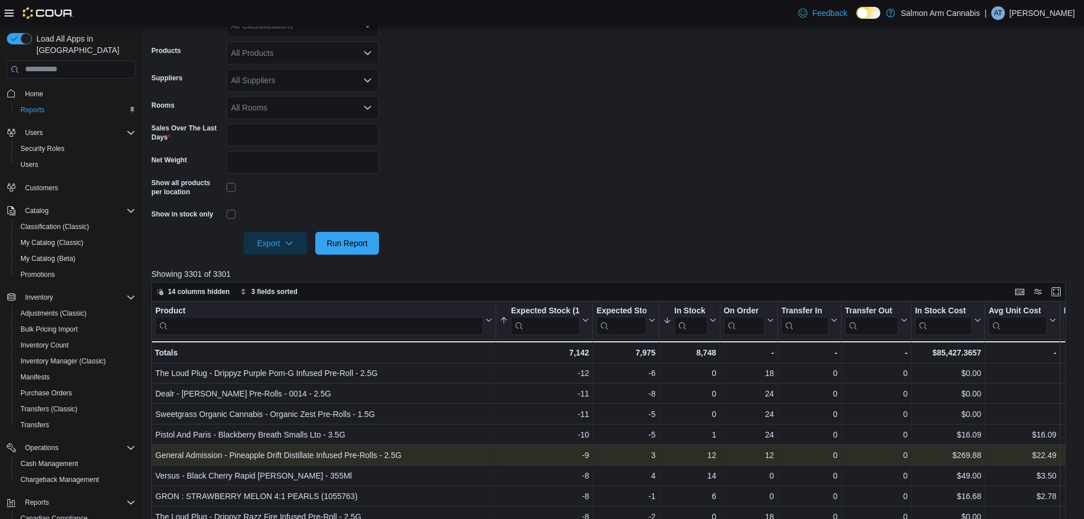
scroll to position [171, 0]
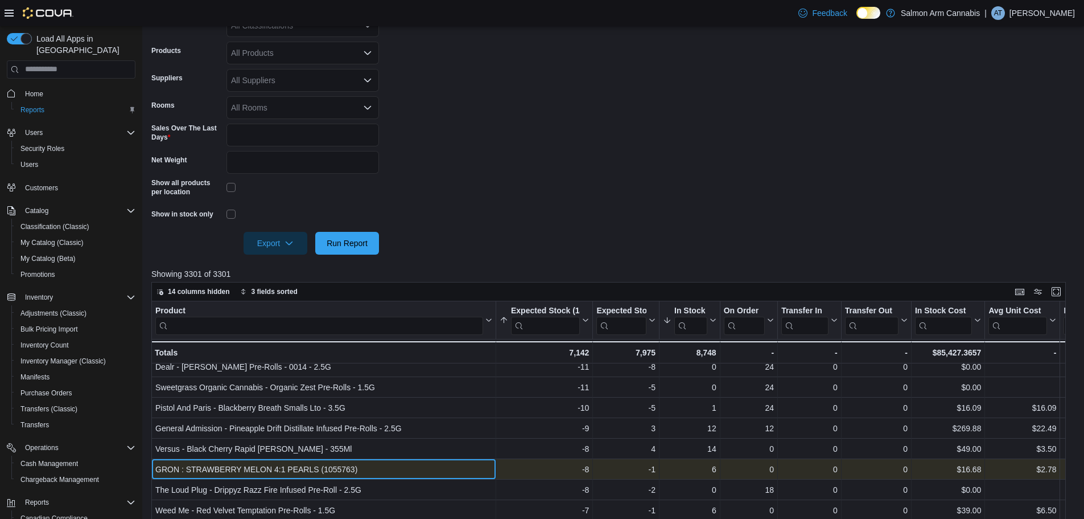
click at [364, 474] on div "GRON : STRAWBERRY MELON 4:1 PEARLS (1055763)" at bounding box center [323, 469] width 337 height 14
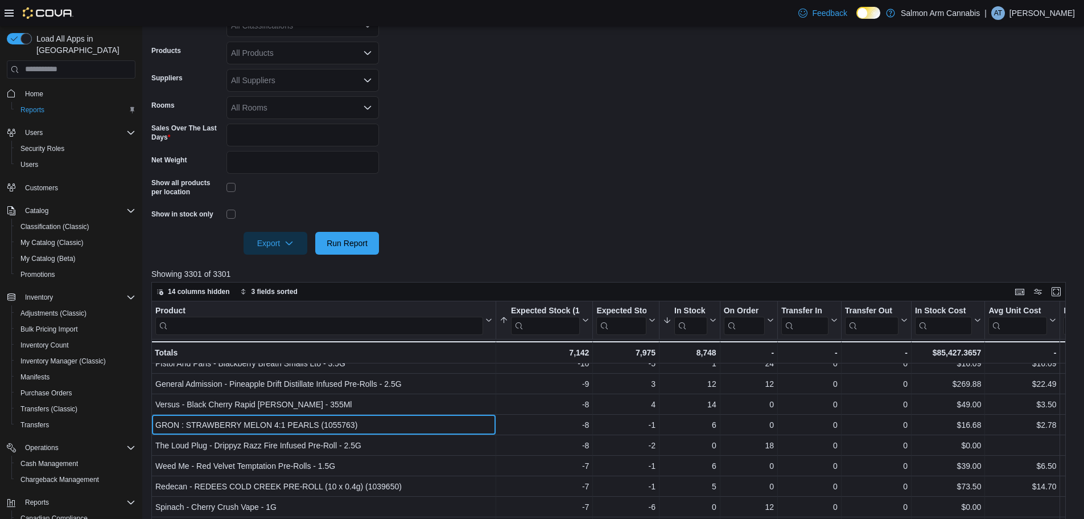
scroll to position [228, 0]
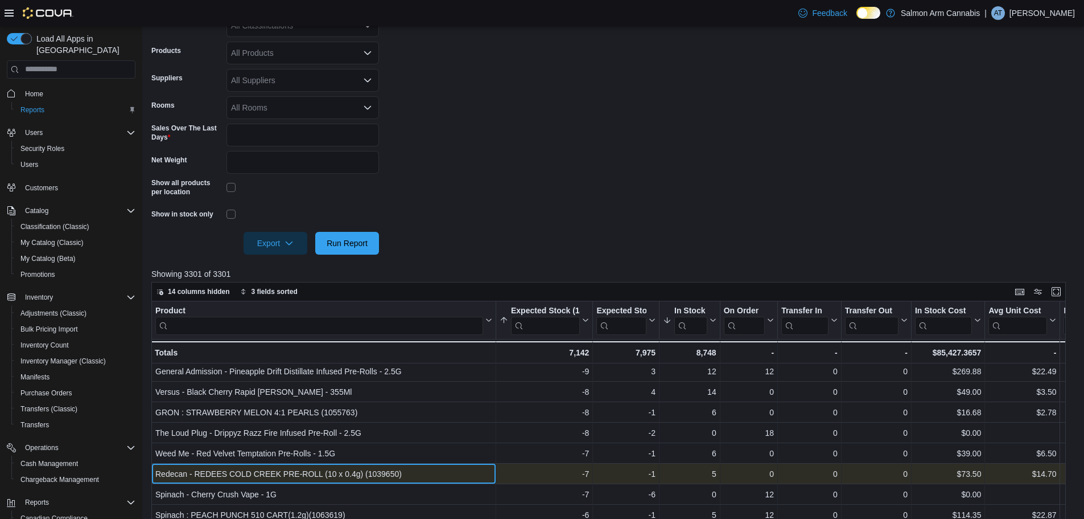
click at [311, 474] on div "Redecan - REDEES COLD CREEK PRE-ROLL (10 x 0.4g) (1039650)" at bounding box center [323, 474] width 337 height 14
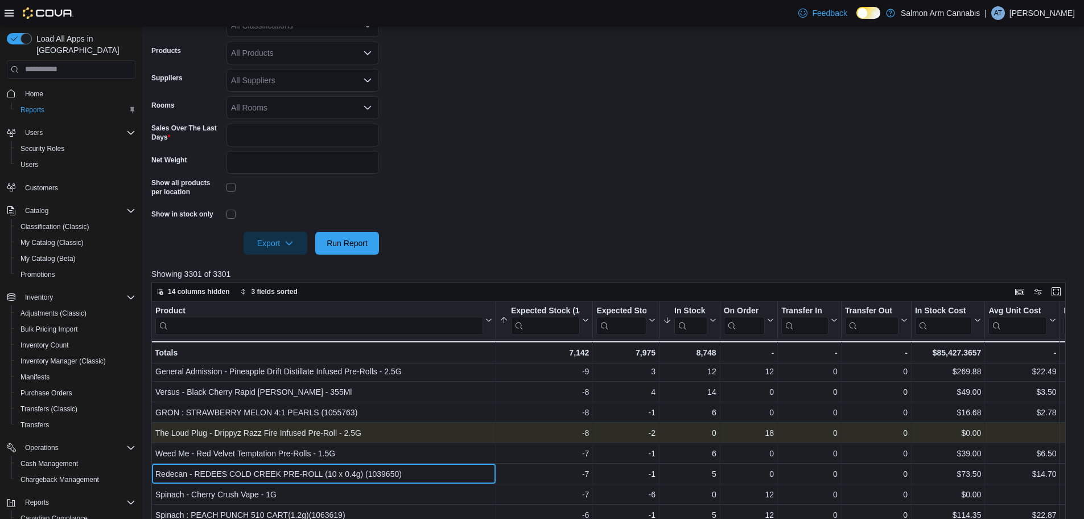
scroll to position [285, 0]
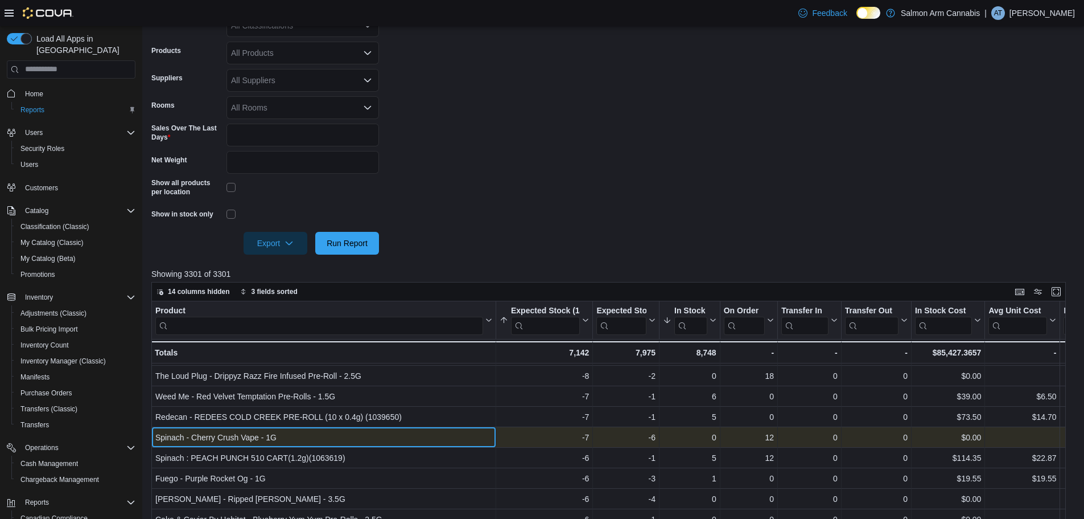
click at [264, 445] on div "Spinach - Cherry Crush Vape - 1G - Product, column 1, row 18" at bounding box center [323, 437] width 345 height 20
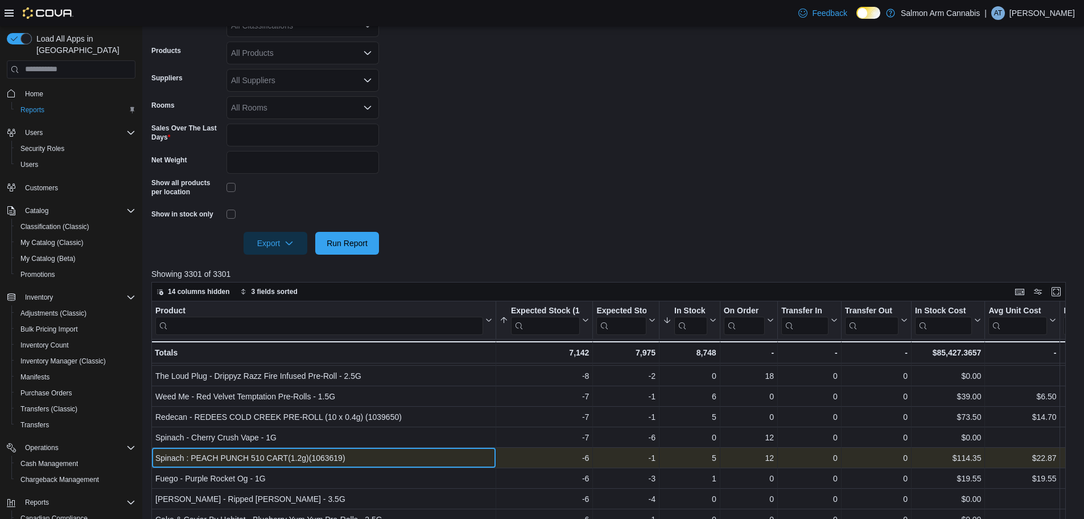
click at [269, 459] on div "Spinach : PEACH PUNCH 510 CART(1.2g)(1063619)" at bounding box center [323, 458] width 337 height 14
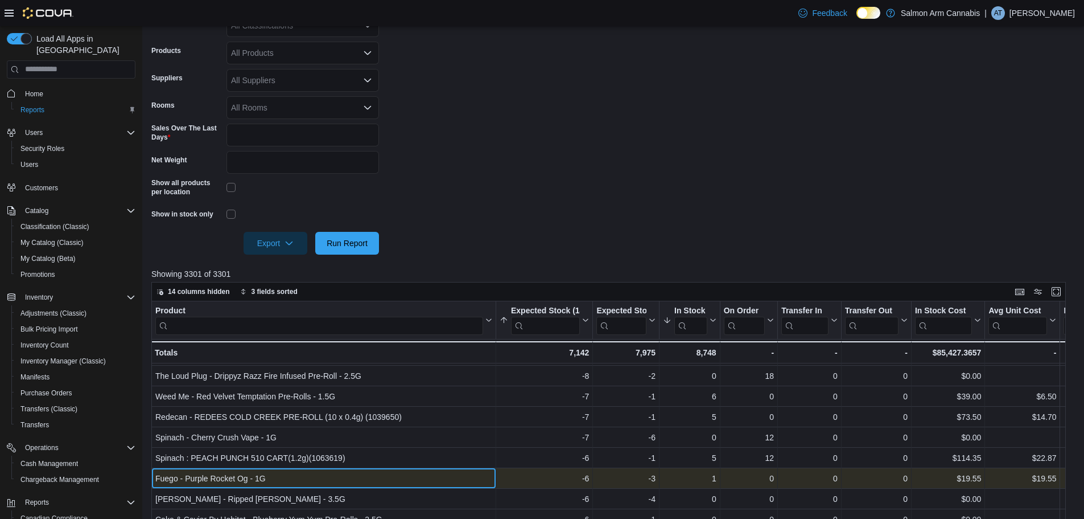
click at [264, 475] on div "Fuego - Purple Rocket Og - 1G" at bounding box center [323, 478] width 337 height 14
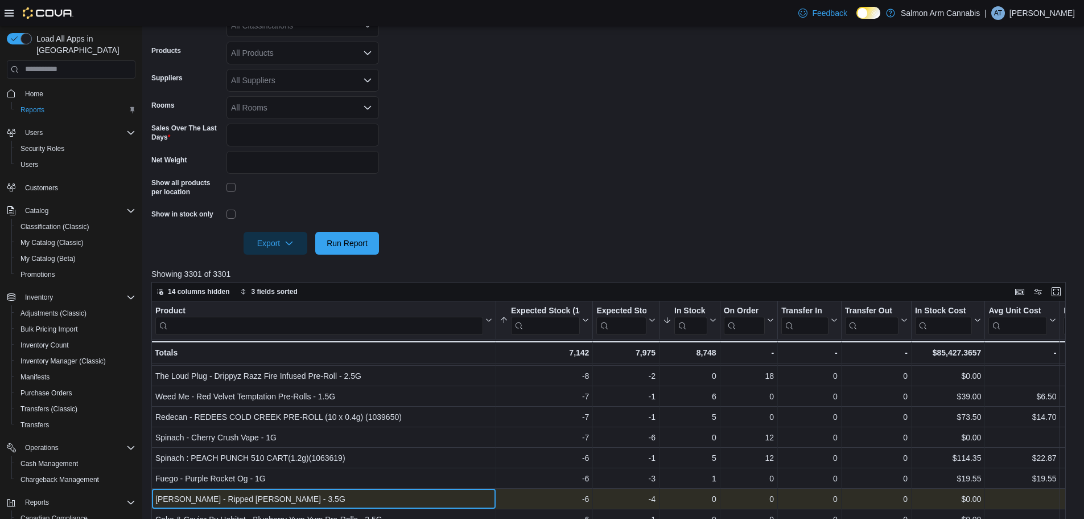
click at [264, 498] on div "Bc Smalls - Ripped Bubba Smalls - 3.5G" at bounding box center [323, 499] width 337 height 14
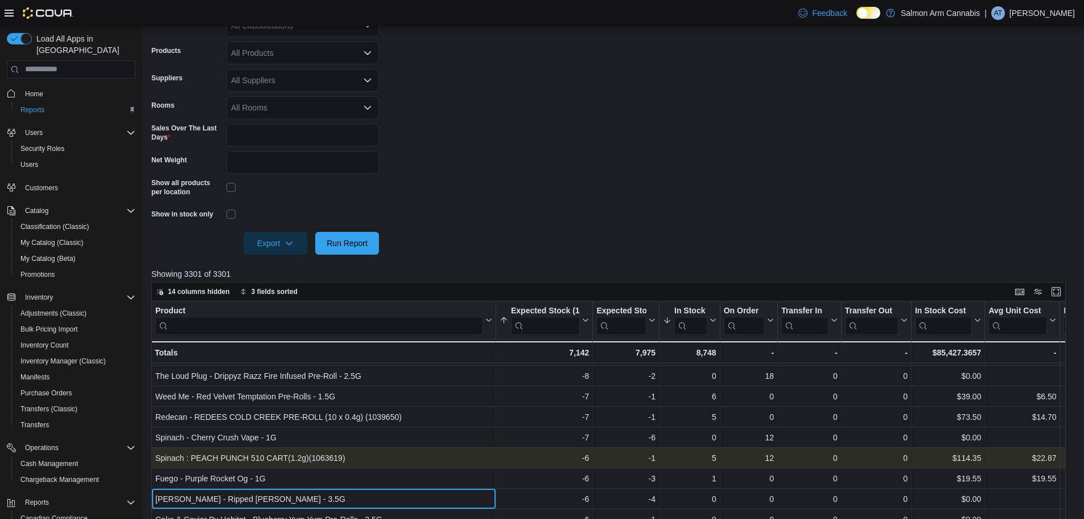
scroll to position [342, 0]
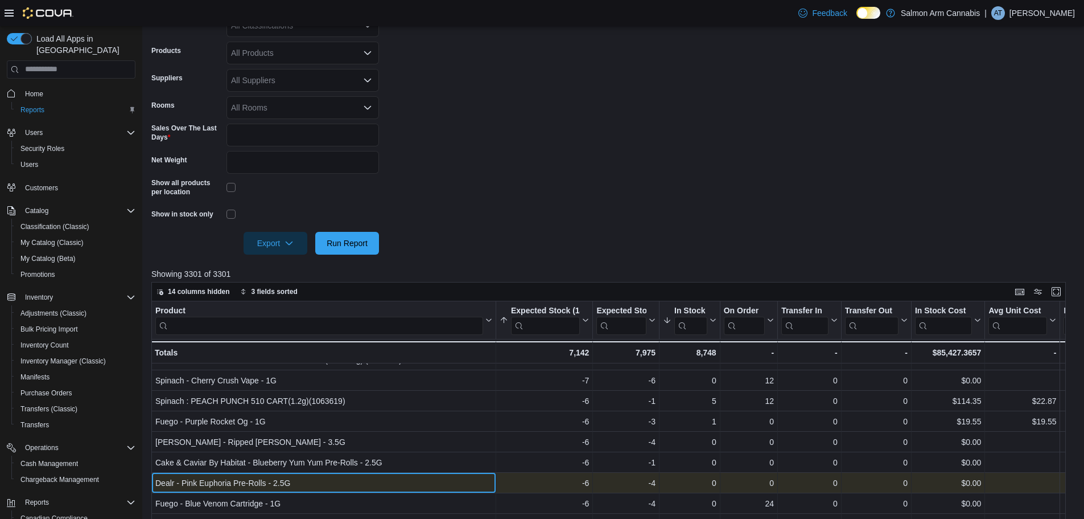
click at [335, 481] on div "Dealr - Pink Euphoria Pre-Rolls - 2.5G" at bounding box center [323, 483] width 337 height 14
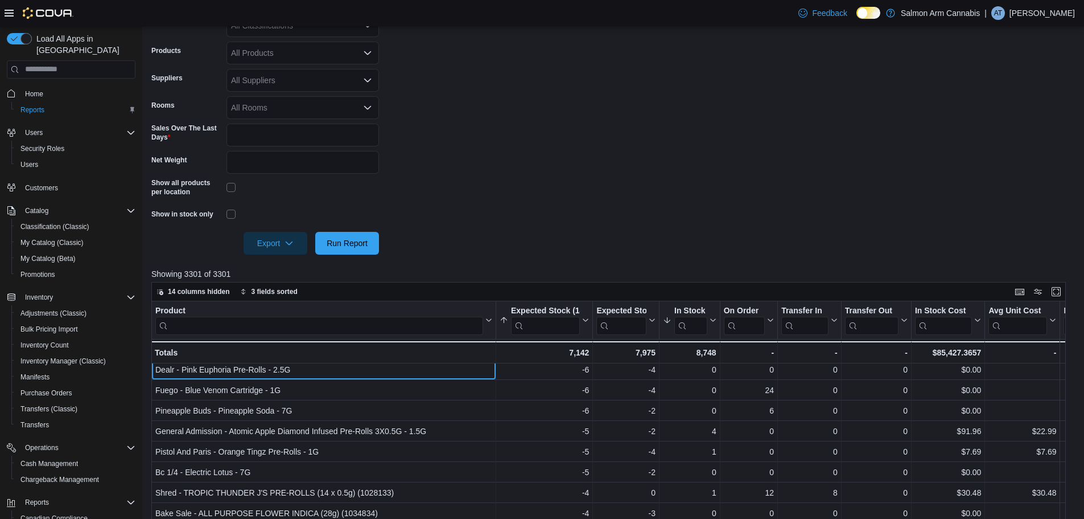
scroll to position [455, 0]
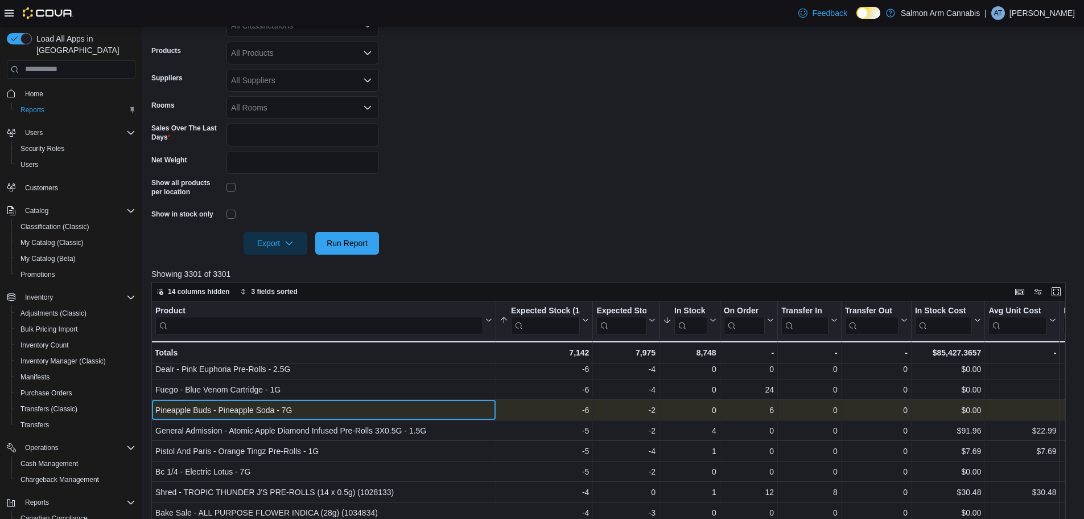
click at [250, 405] on div "Pineapple Buds - Pineapple Soda - 7G" at bounding box center [323, 410] width 337 height 14
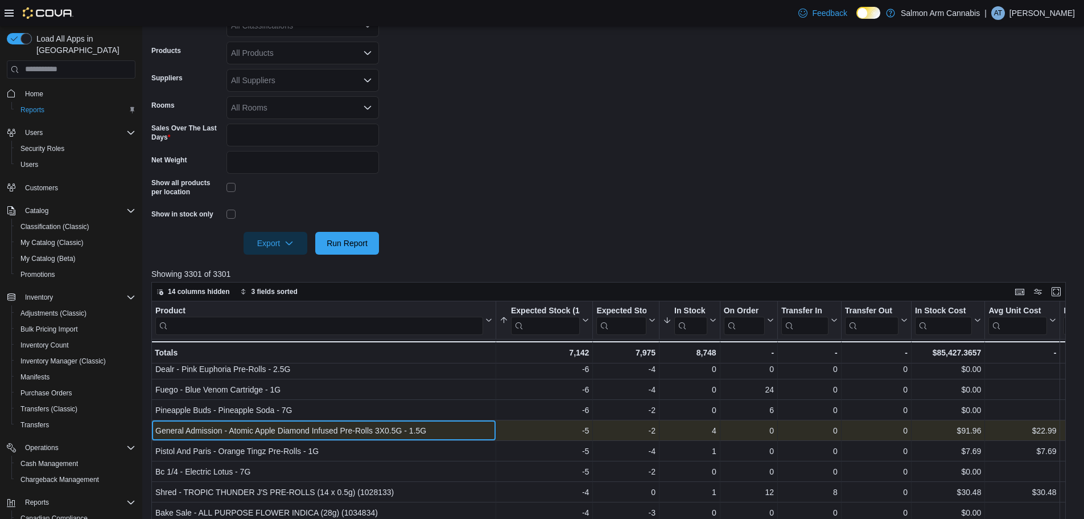
click at [242, 424] on div "General Admission - Atomic Apple Diamond Infused Pre-Rolls 3X0.5G - 1.5G" at bounding box center [323, 431] width 337 height 14
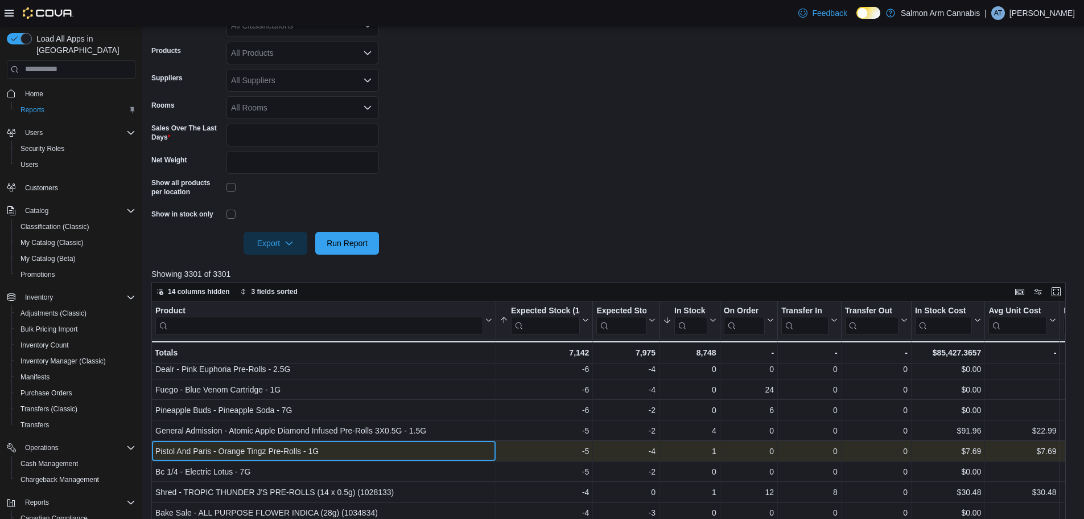
click at [241, 443] on div "Pistol And Paris - Orange Tingz Pre-Rolls - 1G - Product, column 1, row 27" at bounding box center [323, 451] width 345 height 20
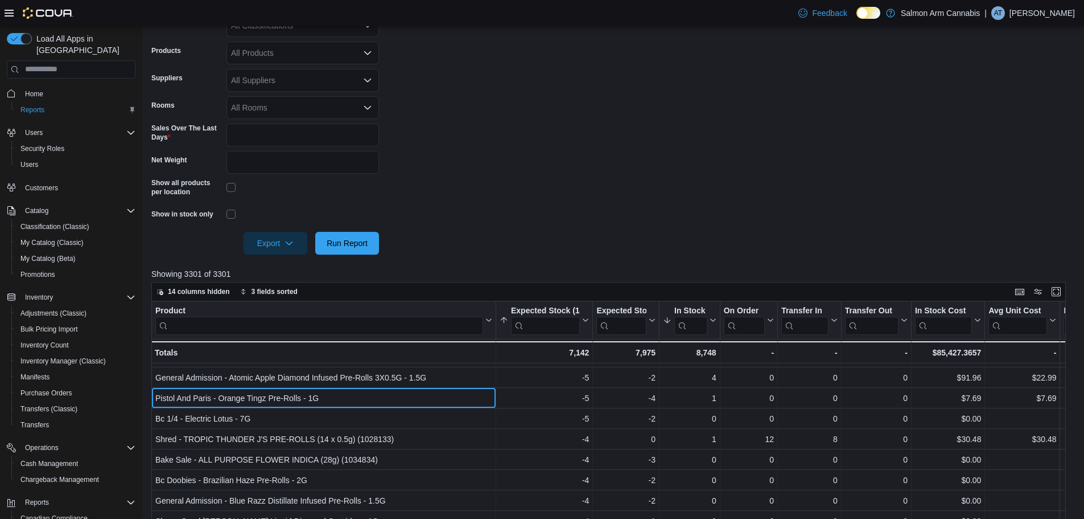
scroll to position [512, 0]
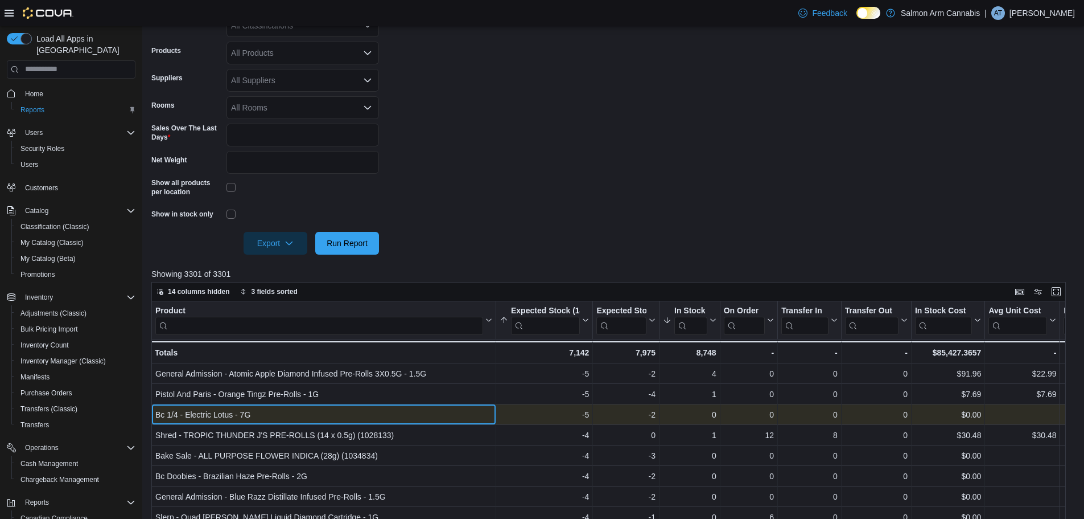
click at [277, 408] on div "Bc 1/4 - Electric Lotus - 7G" at bounding box center [323, 415] width 337 height 14
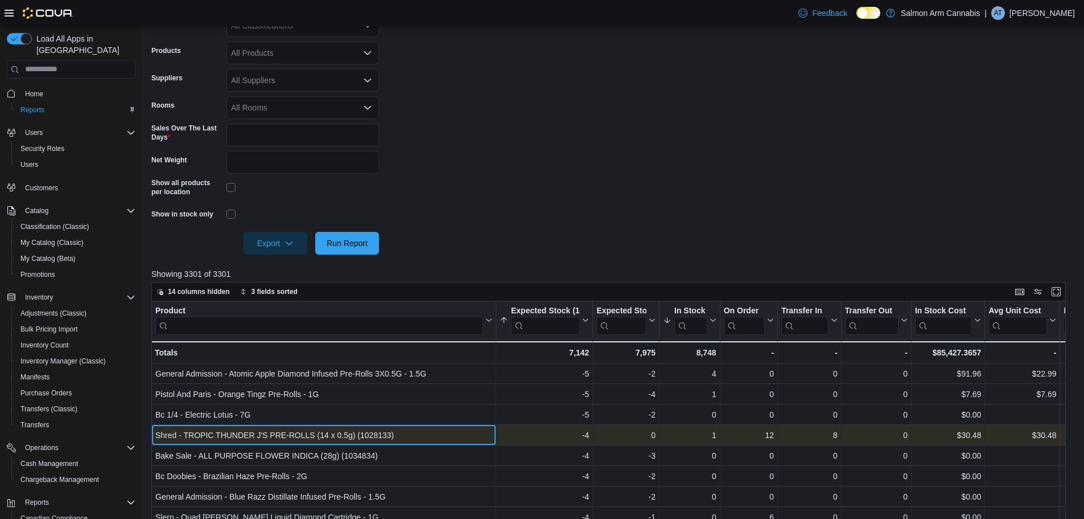
click at [278, 435] on div "Shred - TROPIC THUNDER J'S PRE-ROLLS (14 x 0.5g) (1028133)" at bounding box center [323, 435] width 337 height 14
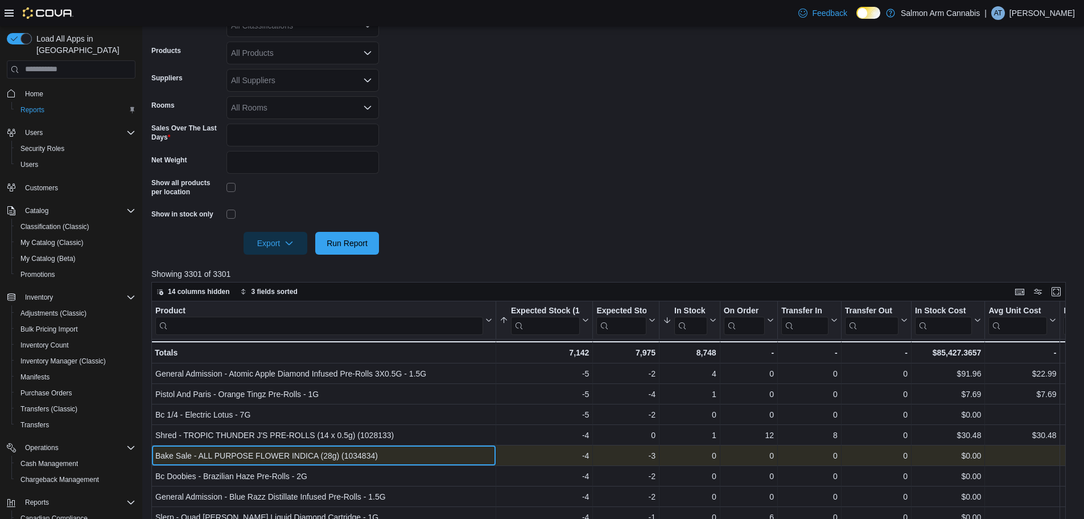
click at [282, 459] on div "Bake Sale - ALL PURPOSE FLOWER INDICA (28g) (1034834)" at bounding box center [323, 456] width 337 height 14
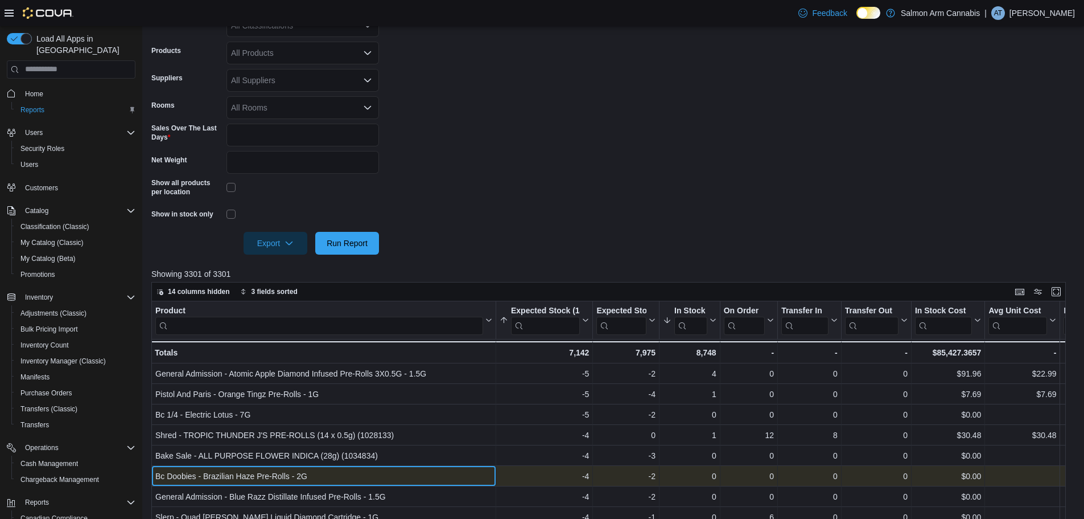
click at [281, 470] on div "Bc Doobies - Brazilian Haze Pre-Rolls - 2G" at bounding box center [323, 476] width 337 height 14
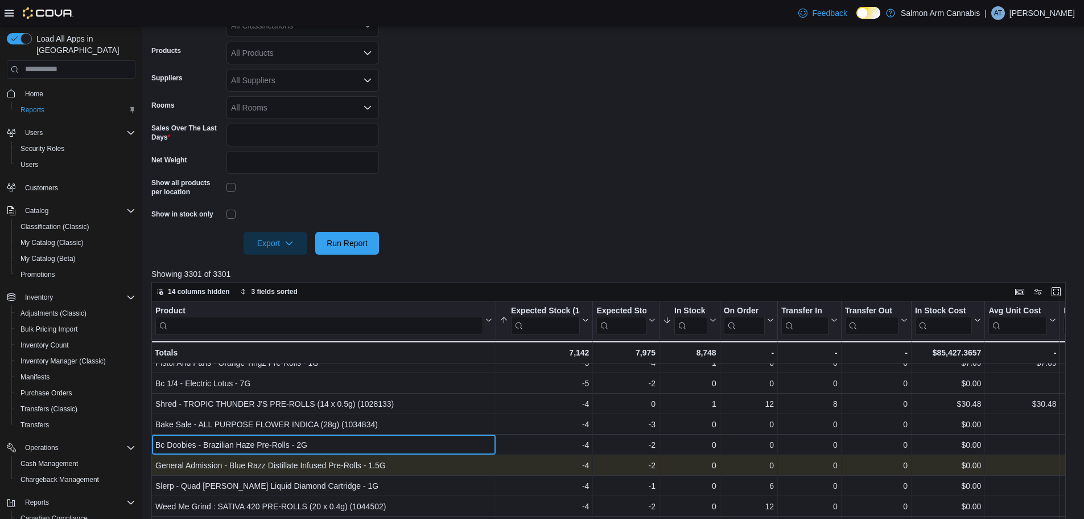
scroll to position [569, 0]
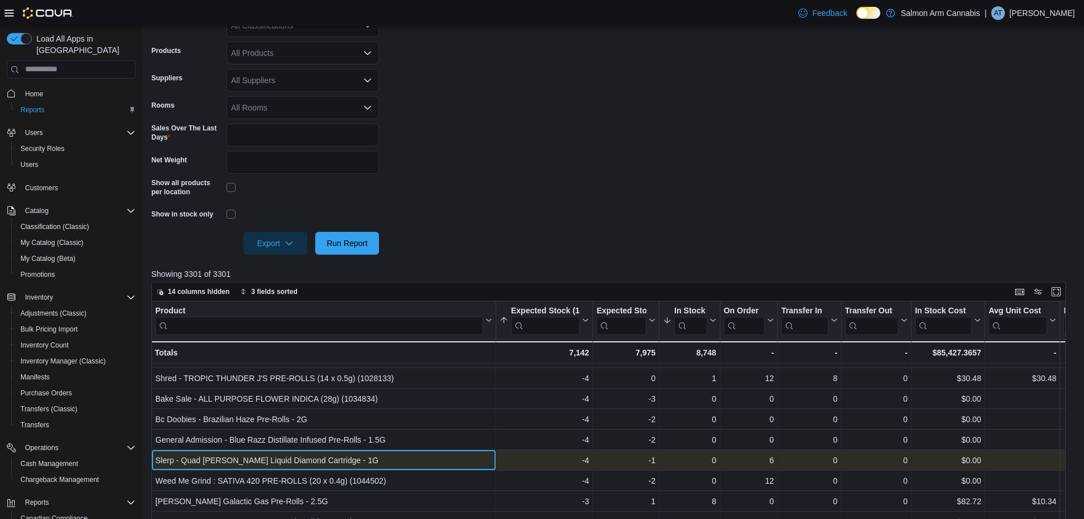
click at [287, 457] on div "Slerp - Quad Berry Liquid Diamond Cartridge - 1G" at bounding box center [323, 460] width 337 height 14
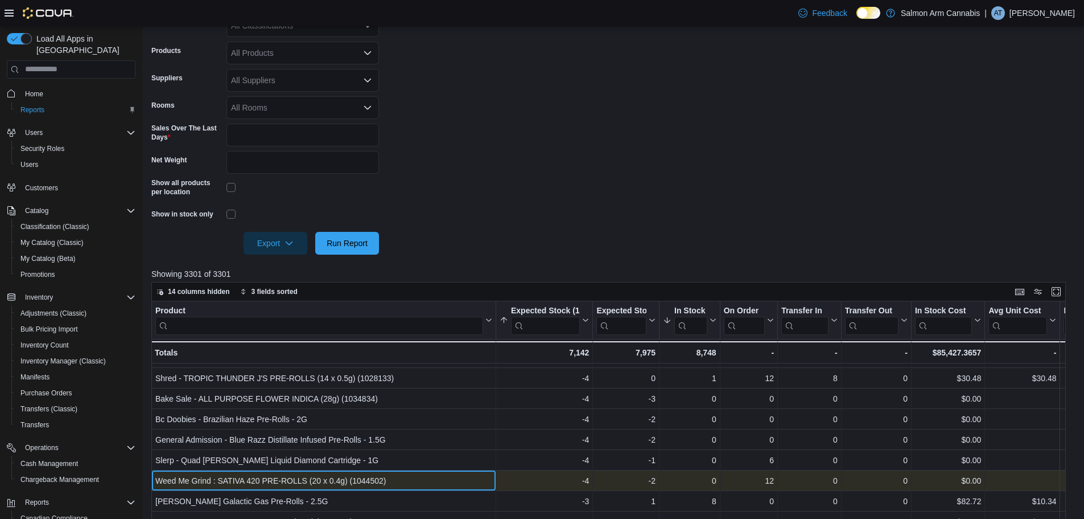
click at [306, 474] on div "Weed Me Grind : SATIVA 420 PRE-ROLLS (20 x 0.4g) (1044502)" at bounding box center [323, 481] width 337 height 14
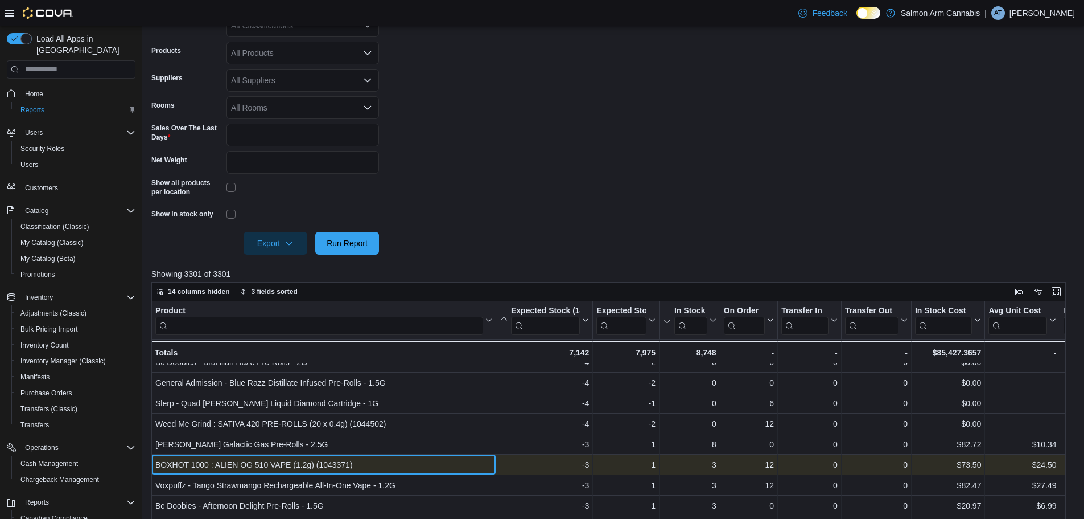
click at [293, 461] on div "BOXHOT 1000 : ALIEN OG 510 VAPE (1.2g) (1043371)" at bounding box center [323, 465] width 337 height 14
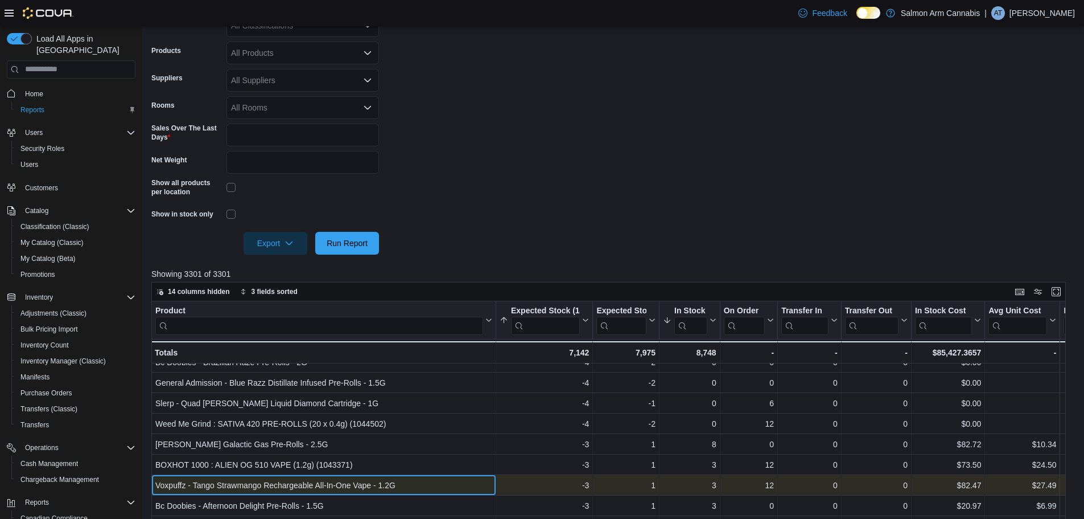
click at [256, 478] on div "Voxpuffz - Tango Strawmango Rechargeable All-In-One Vape - 1.2G - Product, colu…" at bounding box center [323, 485] width 345 height 20
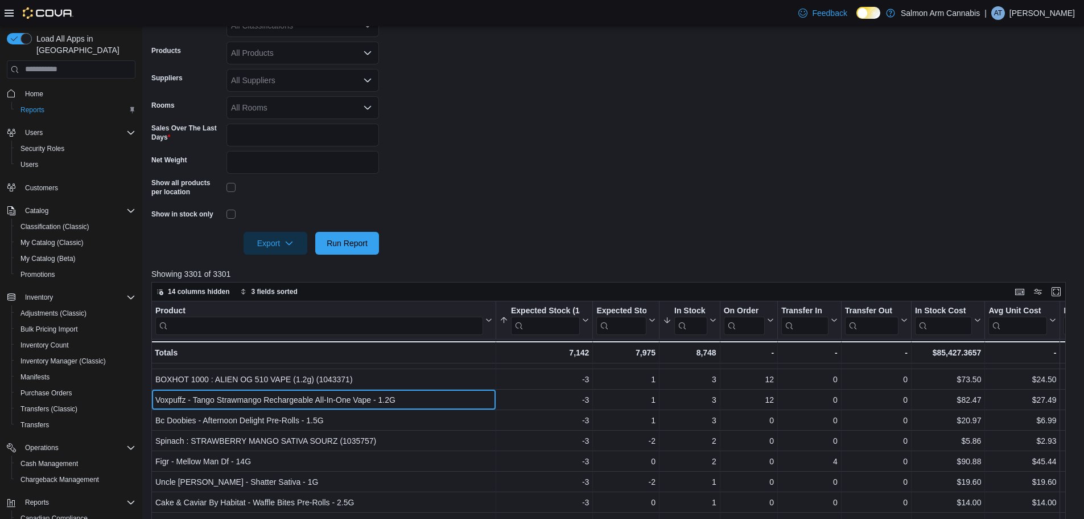
scroll to position [717, 0]
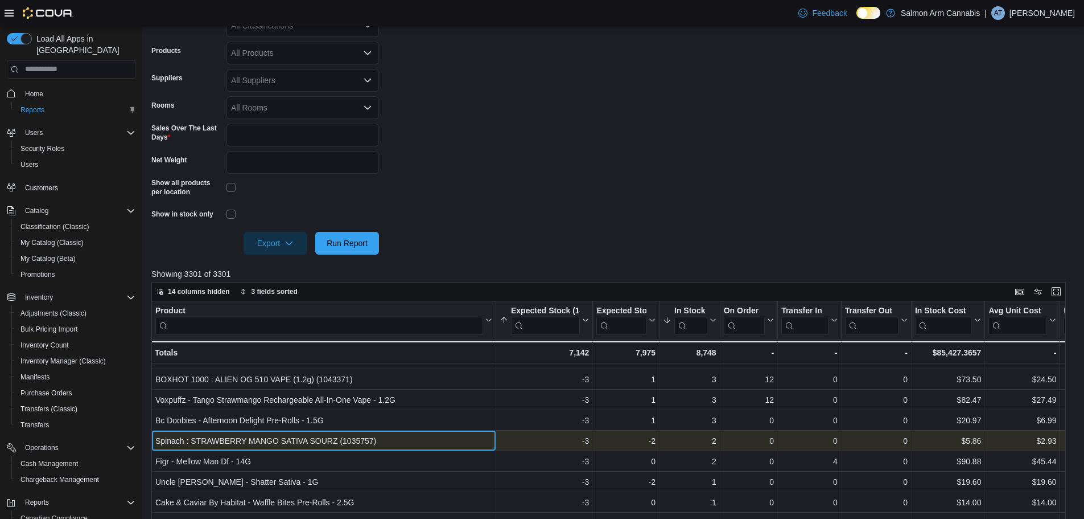
click at [285, 440] on div "Spinach : STRAWBERRY MANGO SATIVA SOURZ (1035757)" at bounding box center [323, 441] width 337 height 14
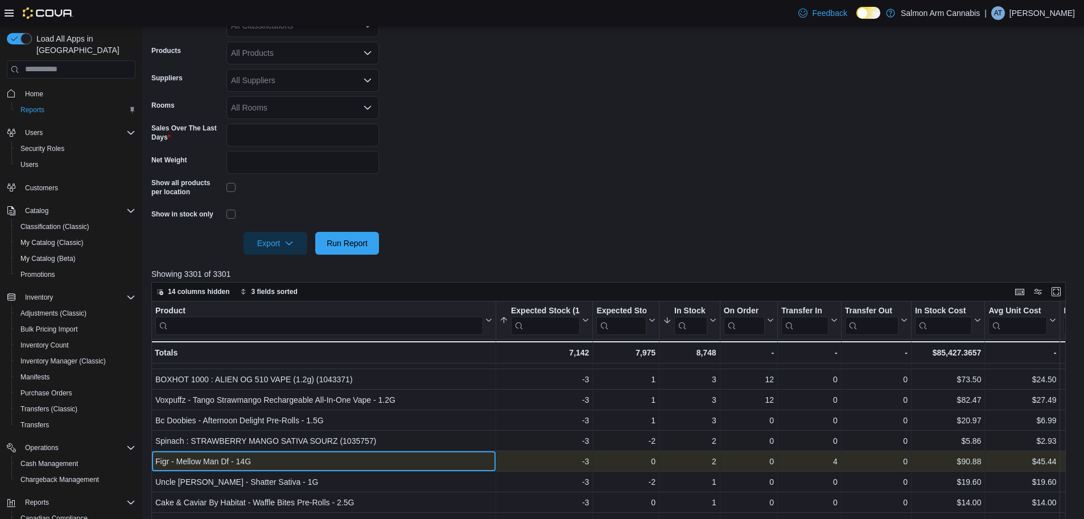
click at [297, 460] on div "Figr - Mellow Man Df - 14G" at bounding box center [323, 461] width 337 height 14
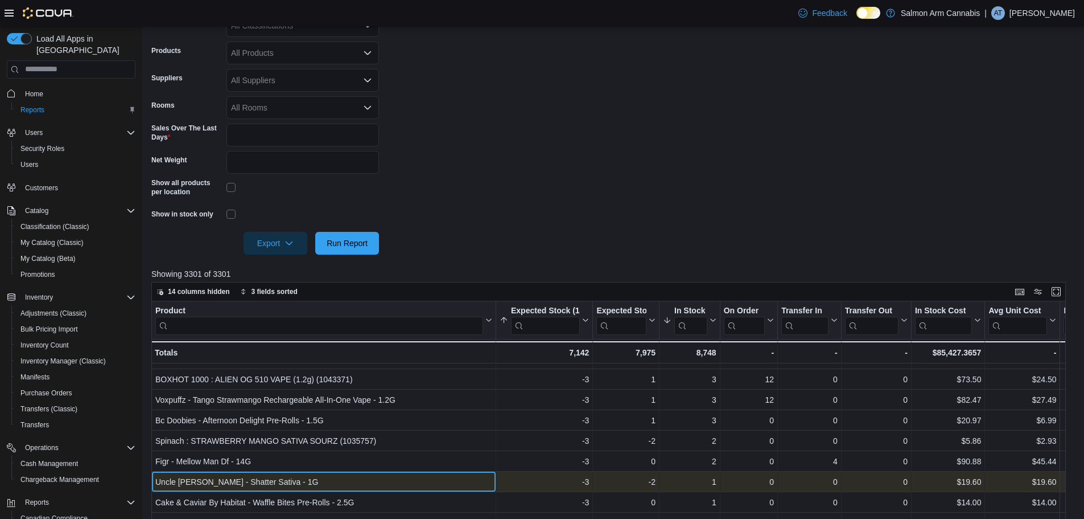
click at [286, 486] on div "Uncle Bob - Shatter Sativa - 1G - Product, column 1, row 41" at bounding box center [323, 481] width 345 height 20
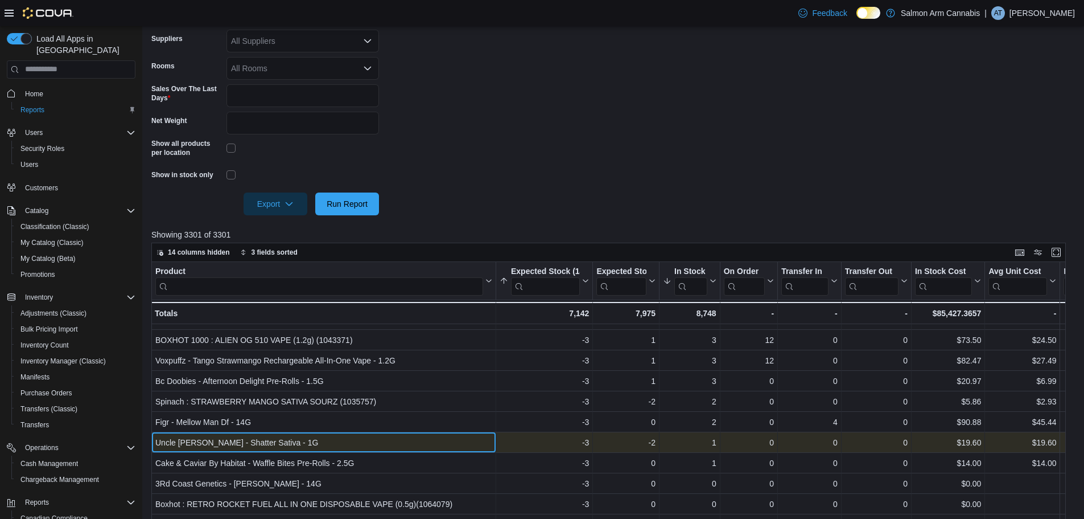
scroll to position [285, 0]
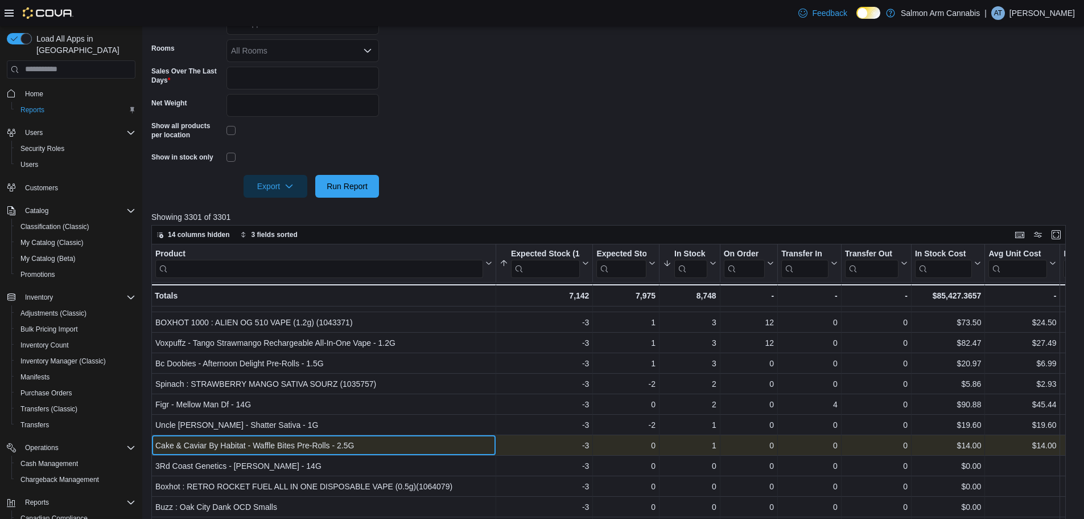
click at [284, 447] on div "Cake & Caviar By Habitat - Waffle Bites Pre-Rolls - 2.5G - Product, column 1, r…" at bounding box center [323, 445] width 345 height 20
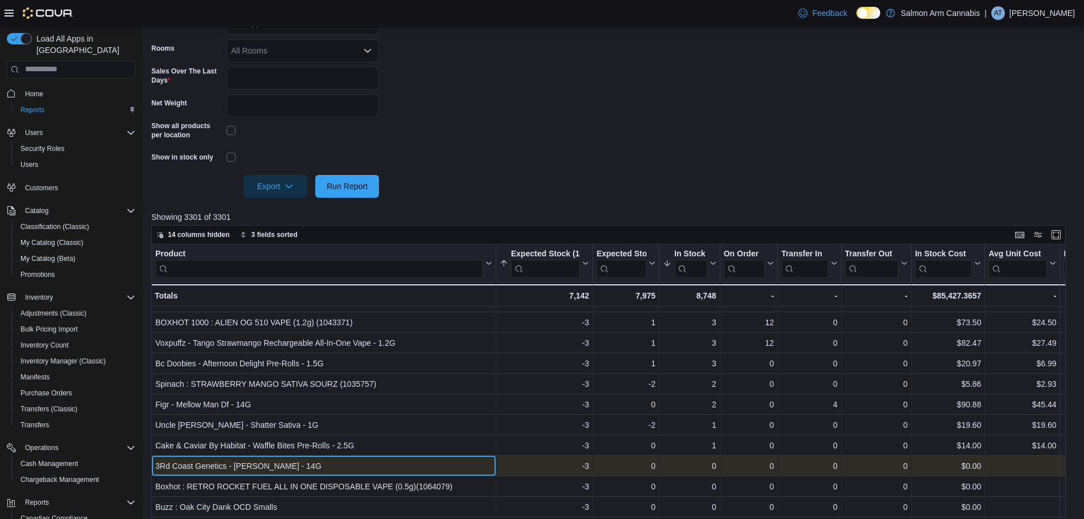
click at [282, 465] on div "3Rd Coast Genetics - Jack Truffle - 14G" at bounding box center [323, 466] width 337 height 14
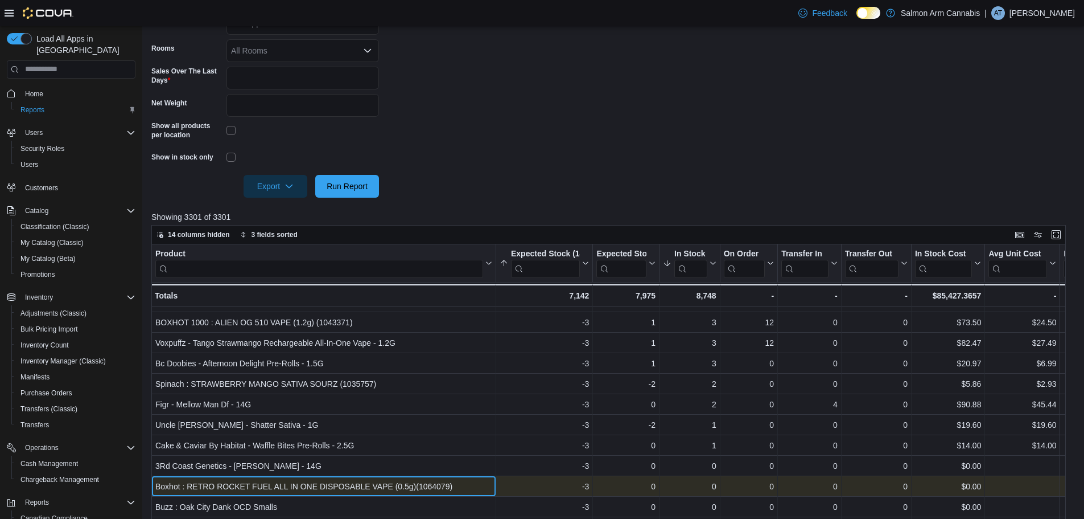
click at [303, 479] on div "Boxhot : RETRO ROCKET FUEL ALL IN ONE DISPOSABLE VAPE (0.5g)(1064079)" at bounding box center [323, 486] width 337 height 14
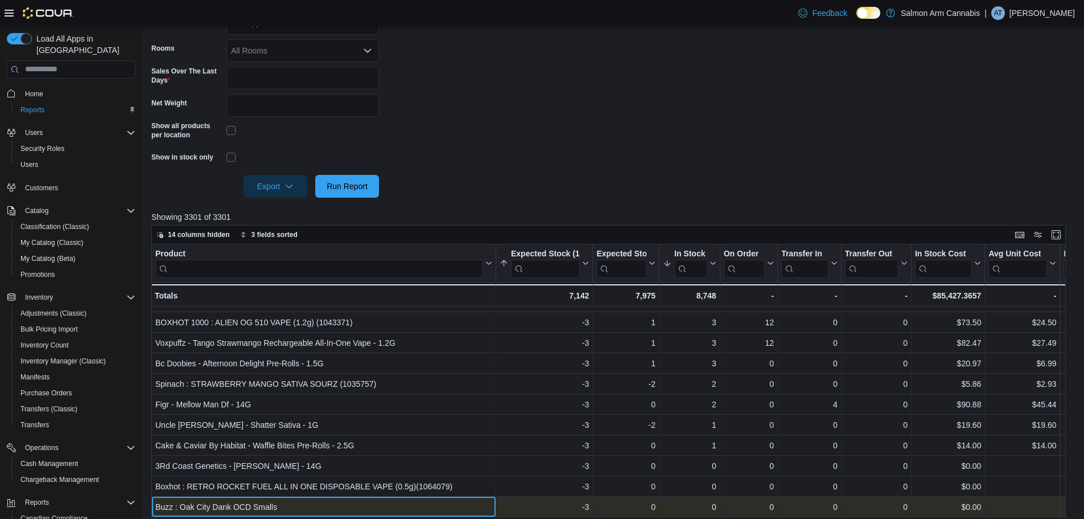
click at [288, 500] on div "Buzz : Oak City Dank OCD Smalls" at bounding box center [323, 507] width 337 height 14
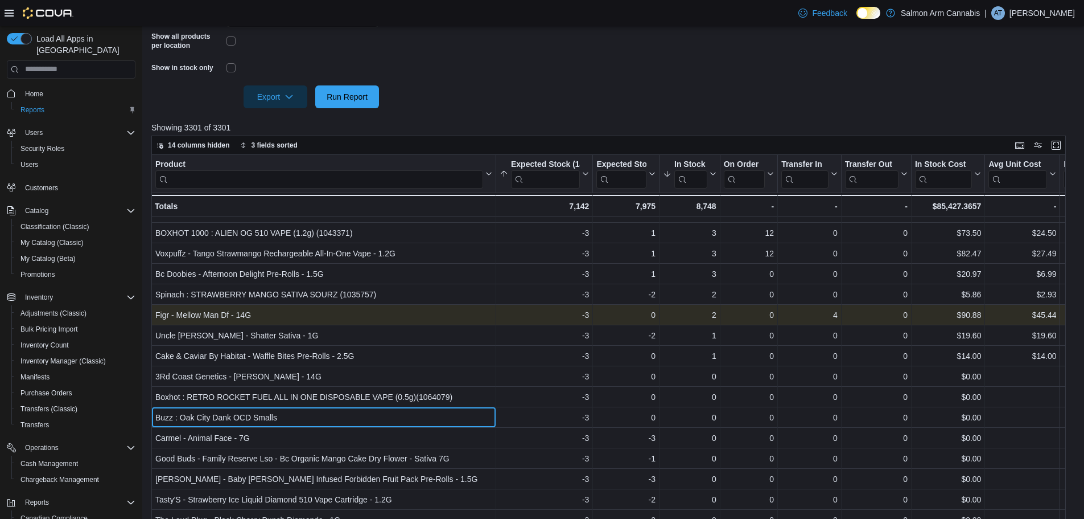
scroll to position [398, 0]
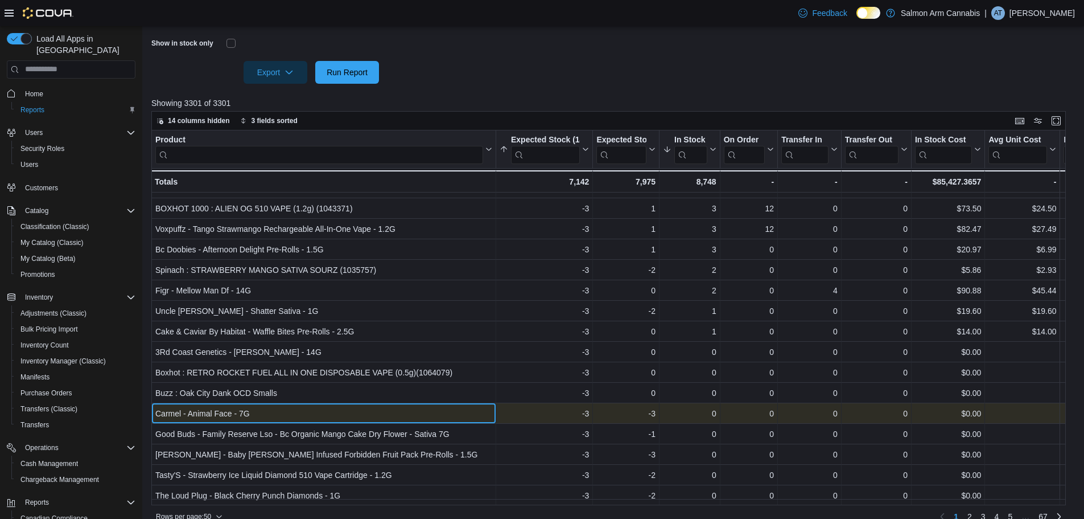
click at [303, 403] on div "Carmel - Animal Face - 7G - Product, column 1, row 46" at bounding box center [323, 413] width 345 height 20
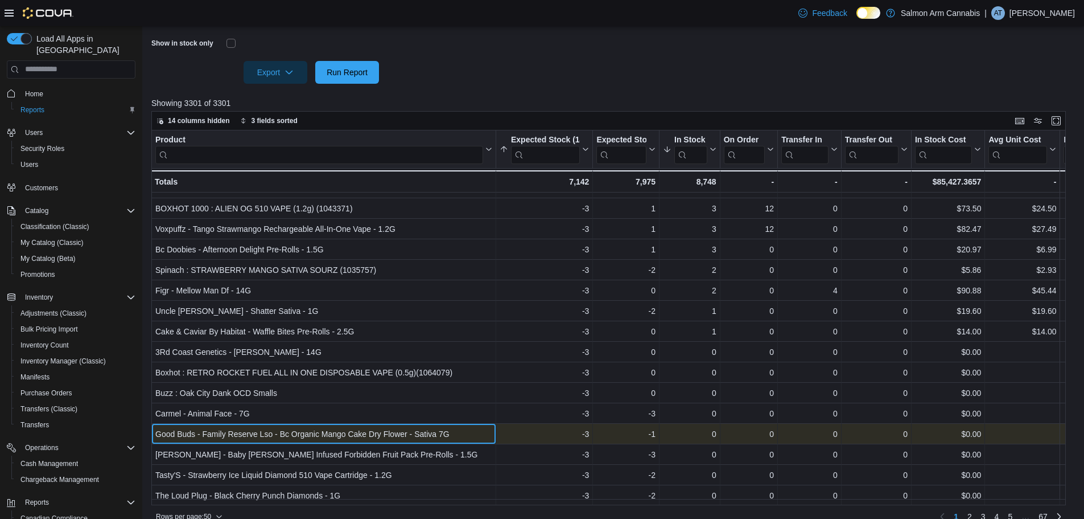
click at [307, 427] on div "Good Buds - Family Reserve Lso - Bc Organic Mango Cake Dry Flower - Sativa 7G" at bounding box center [323, 434] width 337 height 14
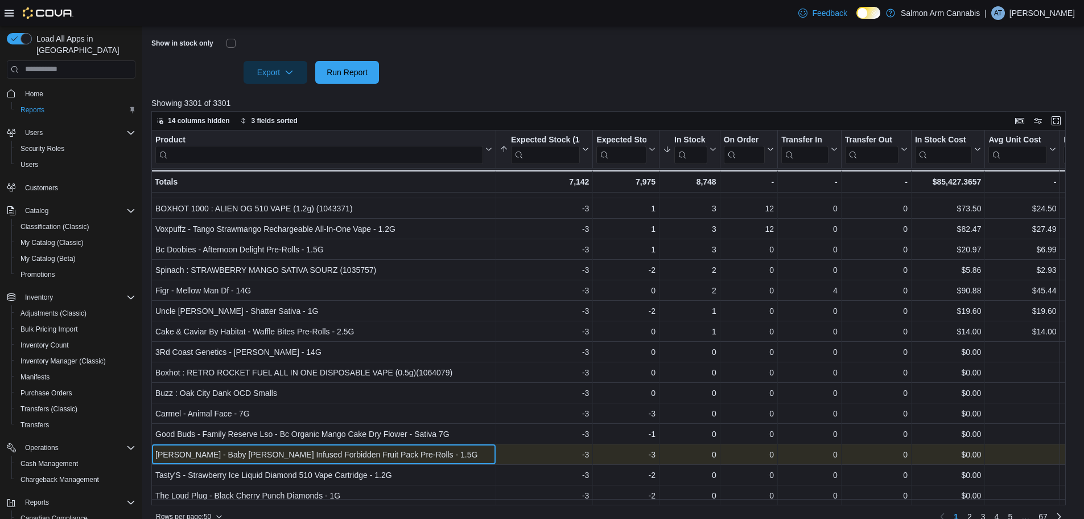
click at [264, 444] on div "Jeeter - Baby Jeeter Infused Forbidden Fruit Pack Pre-Rolls - 1.5G - Product, c…" at bounding box center [323, 454] width 345 height 20
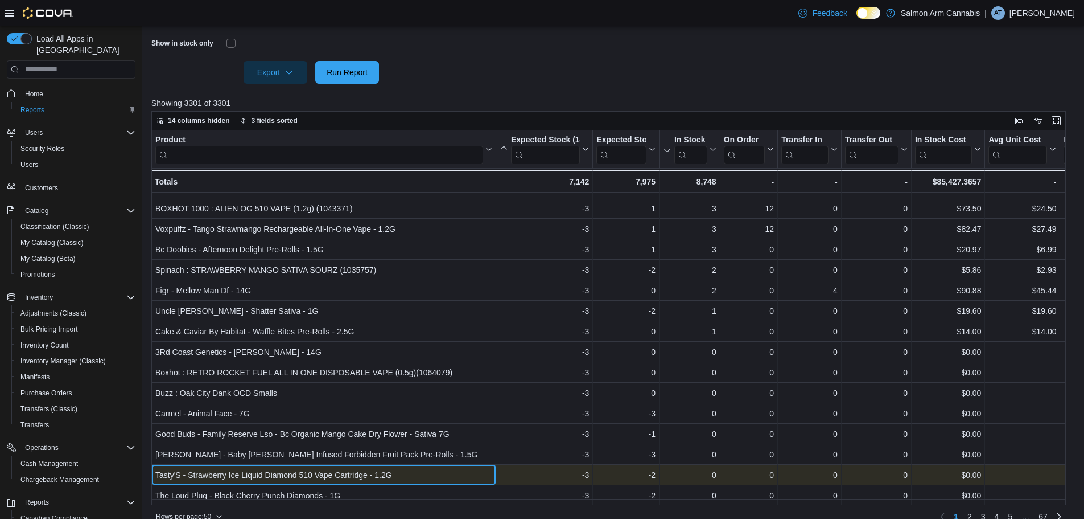
click at [269, 468] on div "Tasty'S - Strawberry Ice Liquid Diamond 510 Vape Cartridge - 1.2G" at bounding box center [323, 475] width 337 height 14
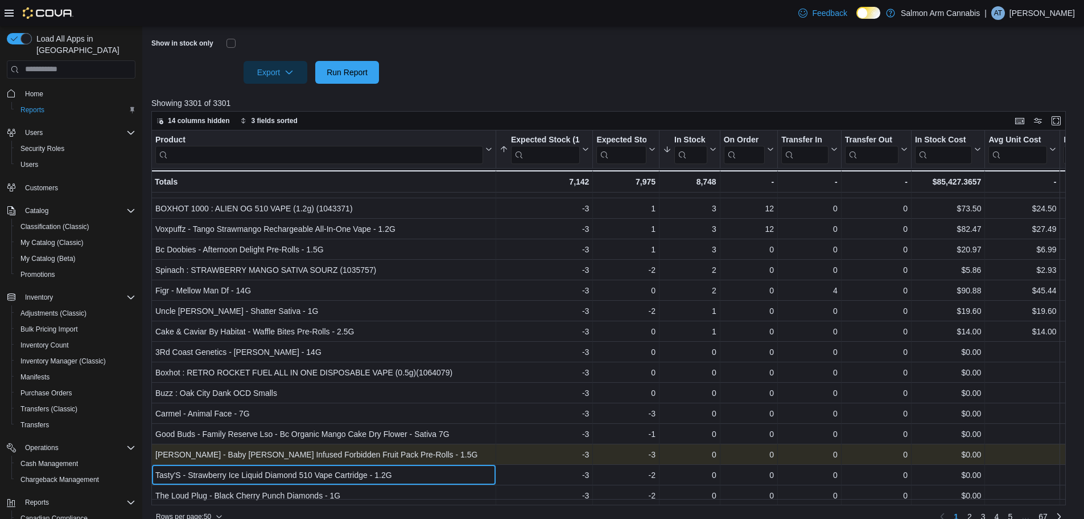
scroll to position [414, 0]
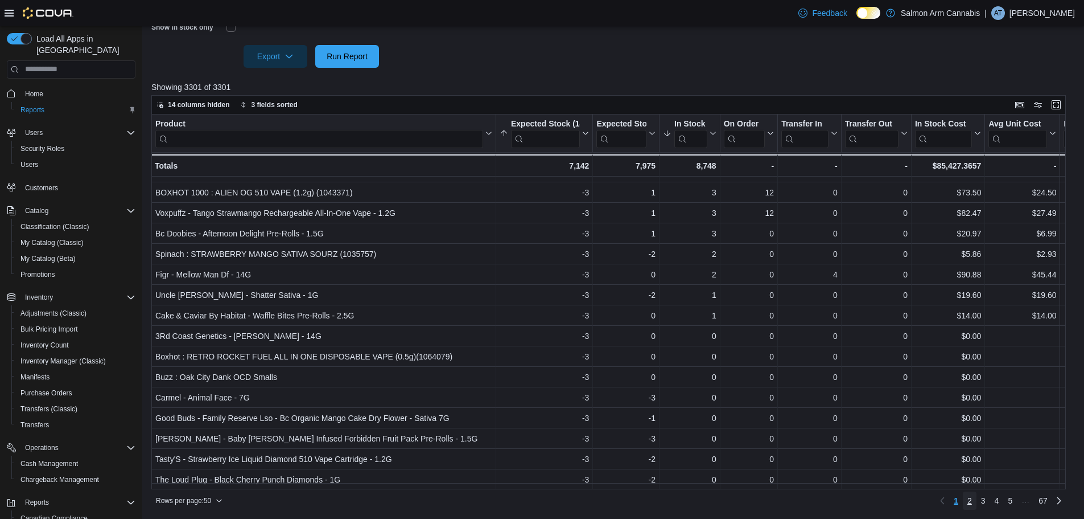
click at [972, 495] on span "2" at bounding box center [970, 500] width 5 height 11
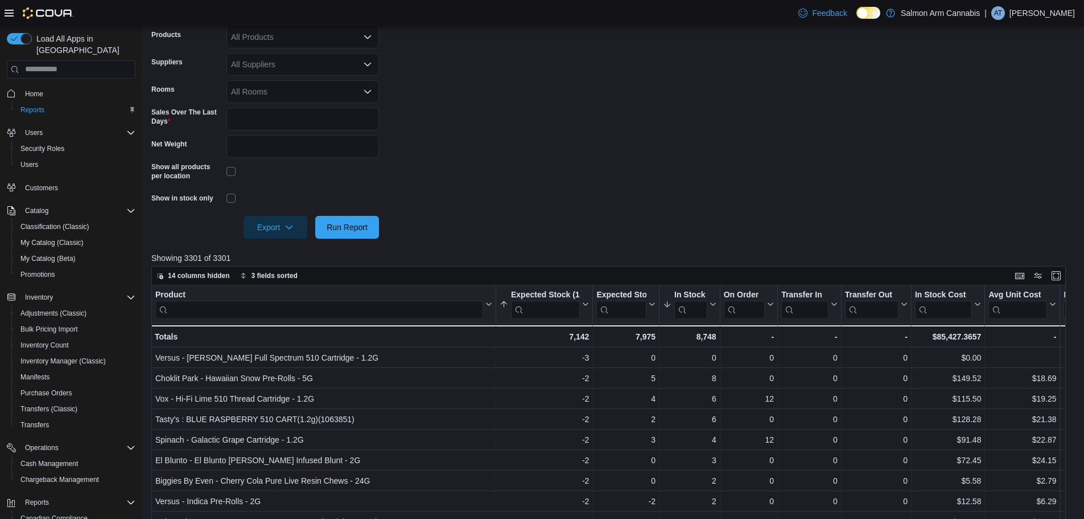
scroll to position [301, 0]
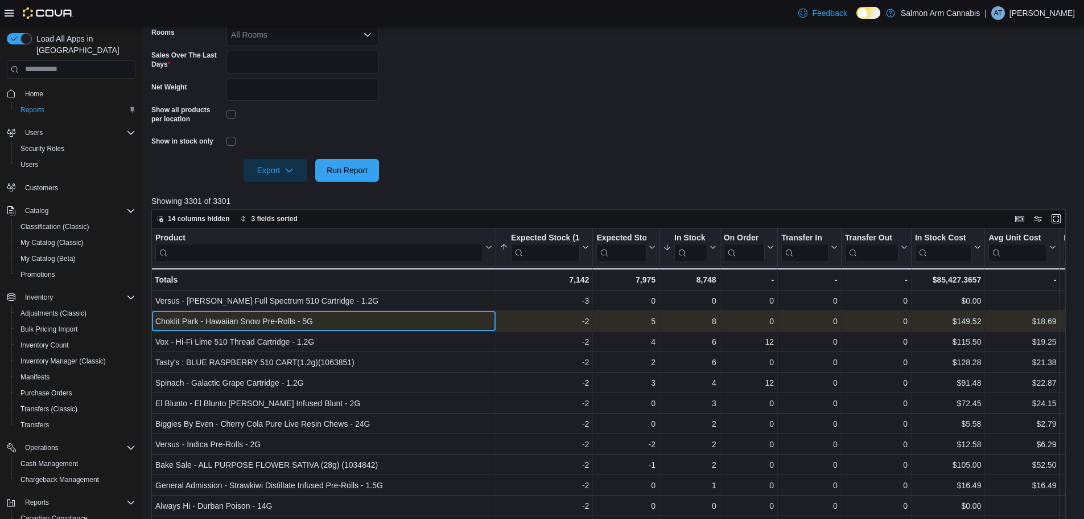
click at [297, 314] on div "Choklit Park - Hawaiian Snow Pre-Rolls - 5G - Product, column 1, row 52" at bounding box center [323, 321] width 345 height 20
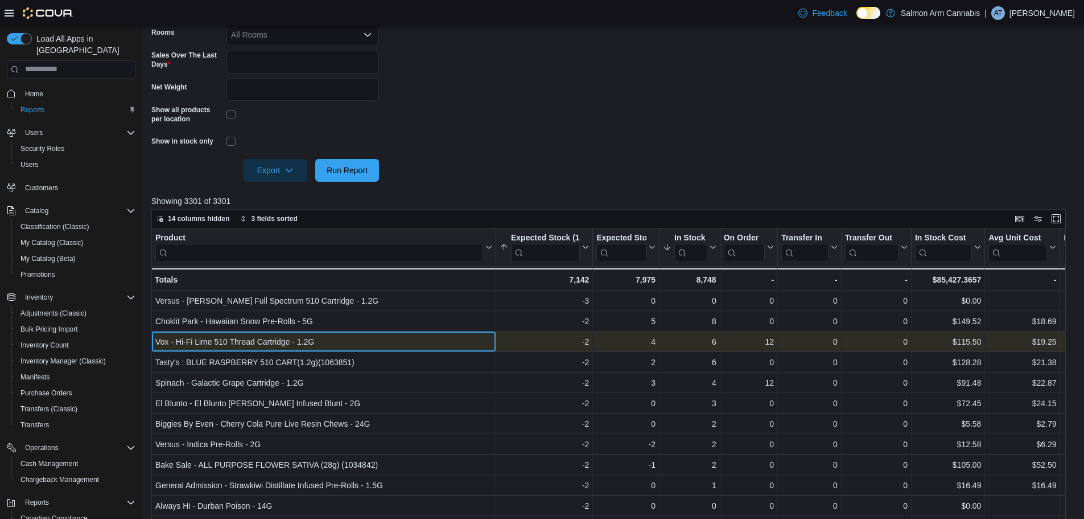
click at [390, 338] on div "Vox - Hi-Fi Lime 510 Thread Cartridge - 1.2G" at bounding box center [323, 342] width 337 height 14
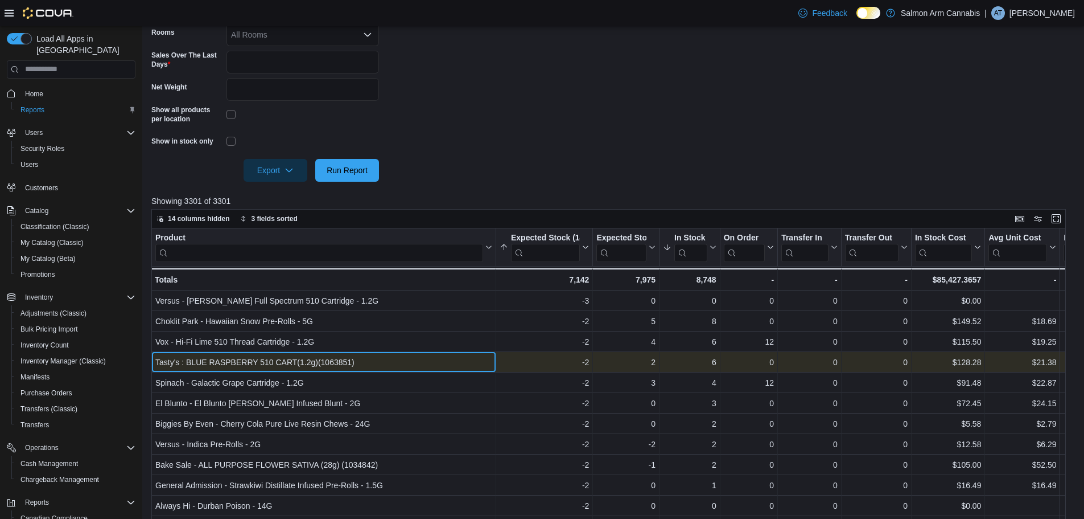
click at [385, 359] on div "Tasty's : BLUE RASPBERRY 510 CART(1.2g)(1063851)" at bounding box center [323, 362] width 337 height 14
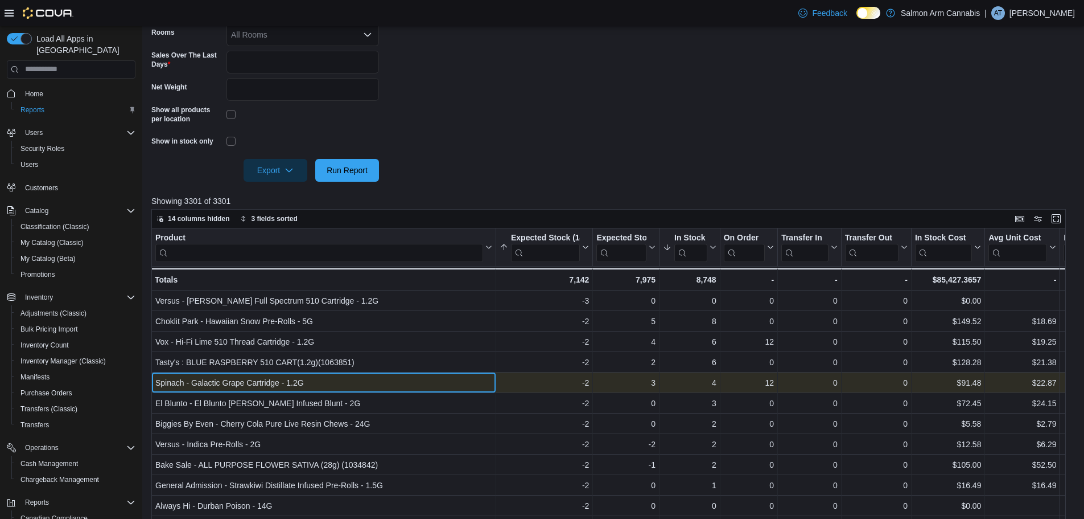
click at [354, 377] on div "Spinach - Galactic Grape Cartridge - 1.2G" at bounding box center [323, 383] width 337 height 14
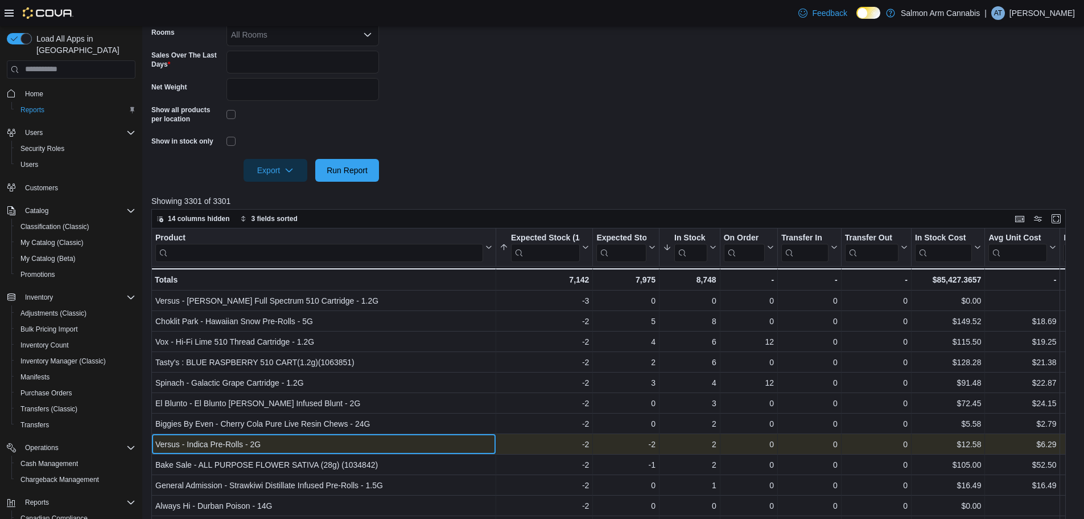
click at [336, 436] on div "Versus - Indica Pre-Rolls - 2G - Product, column 1, row 58" at bounding box center [323, 444] width 345 height 20
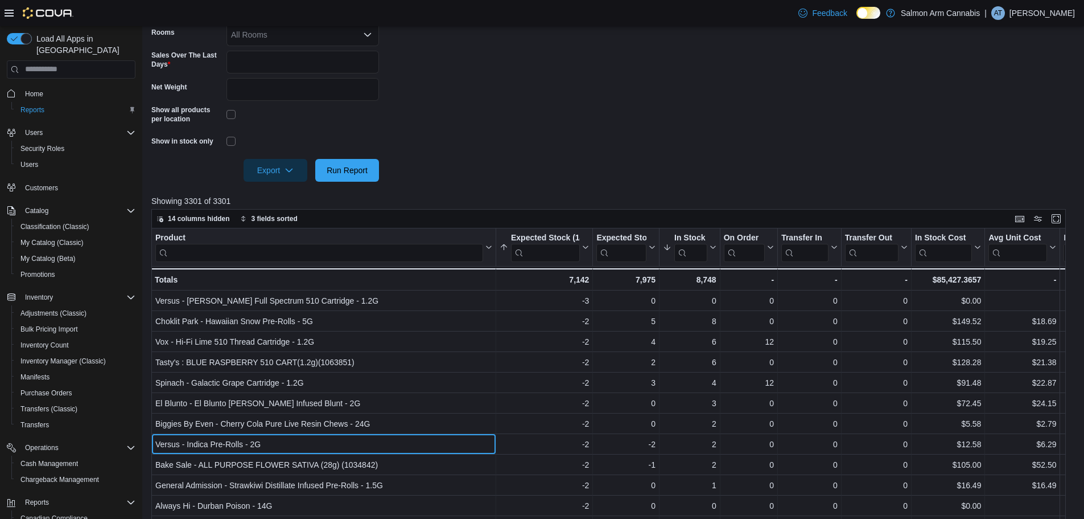
scroll to position [57, 0]
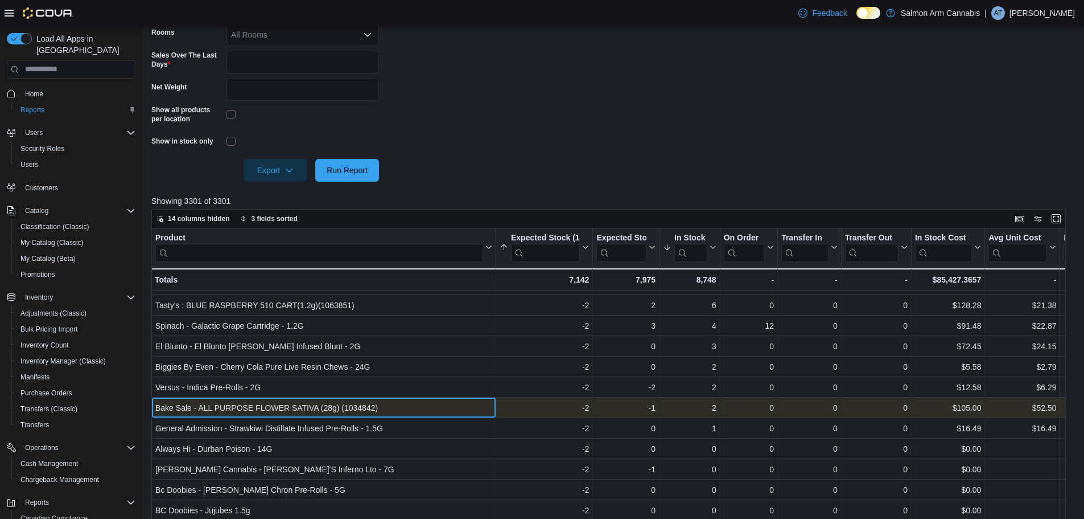
click at [315, 400] on div "Bake Sale - ALL PURPOSE FLOWER SATIVA (28g) (1034842) - Product, column 1, row …" at bounding box center [323, 407] width 345 height 20
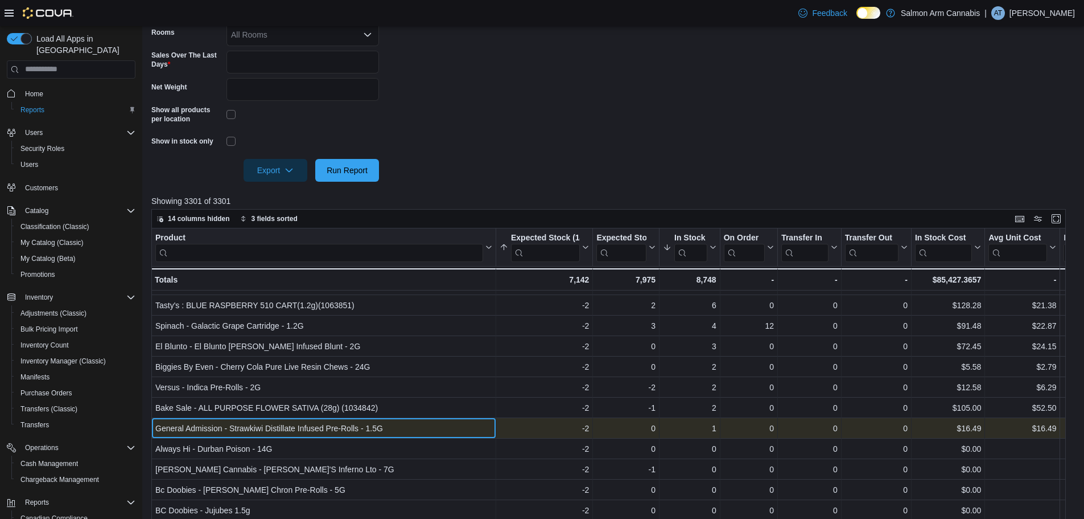
click at [372, 425] on div "General Admission - Strawkiwi Distillate Infused Pre-Rolls - 1.5G" at bounding box center [323, 428] width 337 height 14
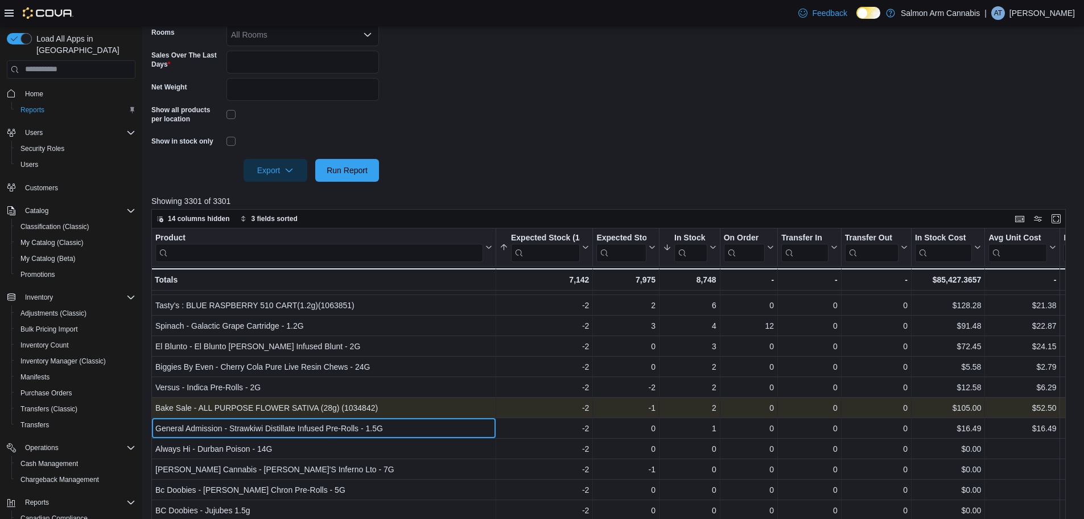
scroll to position [114, 0]
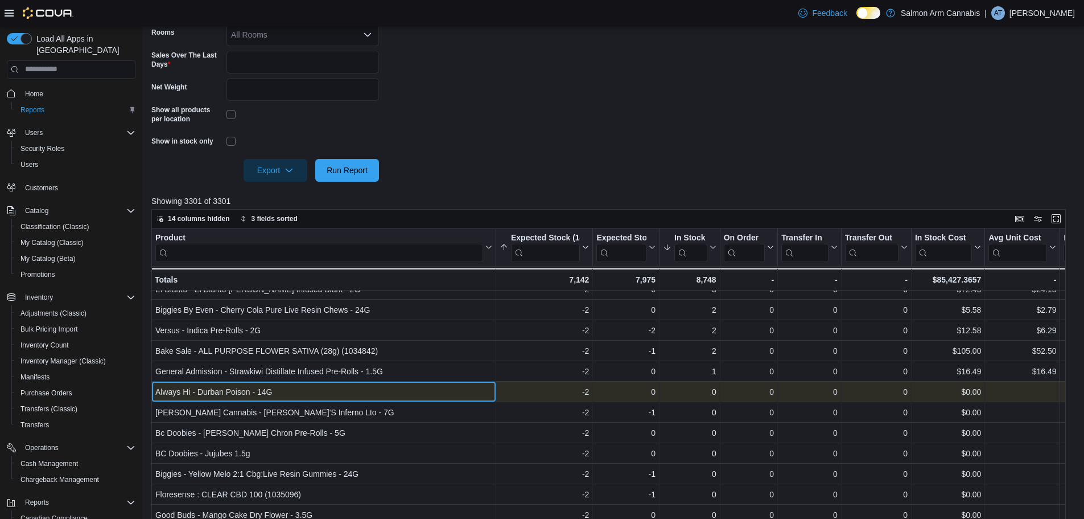
click at [343, 391] on div "Always Hi - Durban Poison - 14G" at bounding box center [323, 392] width 337 height 14
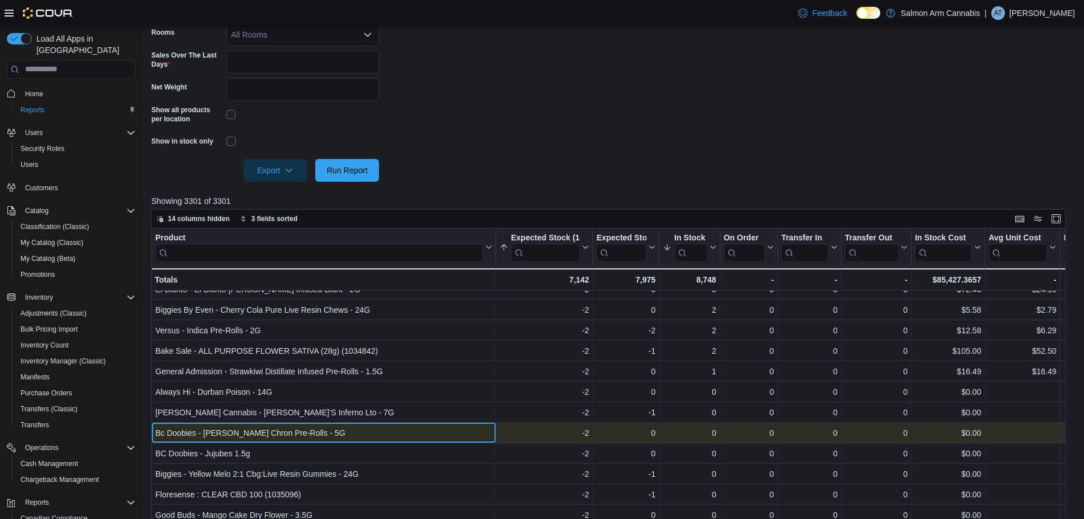
click at [342, 442] on div "Bc Doobies - Genghis Chron Pre-Rolls - 5G - Product, column 1, row 63" at bounding box center [323, 432] width 345 height 20
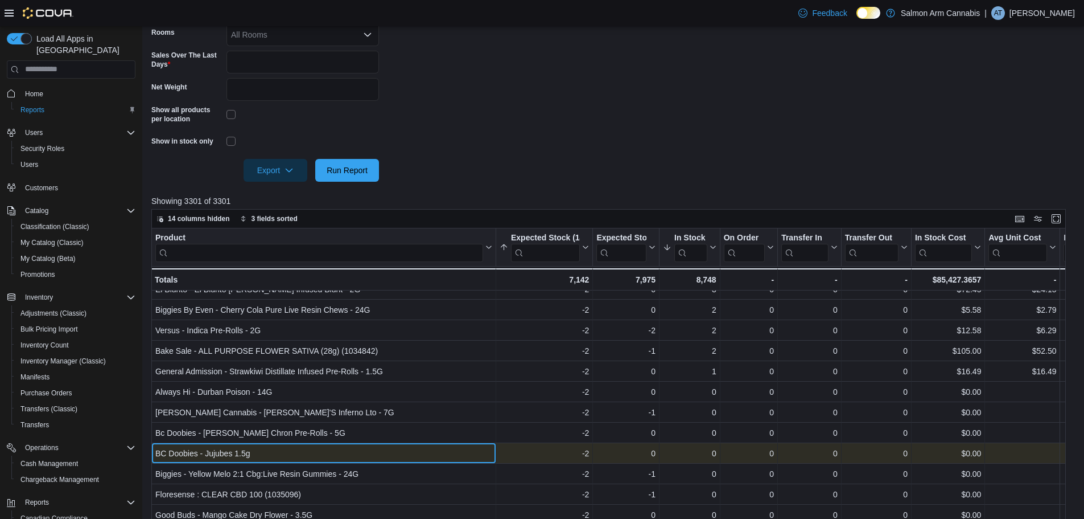
click at [324, 457] on div "BC Doobies - Jujubes 1.5g" at bounding box center [323, 453] width 337 height 14
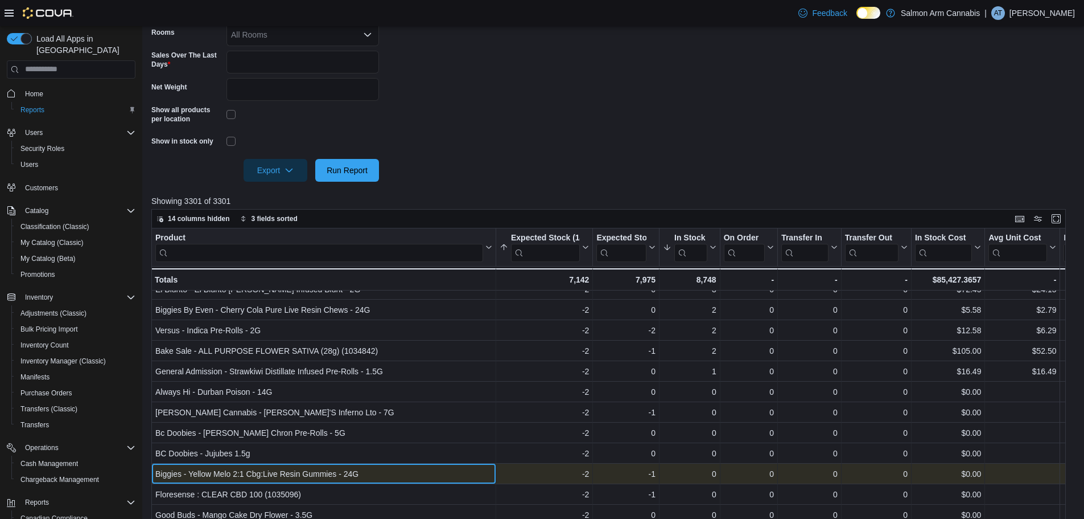
click at [312, 472] on div "Biggies - Yellow Melo 2:1 Cbg:Live Resin Gummies - 24G" at bounding box center [323, 474] width 337 height 14
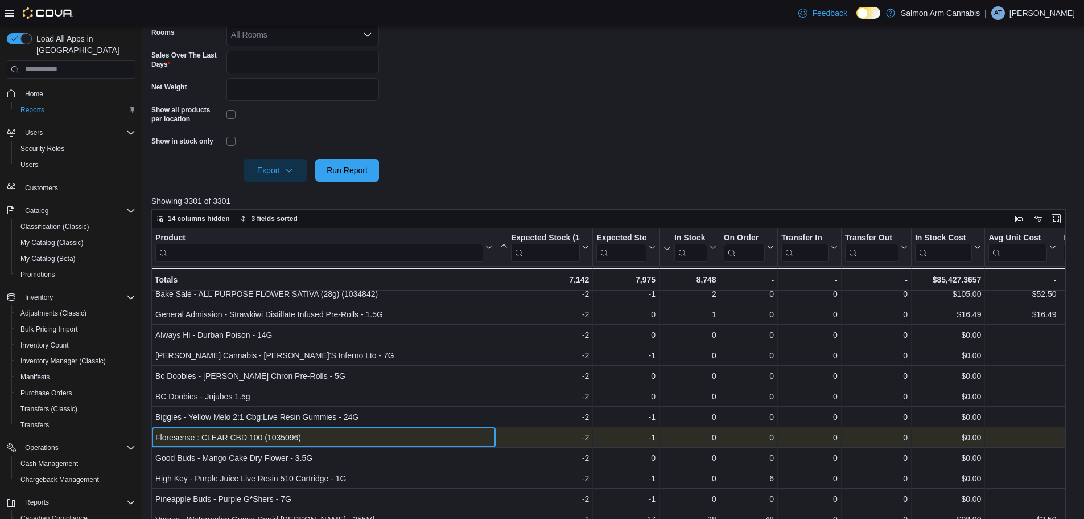
click at [290, 438] on div "Floresense : CLEAR CBD 100 (1035096)" at bounding box center [323, 437] width 337 height 14
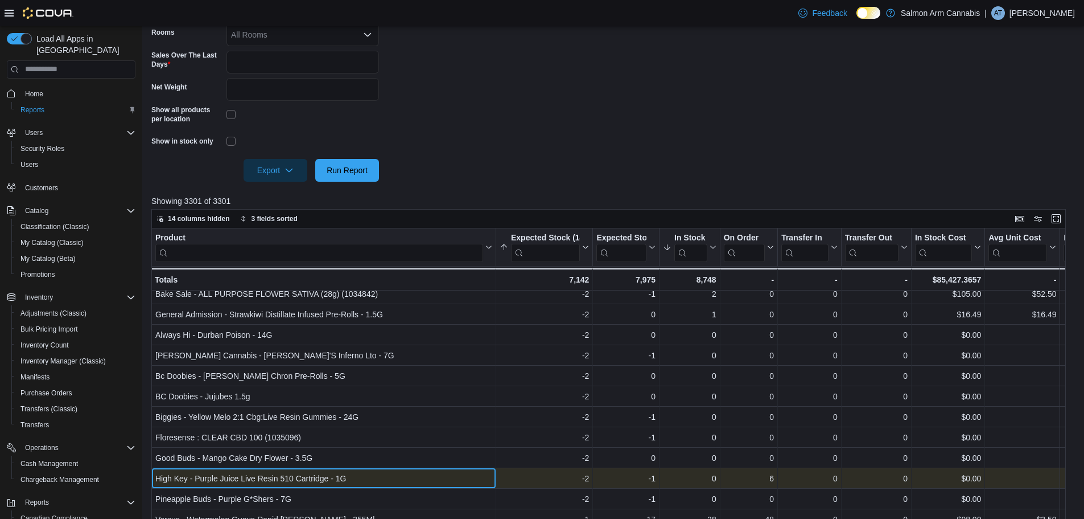
click at [269, 479] on div "High Key - Purple Juice Live Resin 510 Cartridge - 1G" at bounding box center [323, 478] width 337 height 14
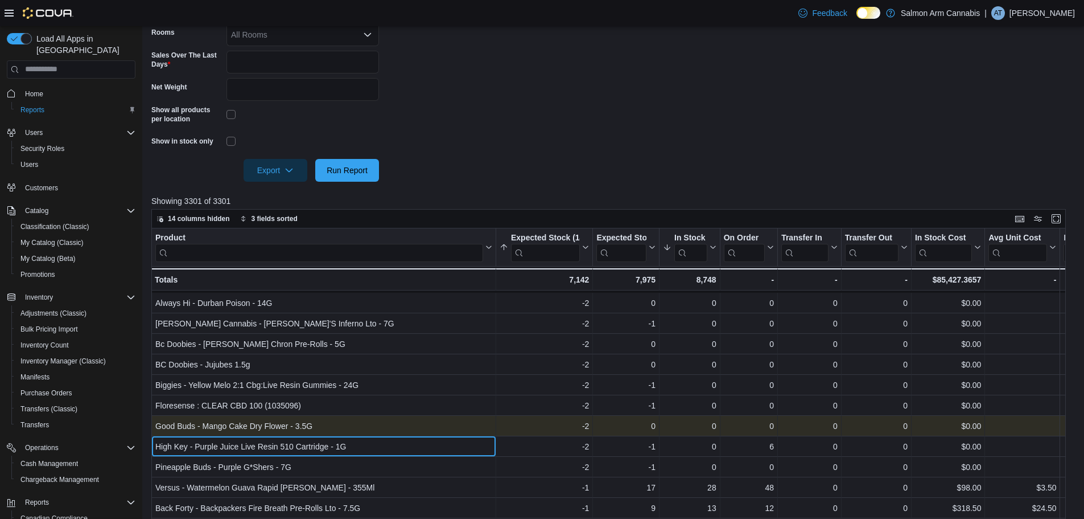
scroll to position [228, 0]
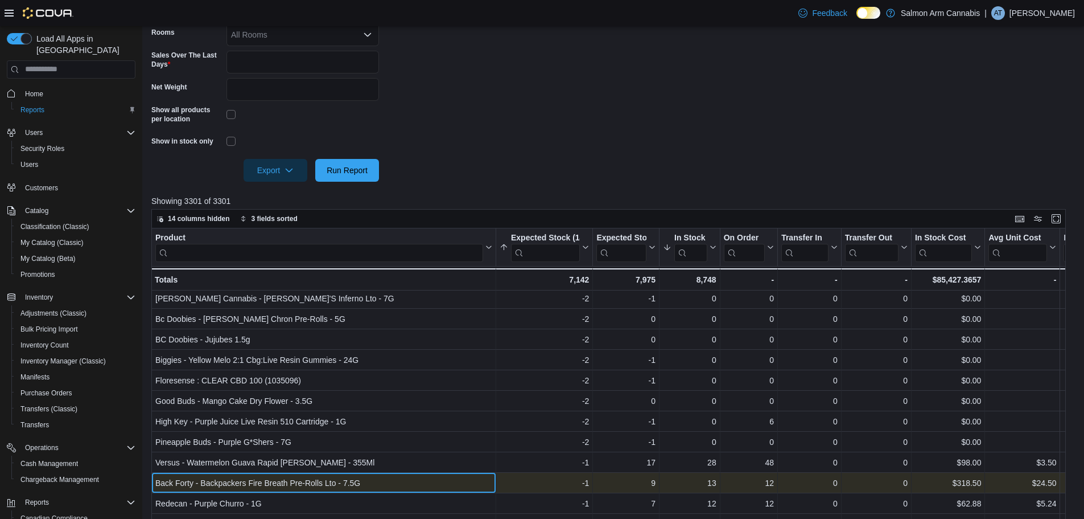
click at [252, 482] on div "Back Forty - Backpackers Fire Breath Pre-Rolls Lto - 7.5G" at bounding box center [323, 483] width 337 height 14
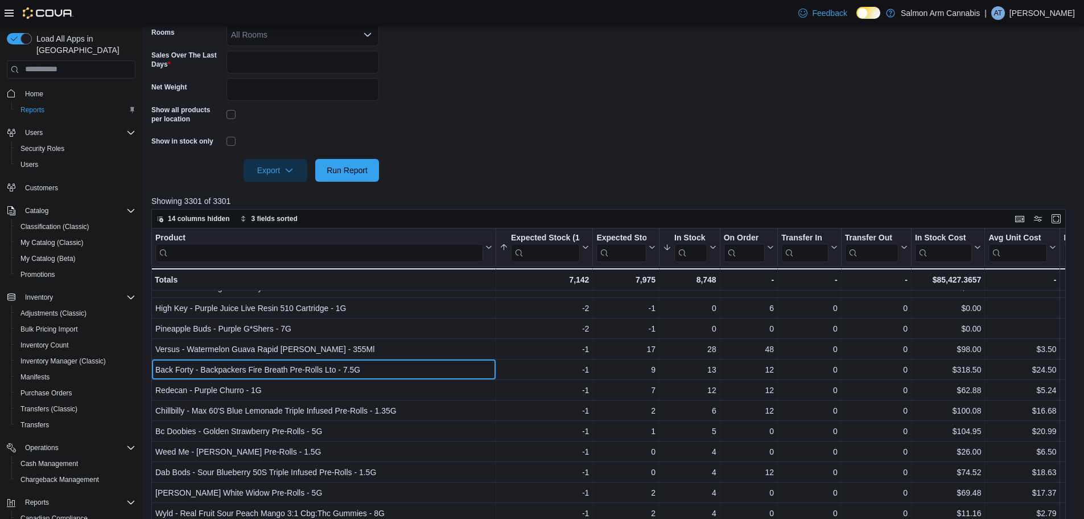
scroll to position [342, 0]
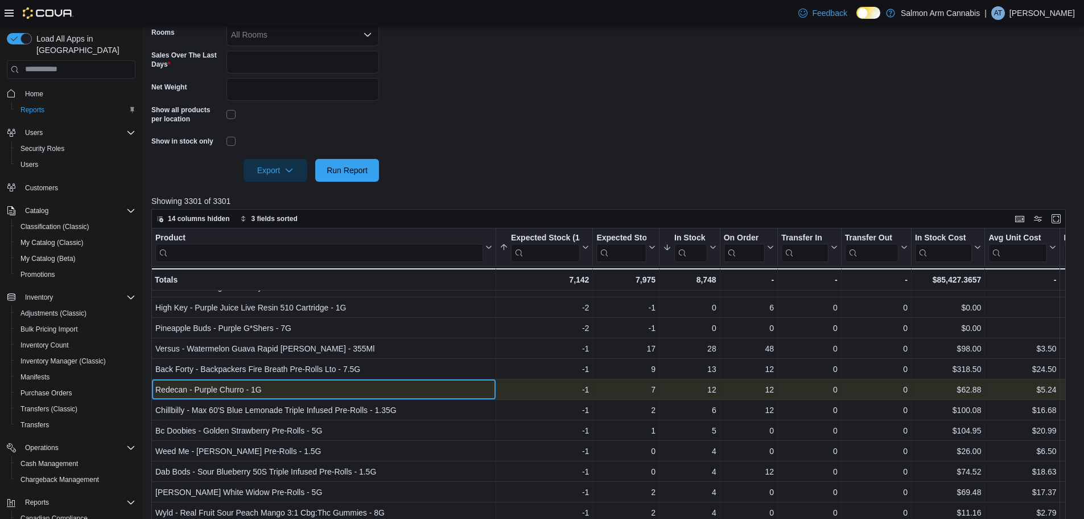
click at [227, 383] on div "Redecan - Purple Churro - 1G" at bounding box center [323, 390] width 337 height 14
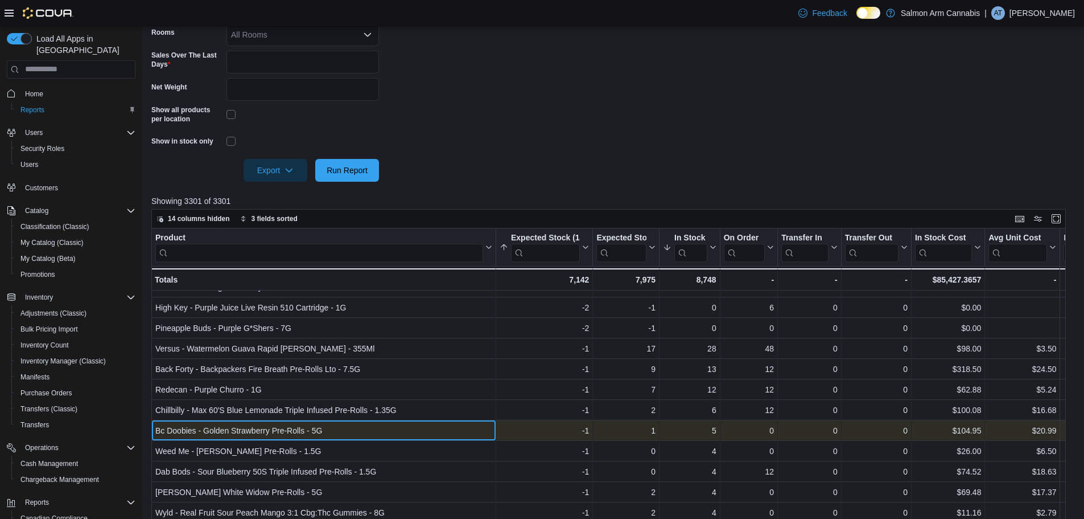
click at [251, 426] on div "Bc Doobies - Golden Strawberry Pre-Rolls - 5G" at bounding box center [323, 431] width 337 height 14
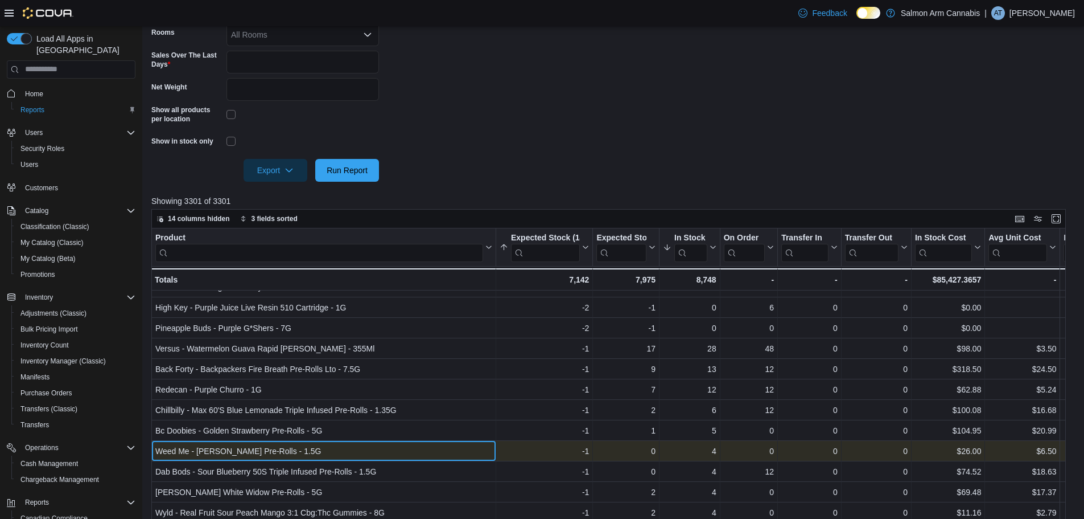
click at [243, 446] on div "Weed Me - Jack Herer Pre-Rolls - 1.5G" at bounding box center [323, 451] width 337 height 14
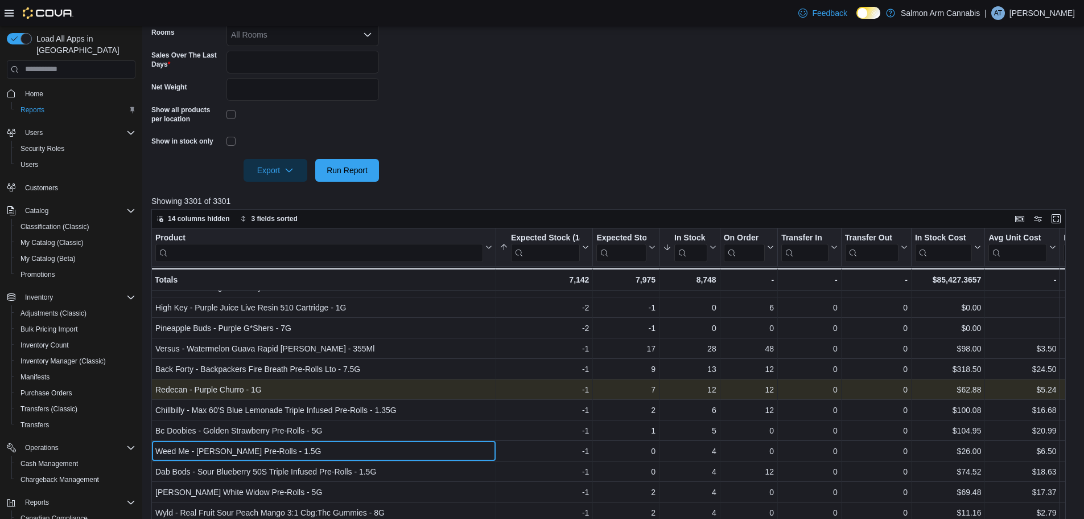
scroll to position [398, 0]
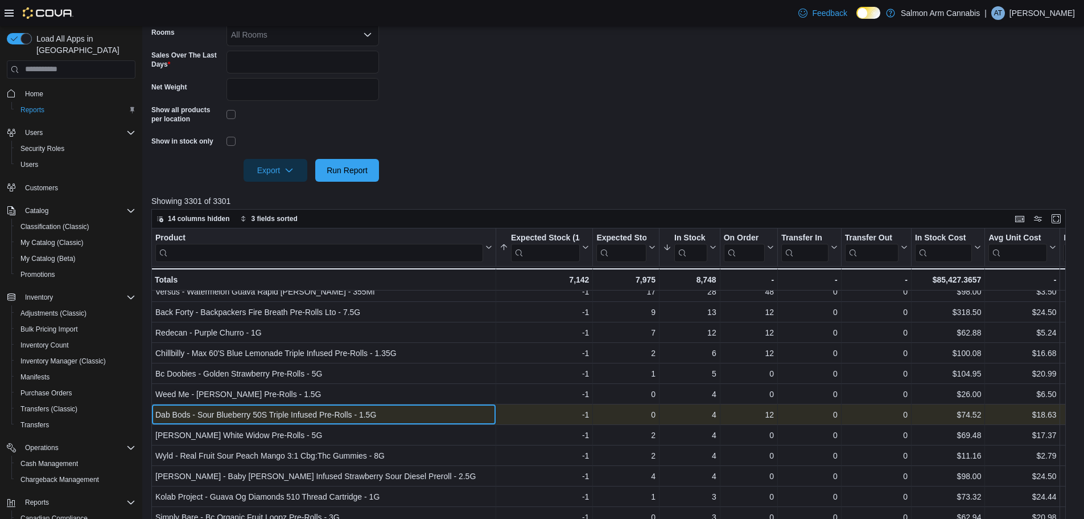
click at [256, 417] on div "Dab Bods - Sour Blueberry 50S Triple Infused Pre-Rolls - 1.5G" at bounding box center [323, 415] width 337 height 14
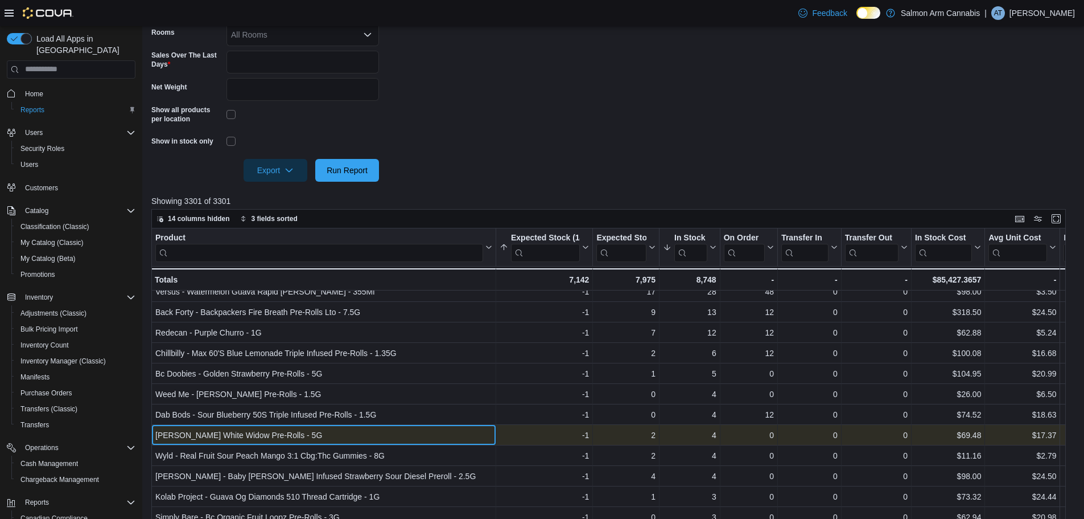
click at [232, 435] on div "Primo - Sungrown White Widow Pre-Rolls - 5G" at bounding box center [323, 435] width 337 height 14
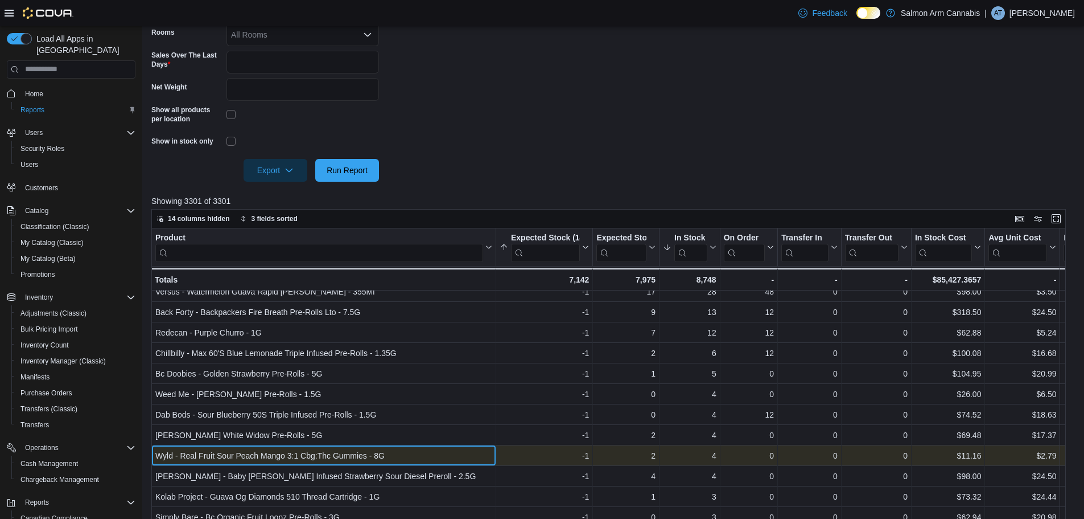
click at [270, 455] on div "Wyld - Real Fruit Sour Peach Mango 3:1 Cbg:Thc Gummies - 8G" at bounding box center [323, 456] width 337 height 14
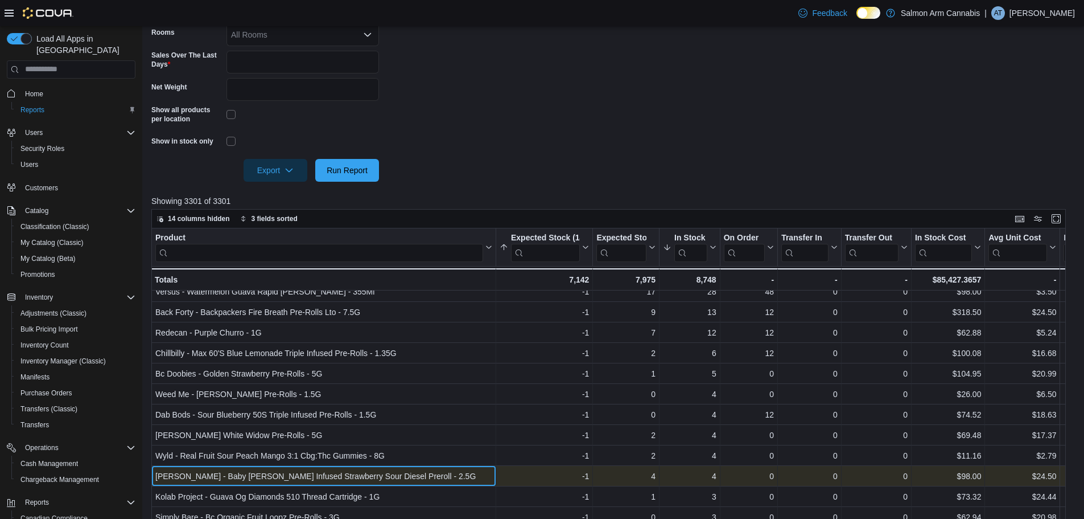
click at [276, 468] on div "Jeeter - Baby Jeeter Infused Strawberry Sour Diesel Preroll - 2.5G - Product, c…" at bounding box center [323, 476] width 345 height 20
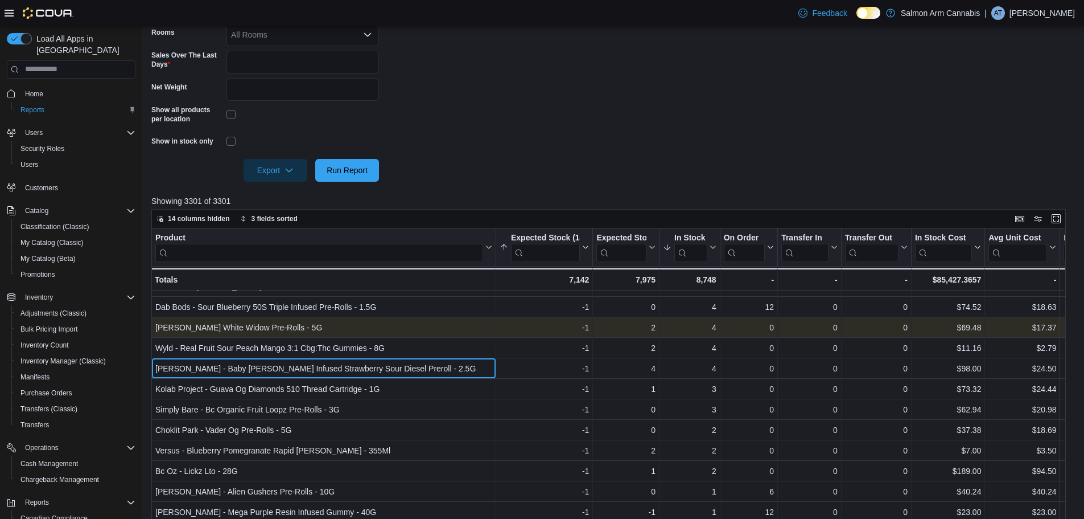
scroll to position [512, 0]
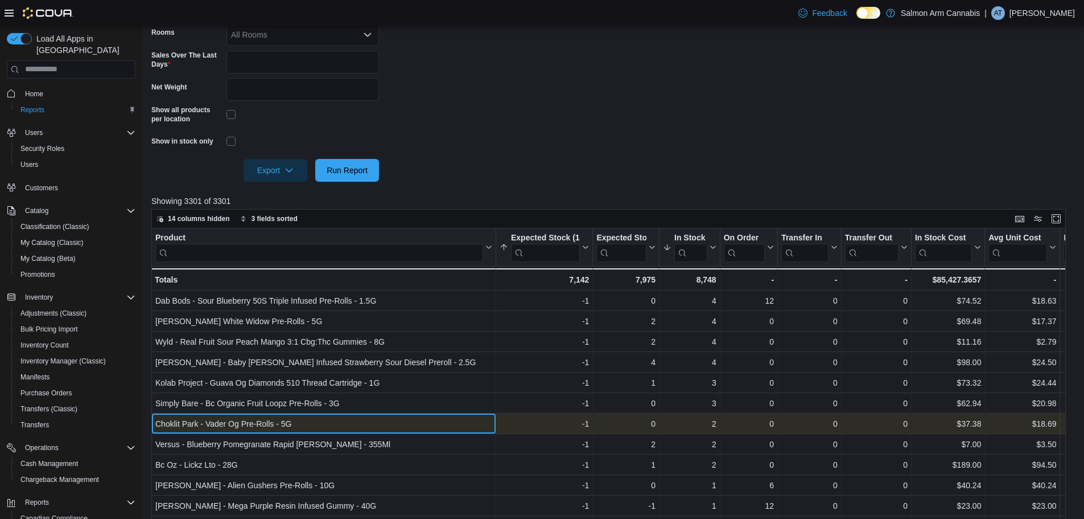
click at [234, 427] on div "Choklit Park - Vader Og Pre-Rolls - 5G" at bounding box center [323, 424] width 337 height 14
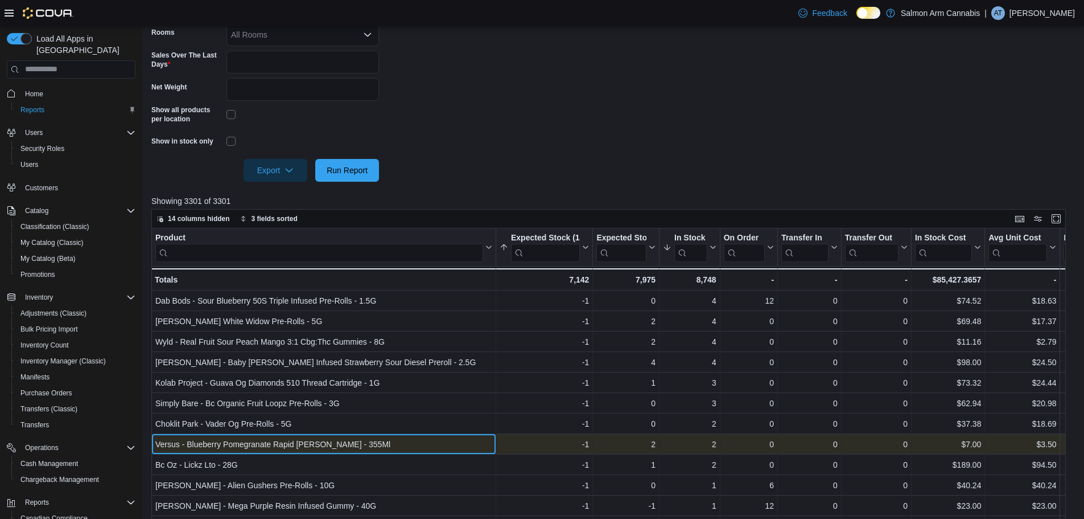
click at [299, 440] on div "Versus - Blueberry Pomegranate Rapid Seltzer - 355Ml" at bounding box center [323, 444] width 337 height 14
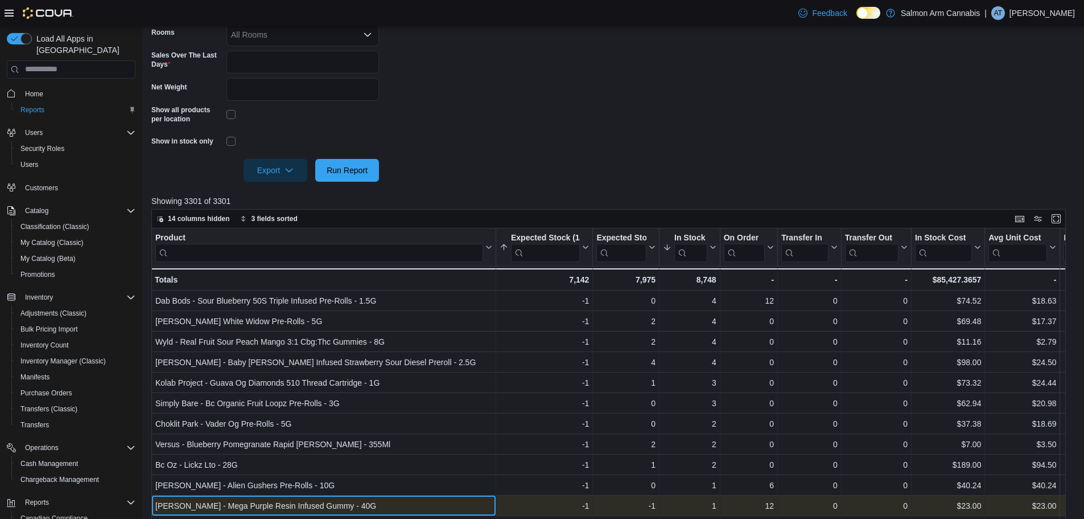
click at [297, 504] on div "Woody Nelson - Mega Purple Resin Infused Gummy - 40G" at bounding box center [323, 506] width 337 height 14
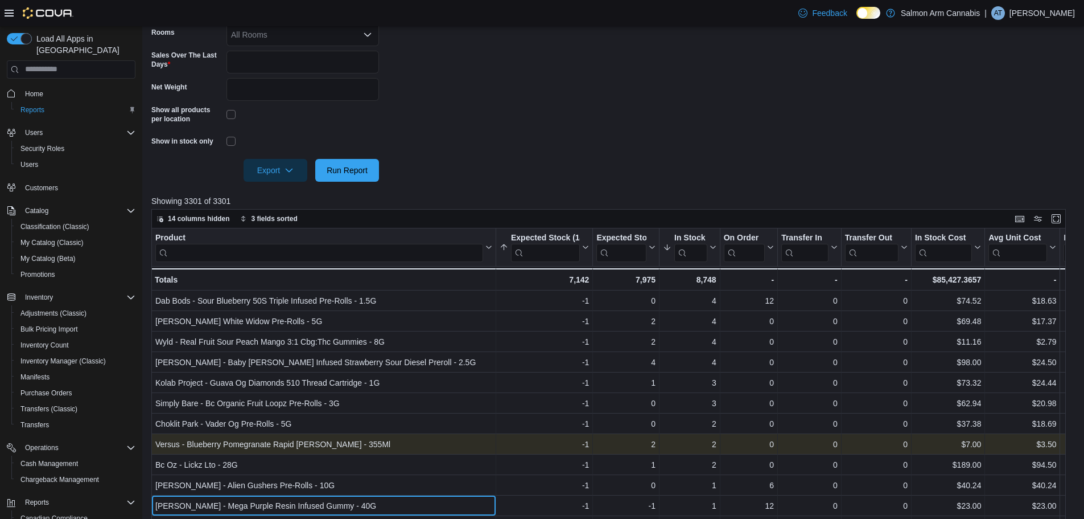
scroll to position [626, 0]
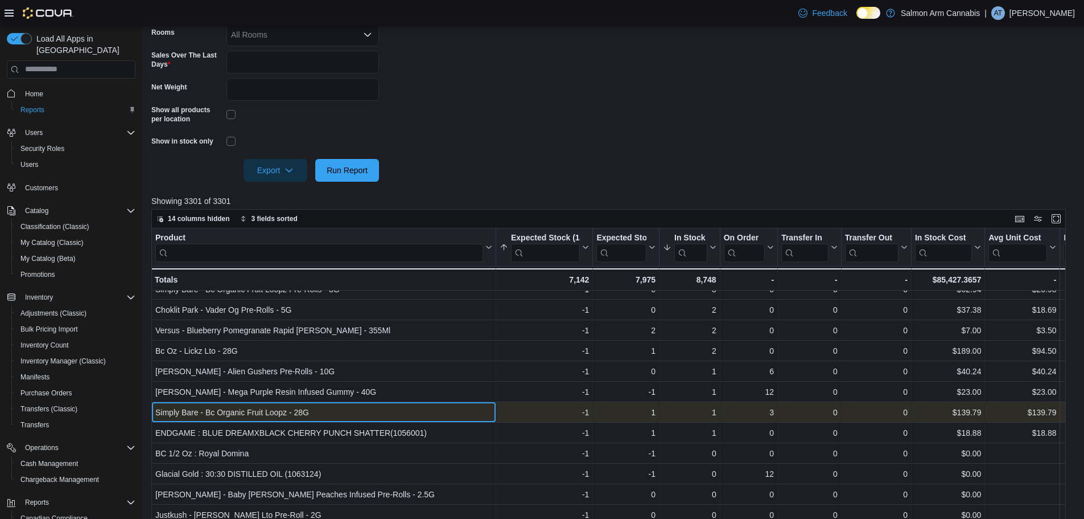
click at [342, 405] on div "Simply Bare - Bc Organic Fruit Loopz - 28G" at bounding box center [323, 412] width 337 height 14
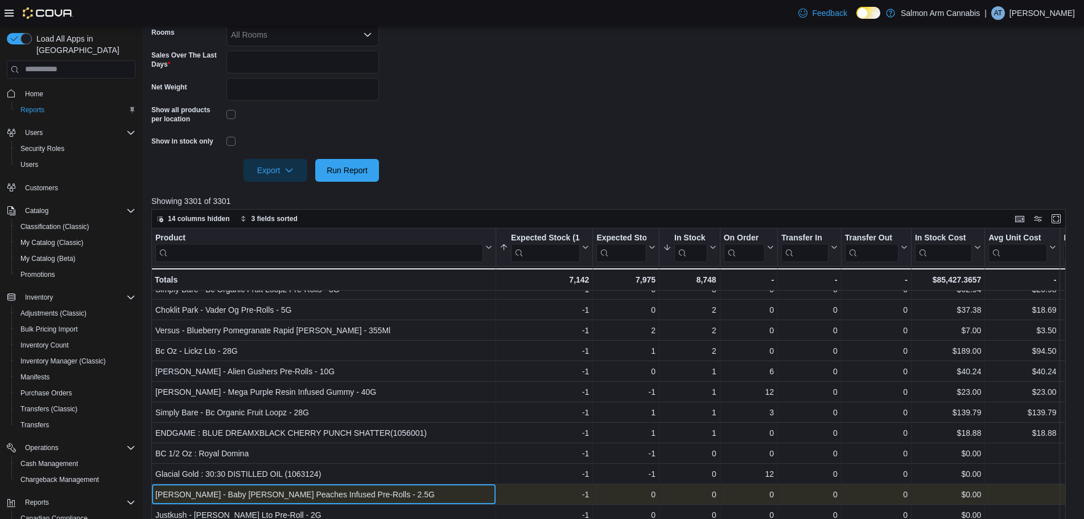
click at [322, 486] on div "Jeeter - Baby Jeeter Peaches Infused Pre-Rolls - 2.5G - Product, column 1, row …" at bounding box center [323, 494] width 345 height 20
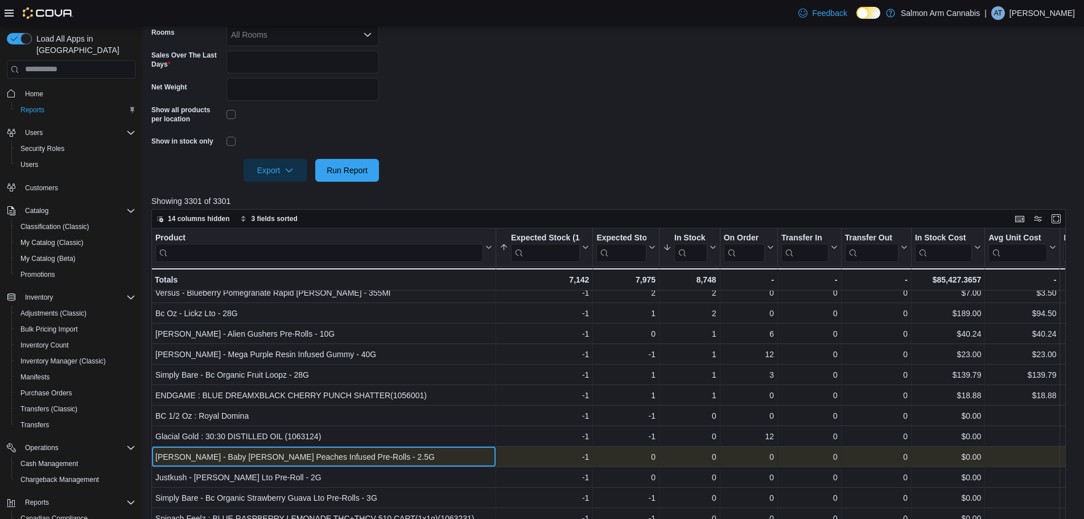
scroll to position [683, 0]
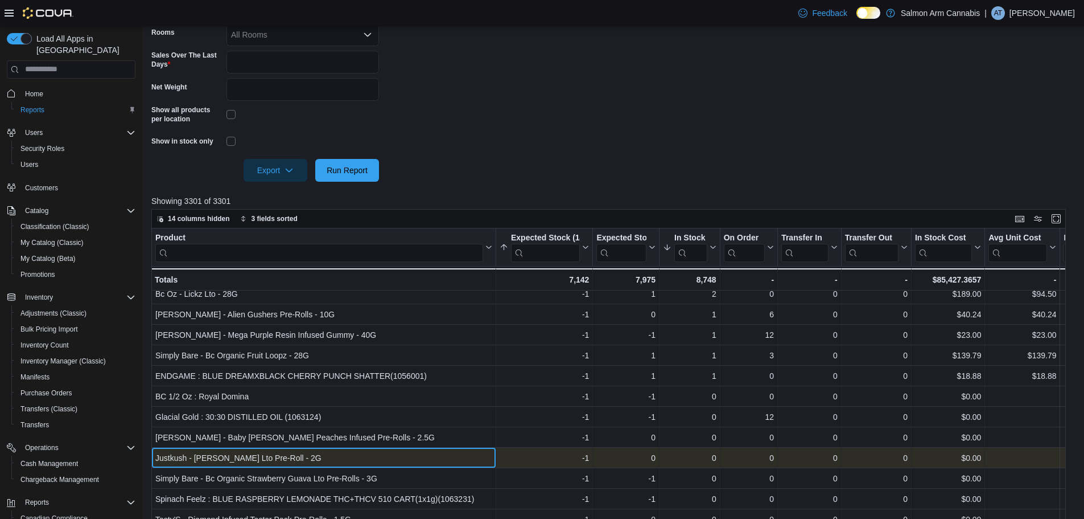
click at [314, 461] on div "Justkush - Heaviez Gcg Lto Pre-Roll - 2G" at bounding box center [323, 458] width 337 height 14
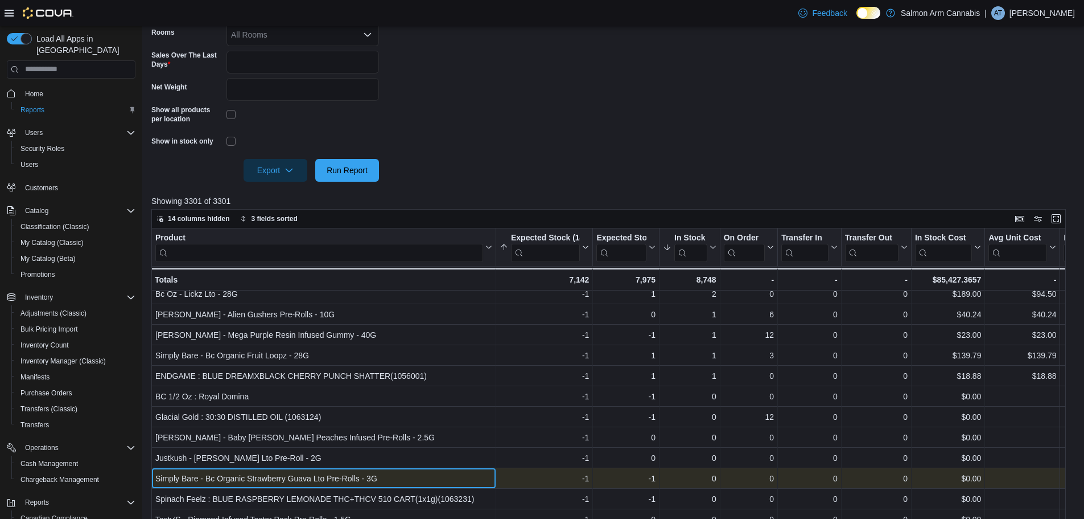
click at [320, 482] on div "Simply Bare - Bc Organic Strawberry Guava Lto Pre-Rolls - 3G" at bounding box center [323, 478] width 337 height 14
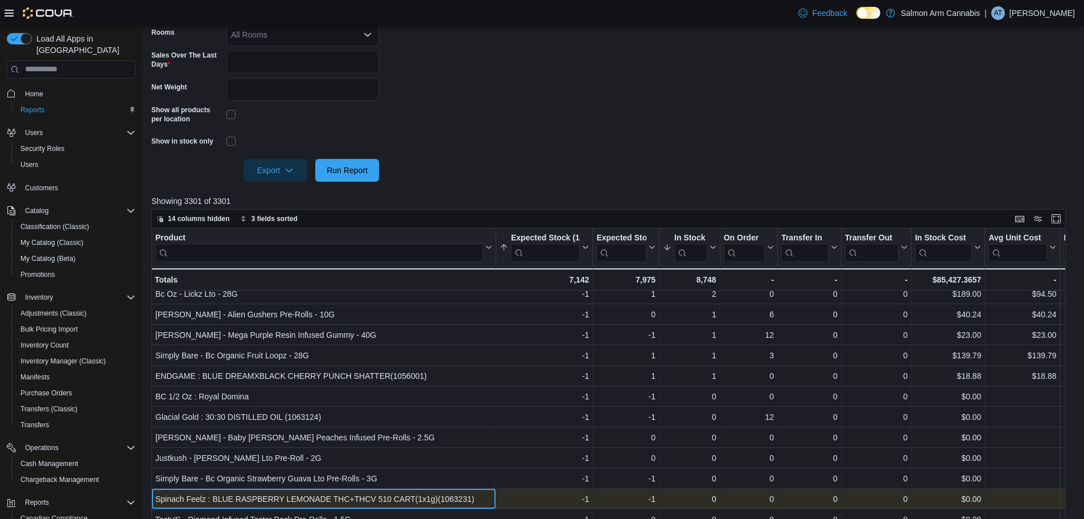
click at [351, 499] on div "Spinach Feelz : BLUE RASPBERRY LEMONADE THC+THCV 510 CART(1x1g)(1063231)" at bounding box center [323, 499] width 337 height 14
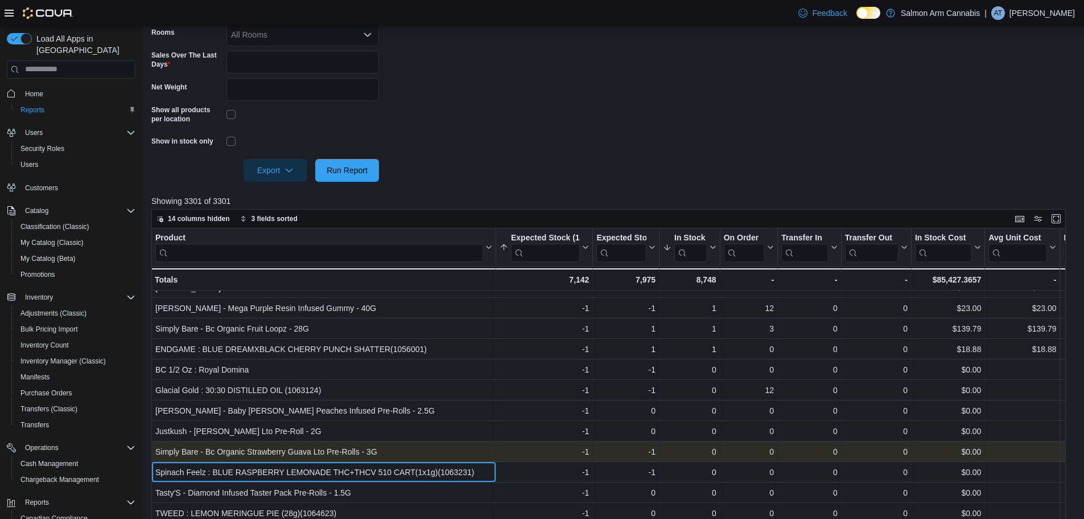
scroll to position [717, 0]
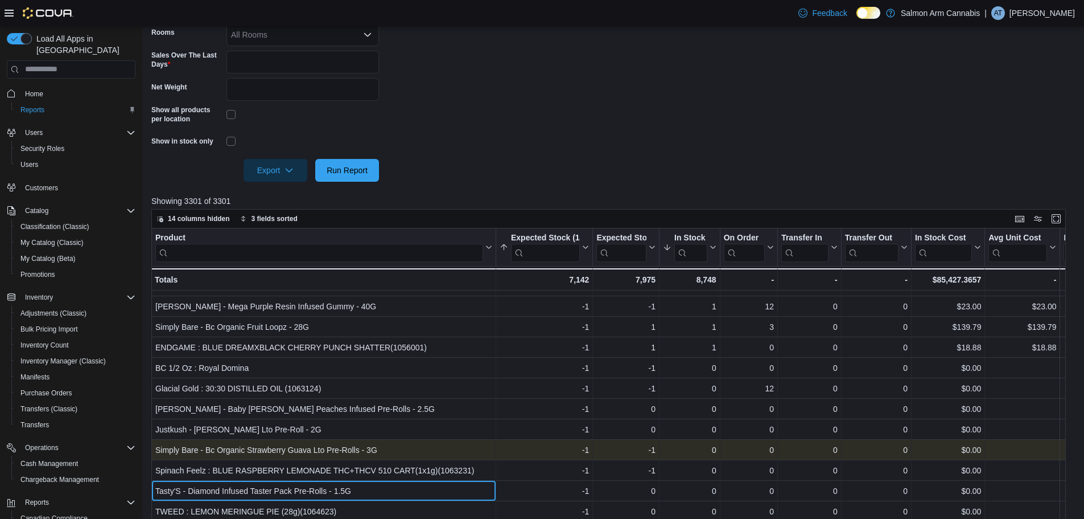
click at [351, 480] on div "Tasty'S - Diamond Infused Taster Pack Pre-Rolls - 1.5G - Product, column 1, row…" at bounding box center [323, 490] width 345 height 20
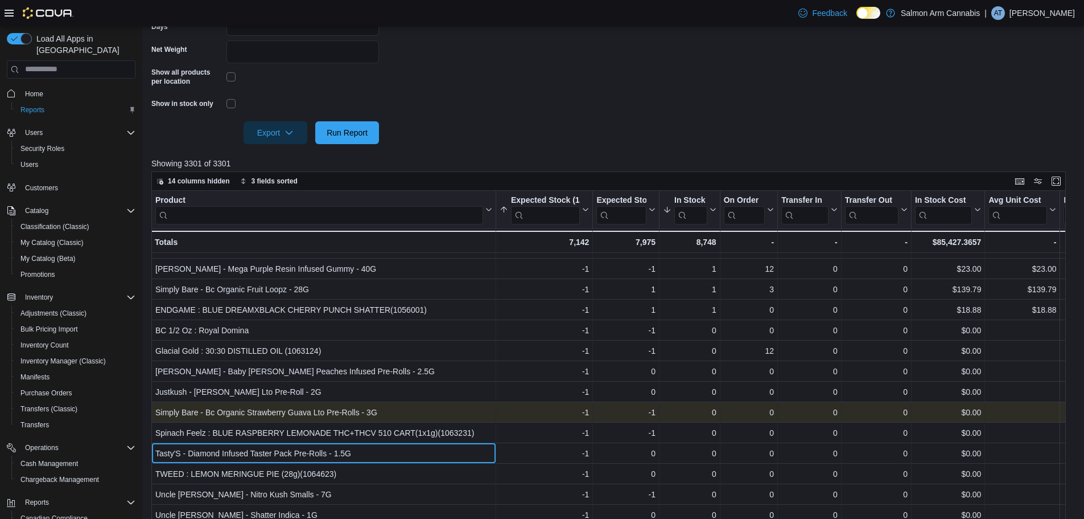
scroll to position [357, 0]
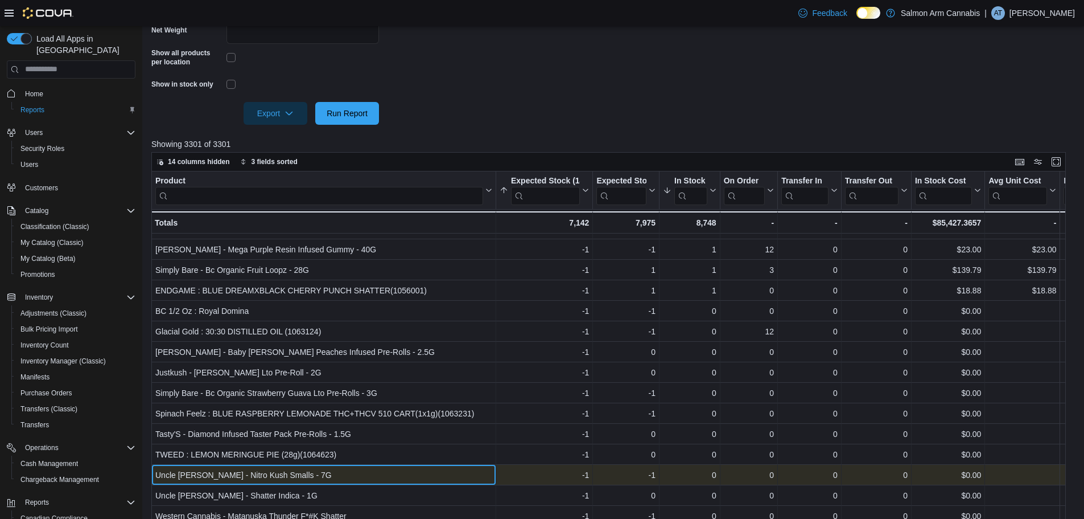
click at [348, 468] on div "Uncle Bob - Nitro Kush Smalls - 7G" at bounding box center [323, 475] width 337 height 14
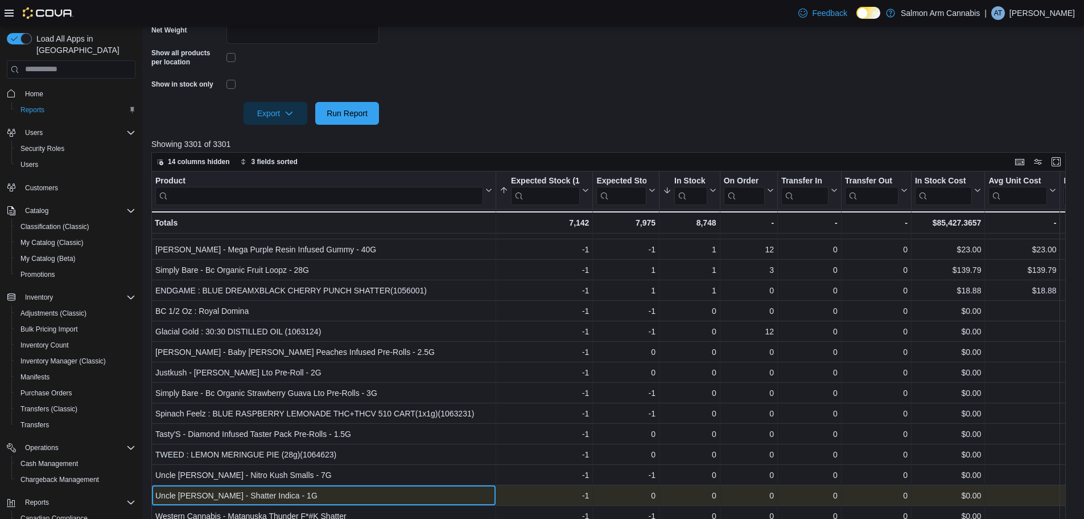
click at [343, 488] on div "Uncle Bob - Shatter Indica - 1G" at bounding box center [323, 495] width 337 height 14
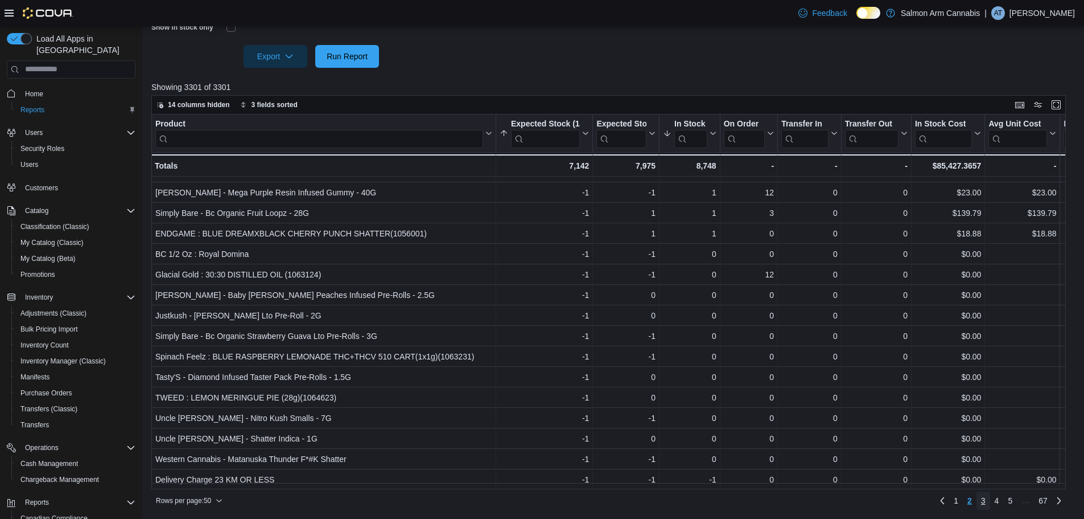
click at [986, 498] on span "3" at bounding box center [983, 500] width 5 height 11
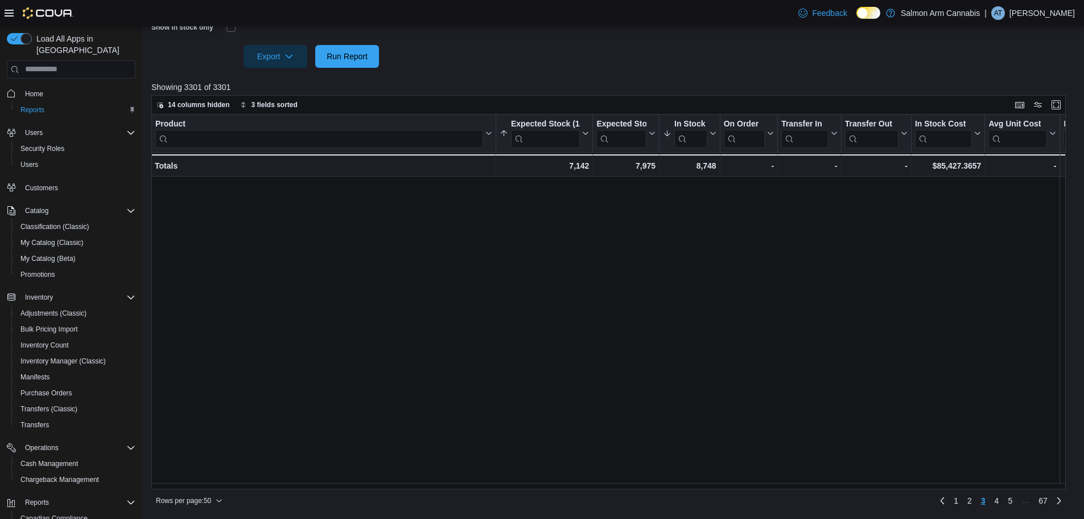
scroll to position [0, 0]
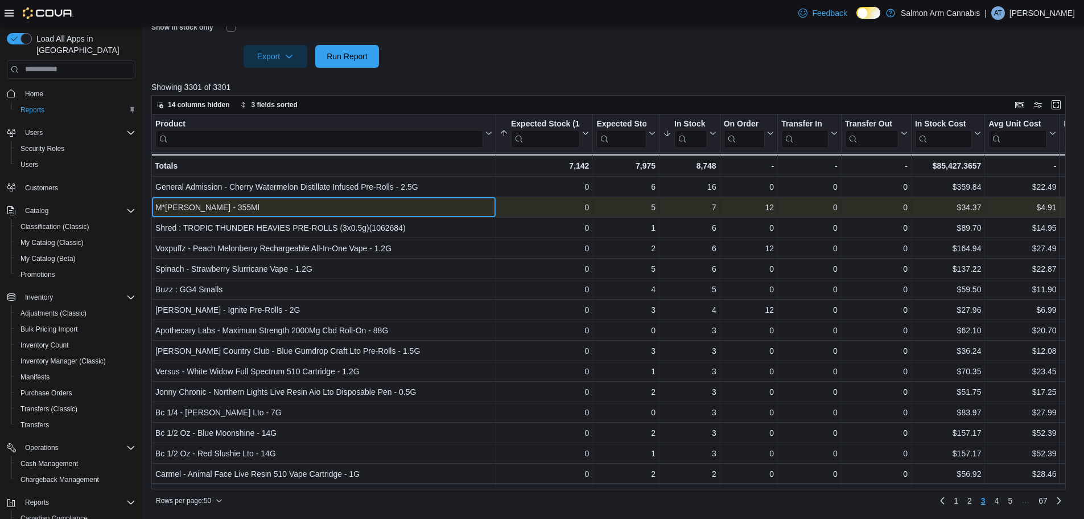
click at [362, 217] on div "M*Ry Jones - Berry Lemonade - 355Ml - Product, column 1, row 102" at bounding box center [323, 207] width 345 height 20
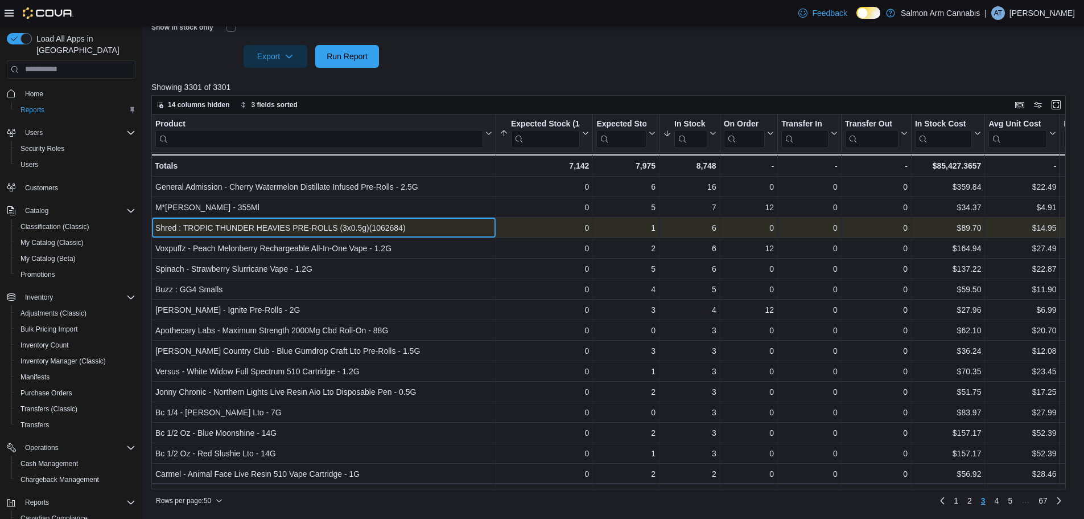
click at [355, 223] on div "Shred : TROPIC THUNDER HEAVIES PRE-ROLLS (3x0.5g)(1062684)" at bounding box center [323, 228] width 337 height 14
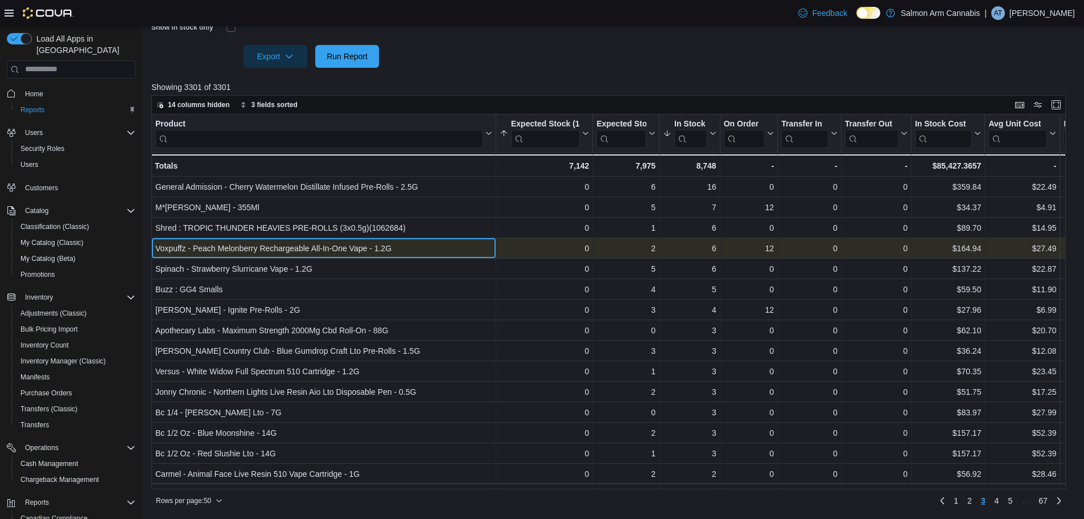
click at [354, 242] on div "Voxpuffz - Peach Melonberry Rechargeable All-In-One Vape - 1.2G" at bounding box center [323, 248] width 337 height 14
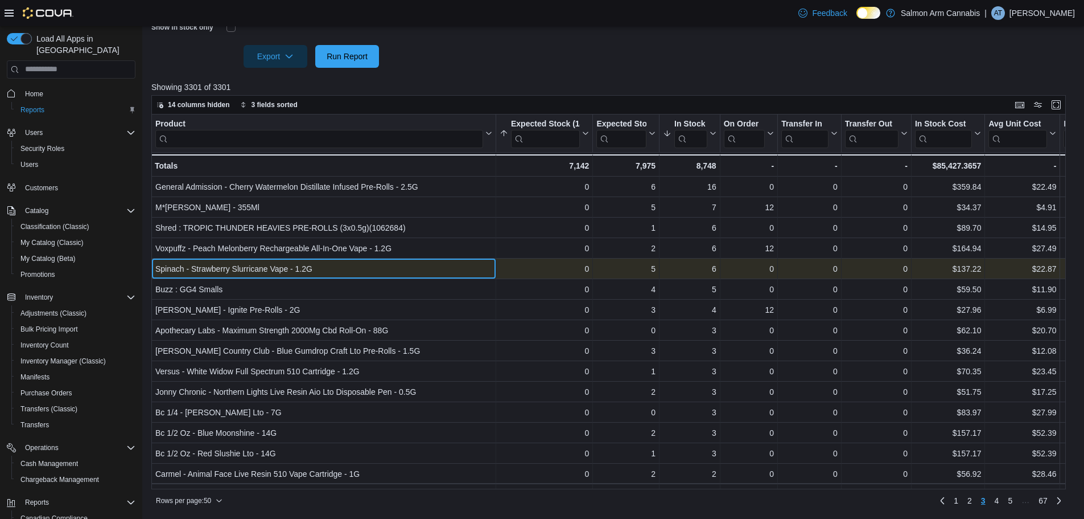
click at [346, 262] on div "Spinach - Strawberry Slurricane Vape - 1.2G" at bounding box center [323, 269] width 337 height 14
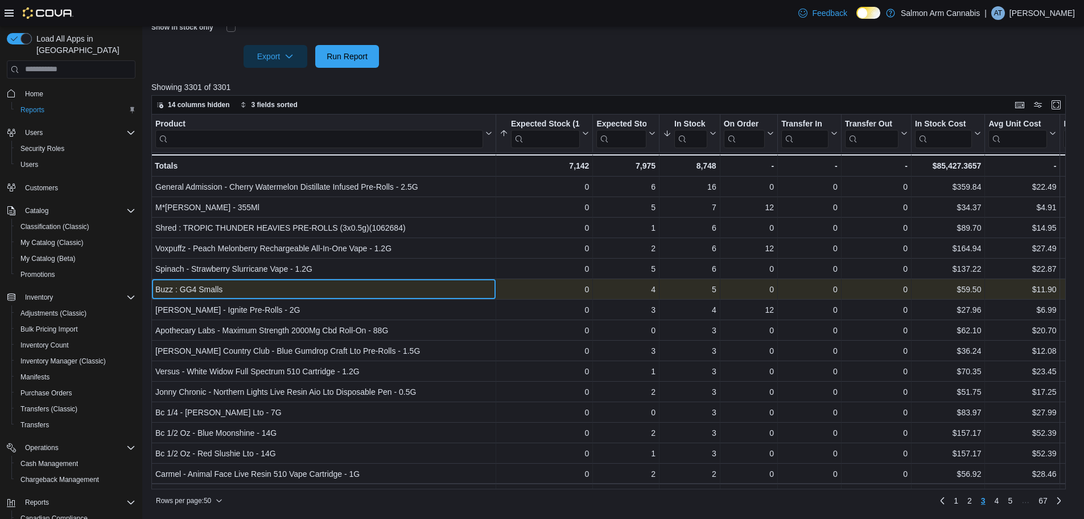
click at [327, 293] on div "Buzz : GG4 Smalls" at bounding box center [323, 289] width 337 height 14
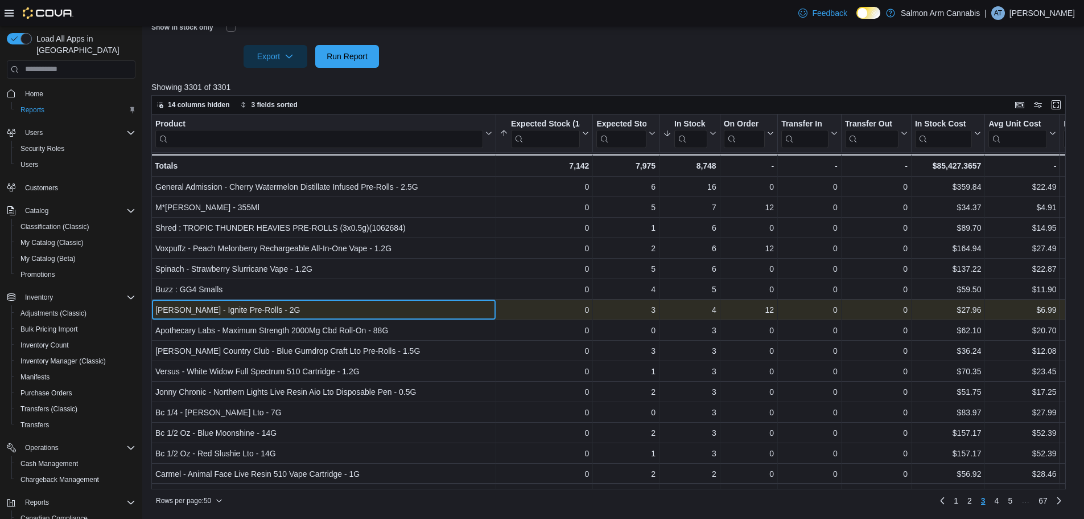
click at [319, 312] on div "Trygg - Ignite Pre-Rolls - 2G" at bounding box center [323, 310] width 337 height 14
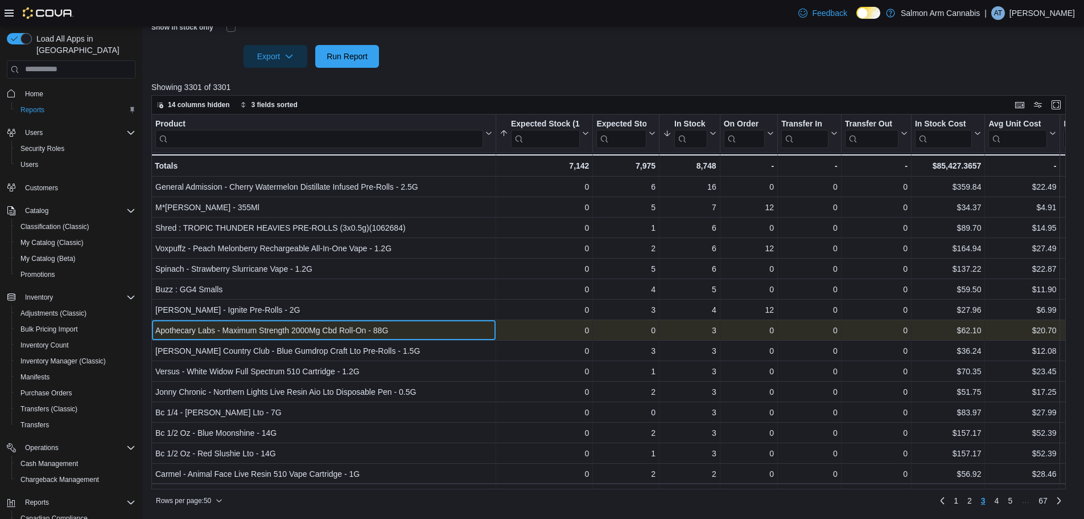
click at [314, 325] on div "Apothecary Labs - Maximum Strength 2000Mg Cbd Roll-On - 88G" at bounding box center [323, 330] width 337 height 14
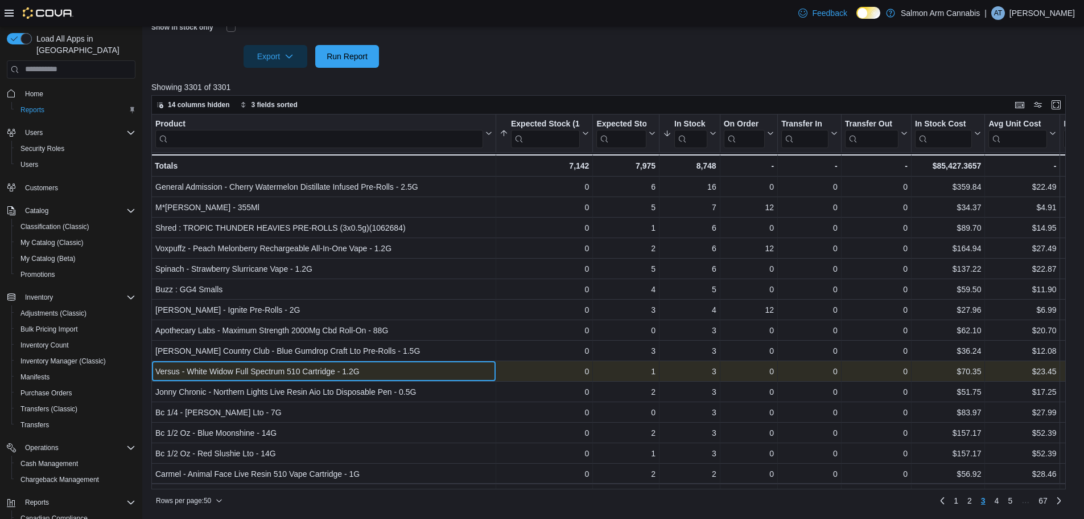
click at [282, 368] on div "Versus - White Widow Full Spectrum 510 Cartridge - 1.2G" at bounding box center [323, 371] width 337 height 14
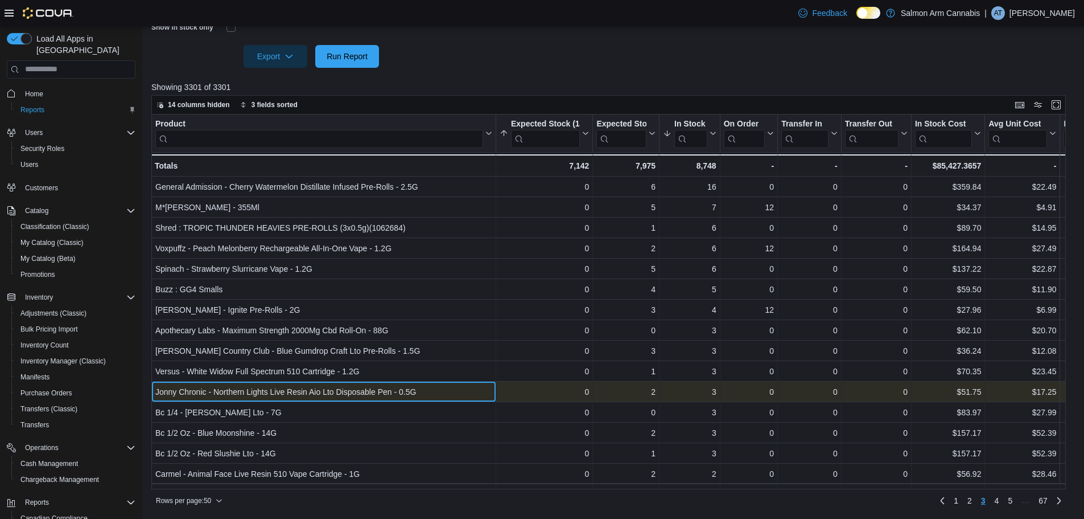
click at [258, 394] on div "Jonny Chronic - Northern Lights Live Resin Aio Lto Disposable Pen - 0.5G" at bounding box center [323, 392] width 337 height 14
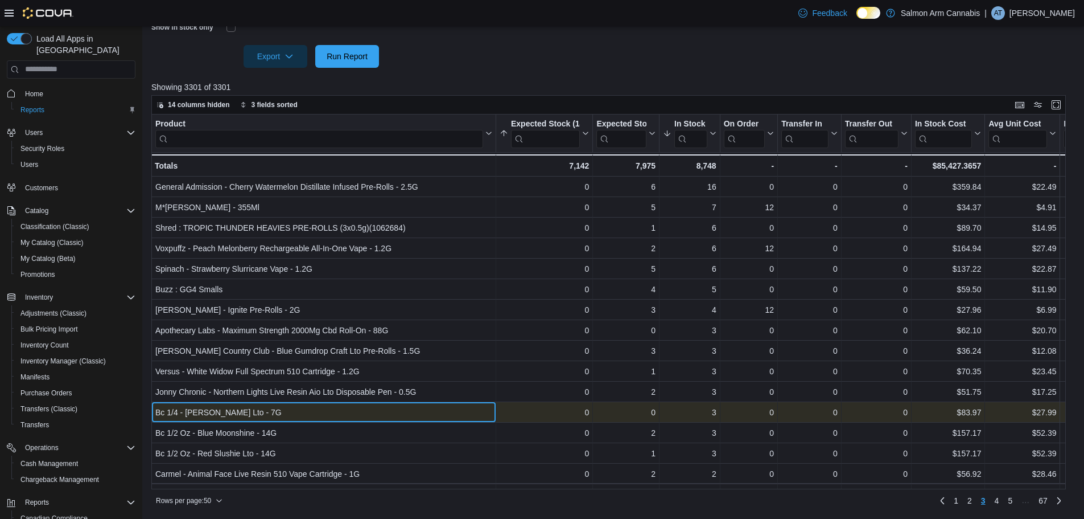
click at [249, 409] on div "Bc 1/4 - Lemon Cherry Gary Lto - 7G" at bounding box center [323, 412] width 337 height 14
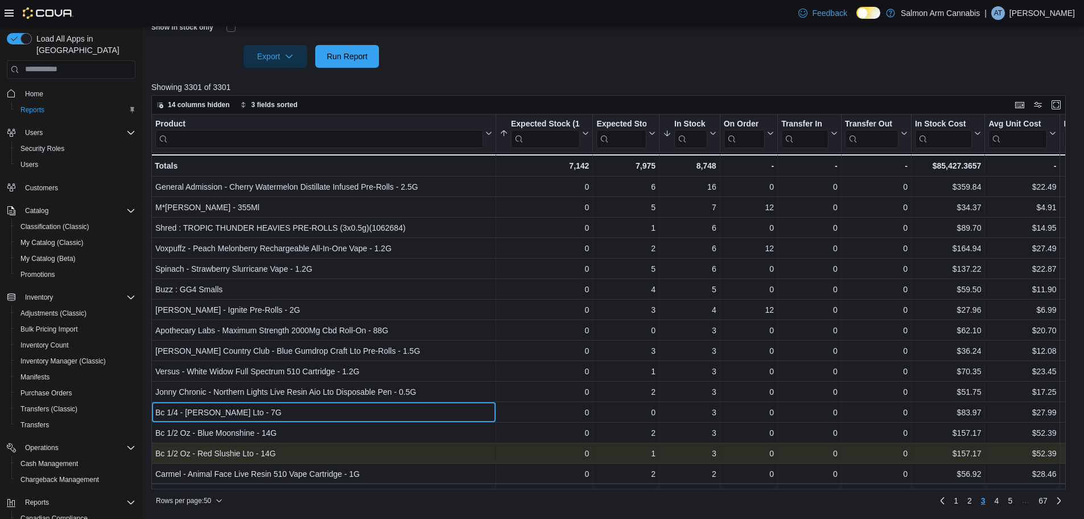
scroll to position [57, 0]
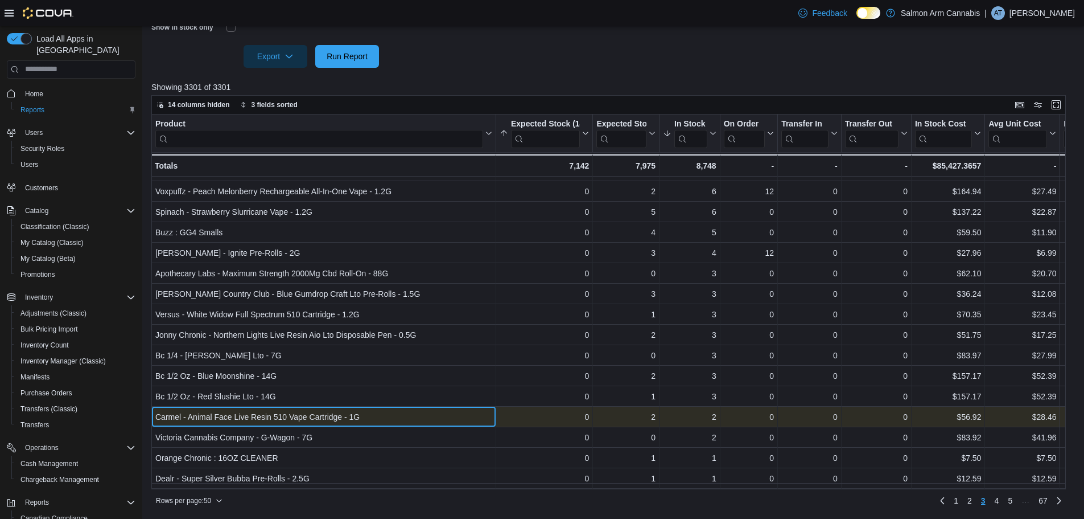
click at [253, 421] on div "Carmel - Animal Face Live Resin 510 Vape Cartridge - 1G" at bounding box center [323, 417] width 337 height 14
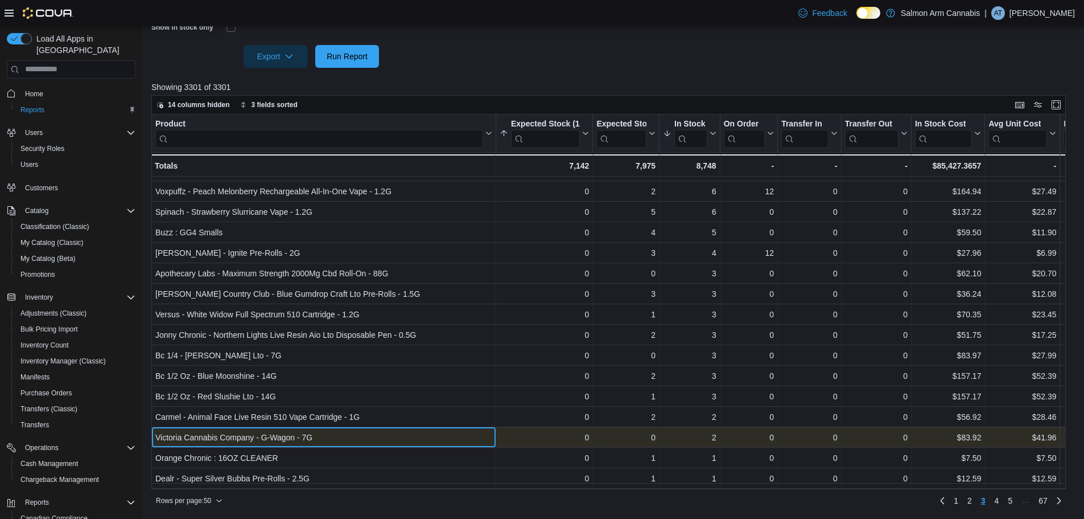
click at [246, 432] on div "Victoria Cannabis Company - G-Wagon - 7G" at bounding box center [323, 437] width 337 height 14
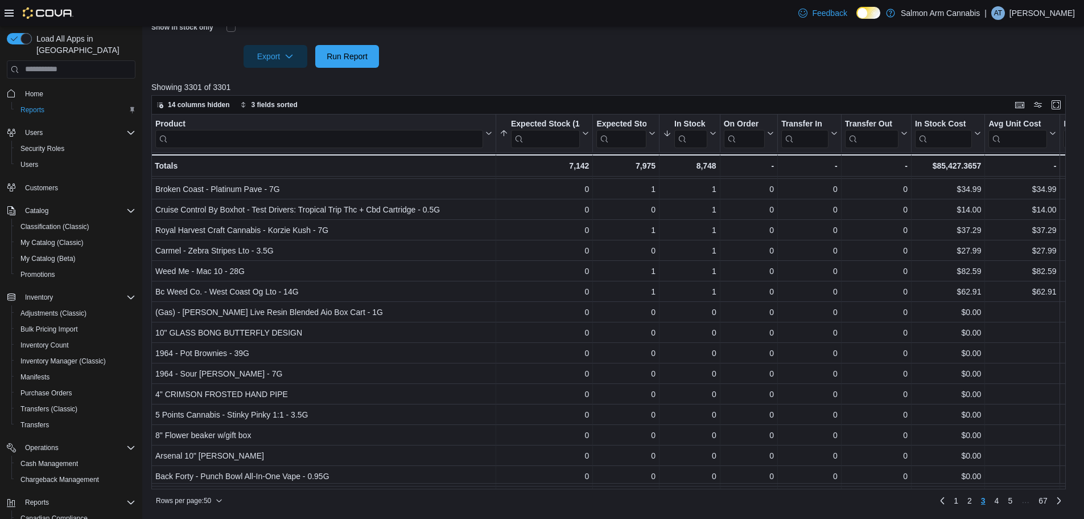
scroll to position [148, 0]
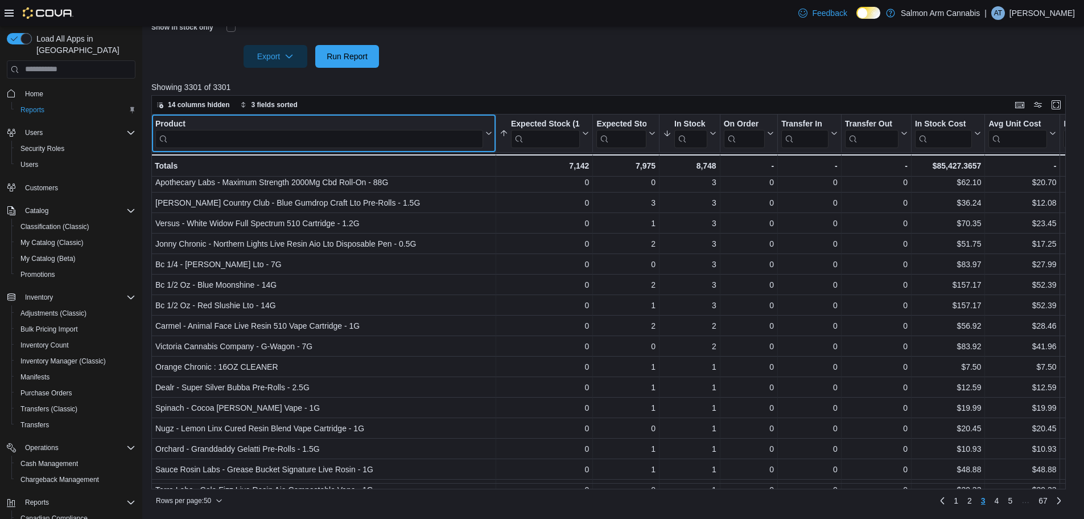
click at [334, 143] on input "search" at bounding box center [319, 138] width 328 height 18
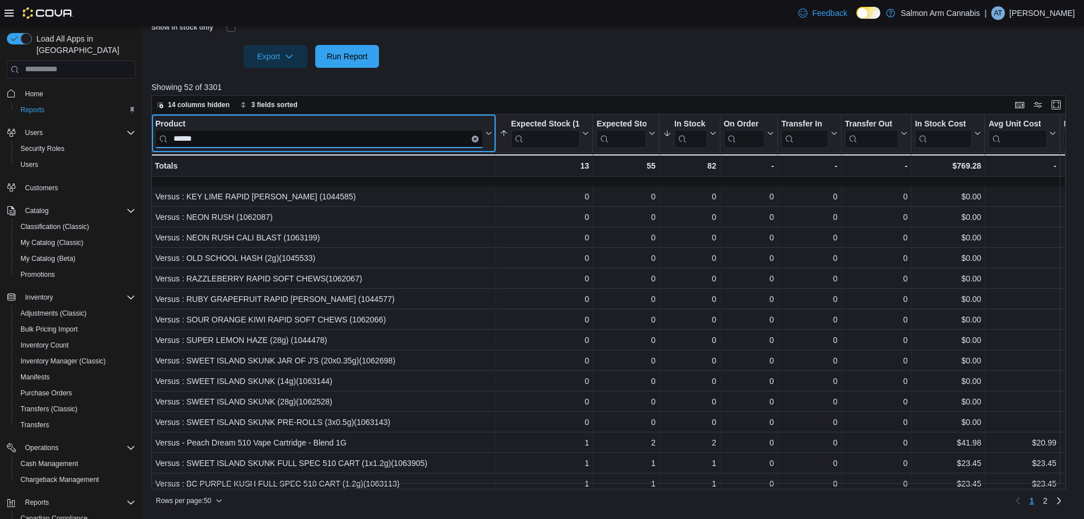
scroll to position [717, 0]
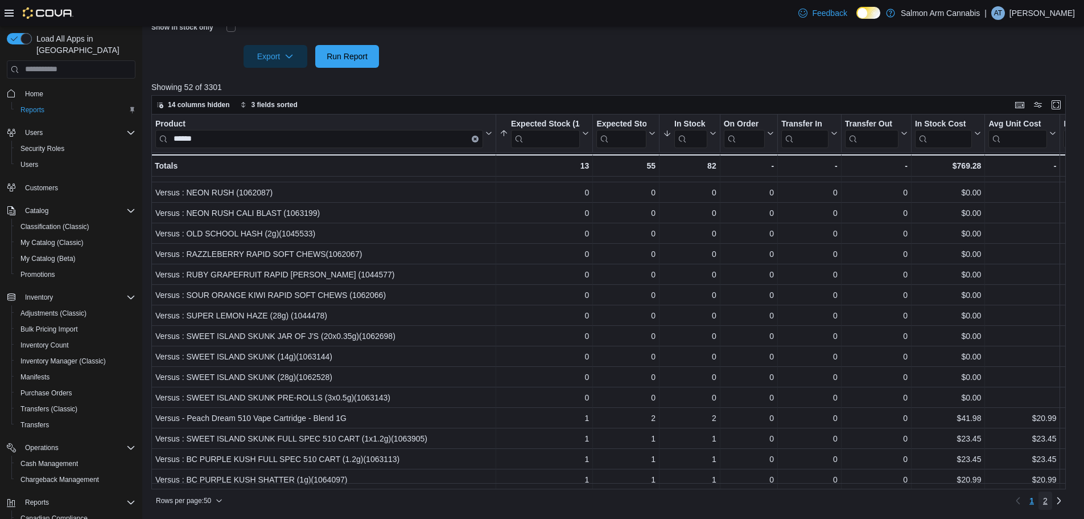
click at [1048, 501] on span "2" at bounding box center [1045, 500] width 5 height 11
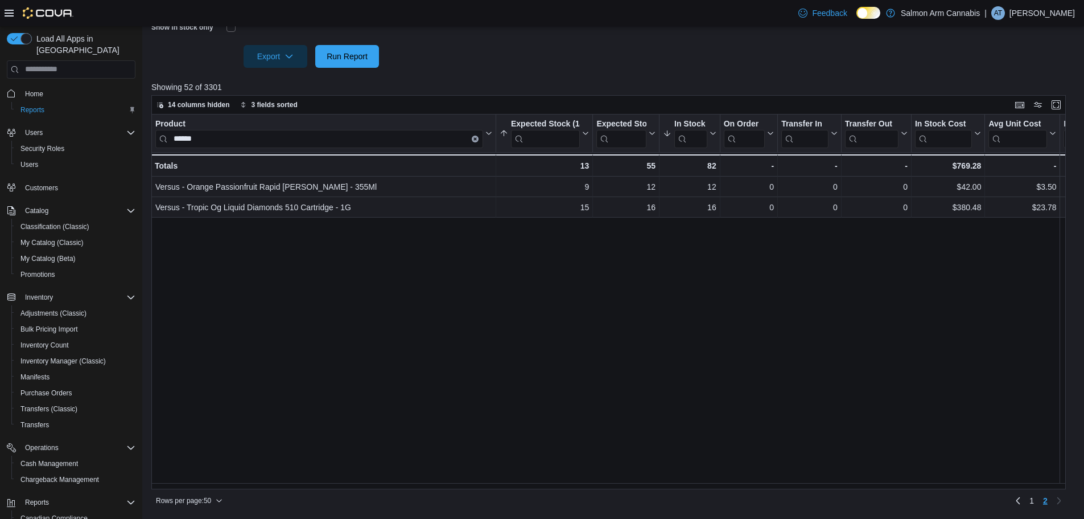
scroll to position [0, 0]
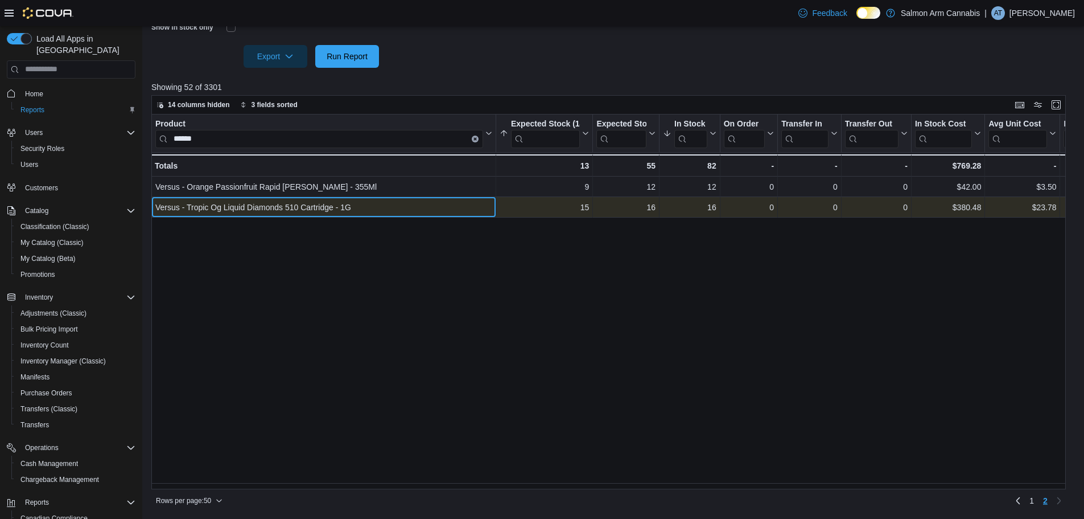
click at [303, 211] on div "Versus - Tropic Og Liquid Diamonds 510 Cartridge - 1G" at bounding box center [323, 207] width 337 height 14
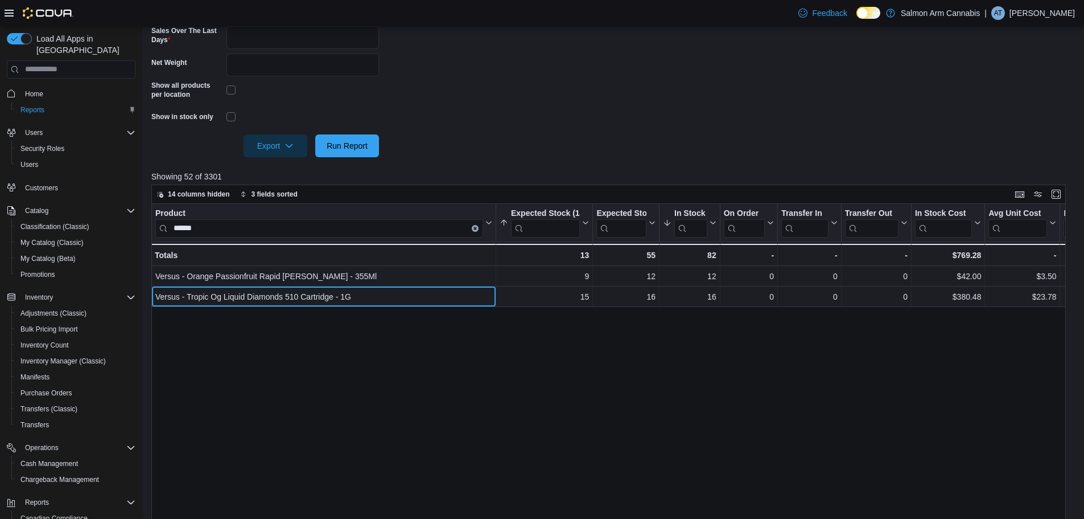
scroll to position [187, 0]
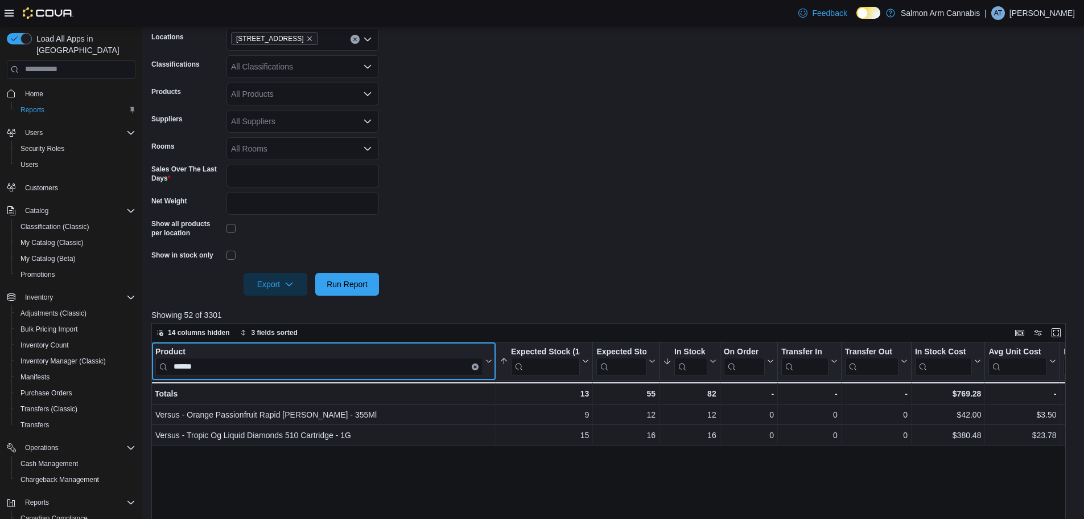
click at [299, 367] on input "******" at bounding box center [319, 366] width 328 height 18
click at [298, 368] on input "******" at bounding box center [319, 366] width 328 height 18
type input "*"
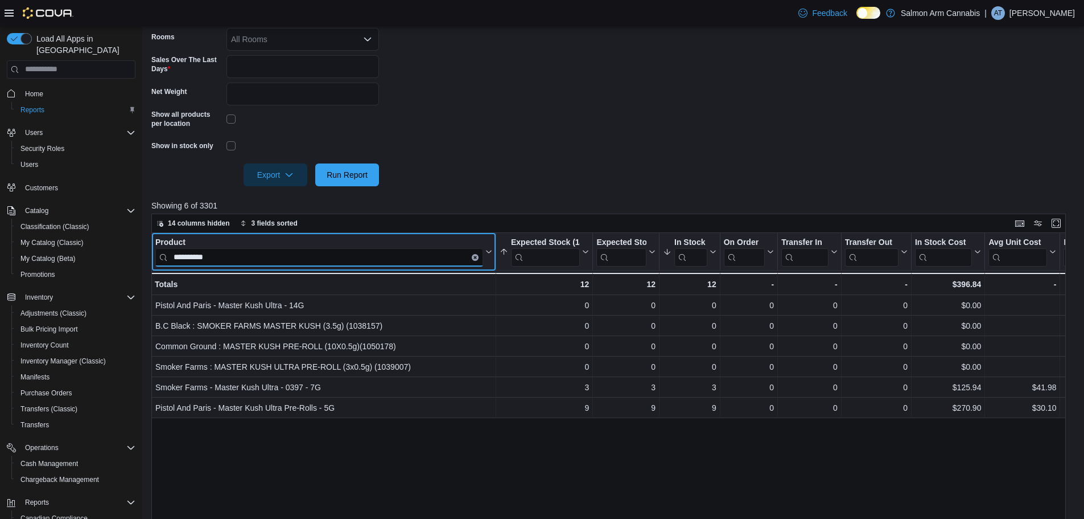
scroll to position [301, 0]
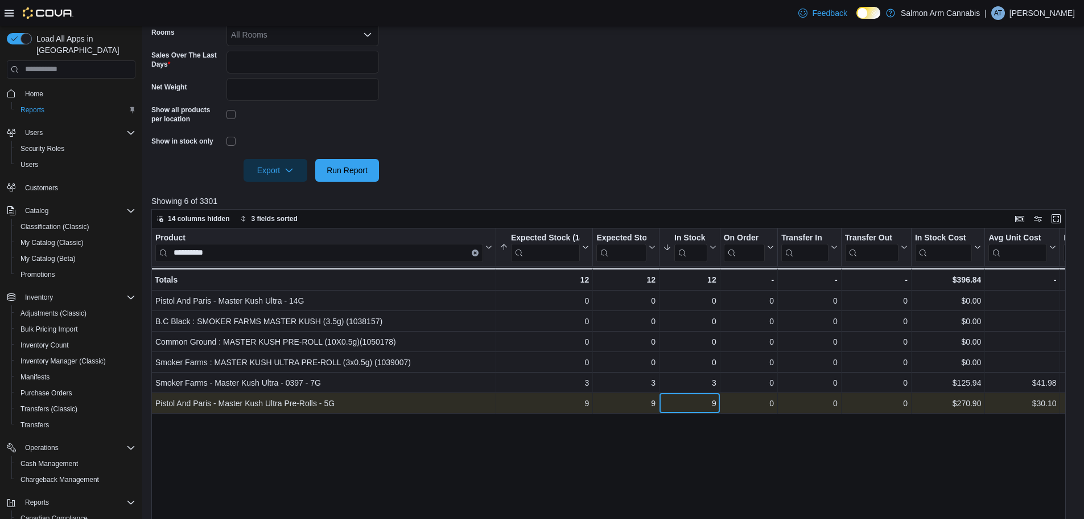
click at [714, 401] on div "9" at bounding box center [690, 403] width 54 height 14
click at [713, 400] on div "9" at bounding box center [690, 403] width 54 height 14
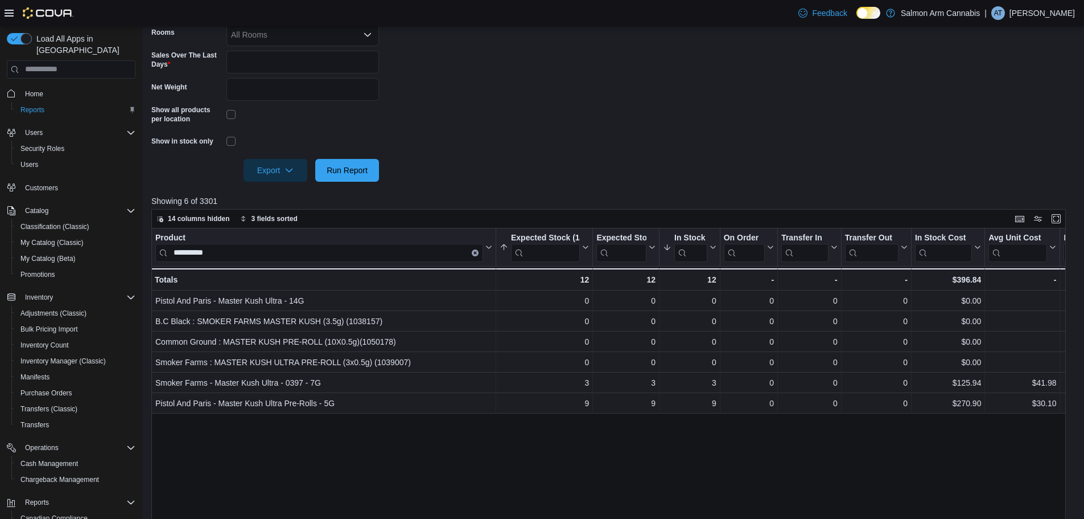
click at [702, 459] on div "**********" at bounding box center [612, 426] width 923 height 396
click at [216, 245] on input "**********" at bounding box center [319, 252] width 328 height 18
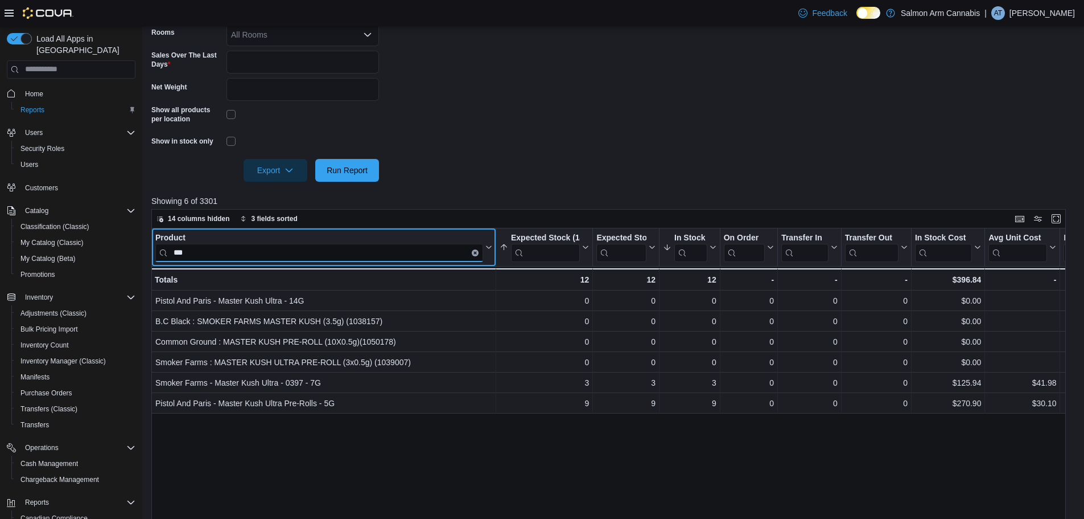
type input "***"
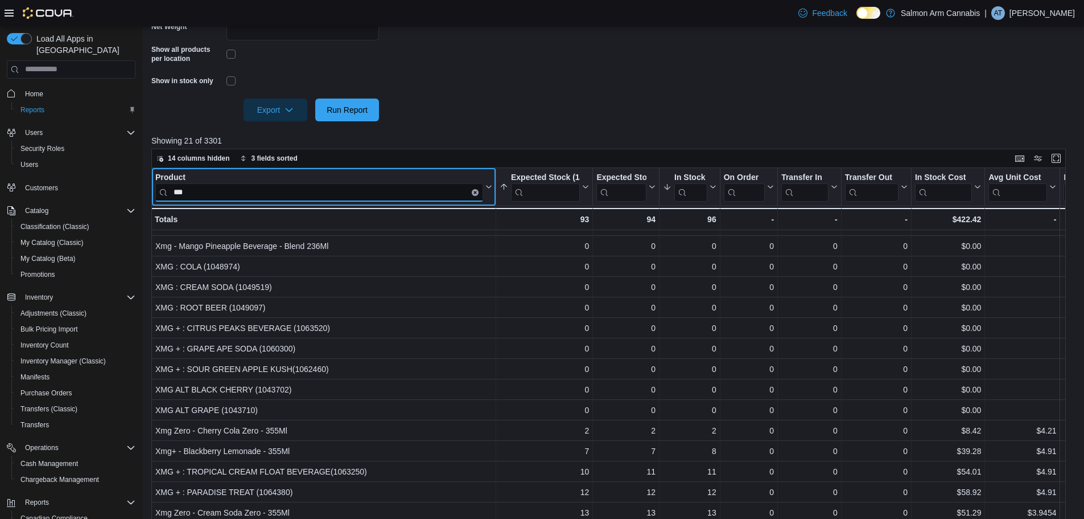
scroll to position [414, 0]
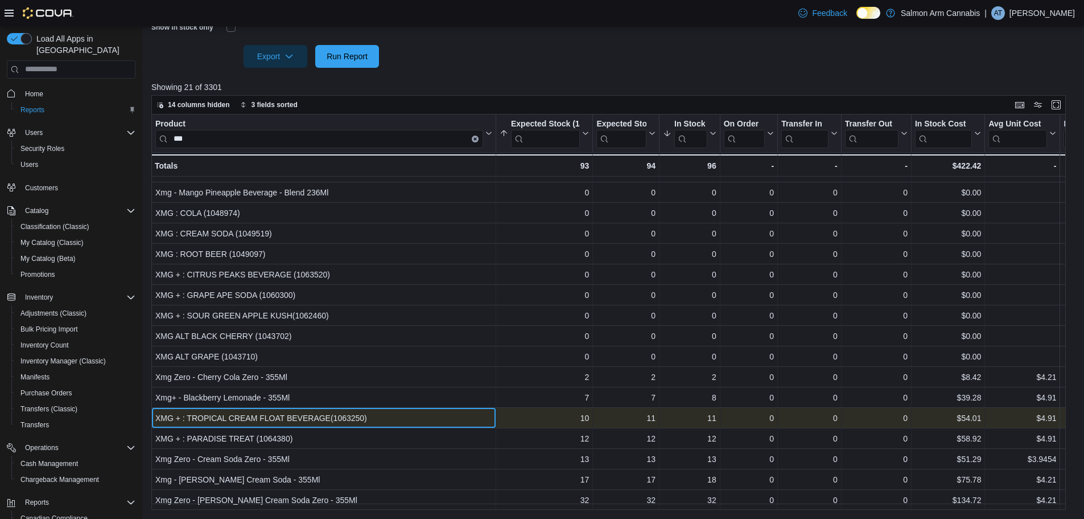
click at [396, 412] on div "XMG + : TROPICAL CREAM FLOAT BEVERAGE(1063250)" at bounding box center [323, 418] width 337 height 14
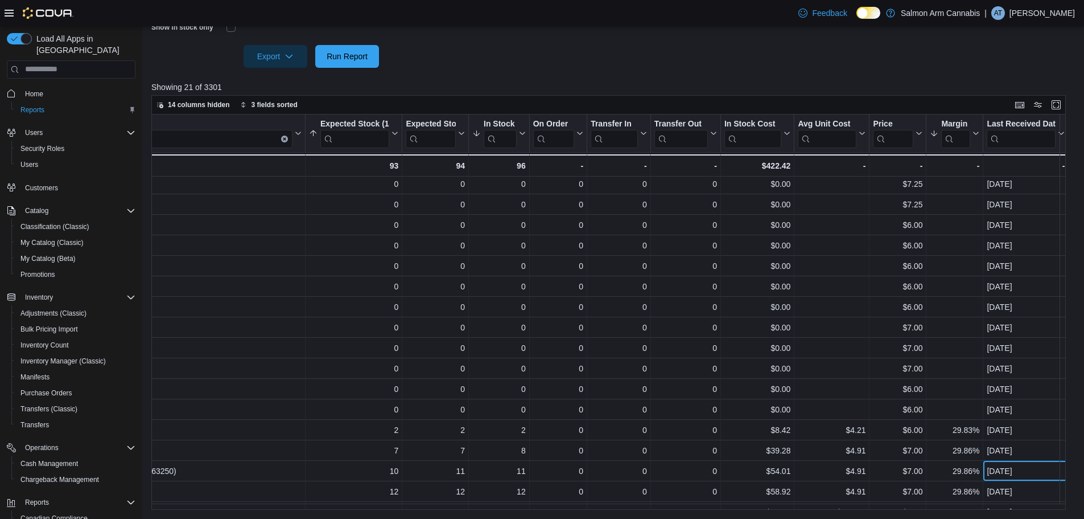
scroll to position [0, 191]
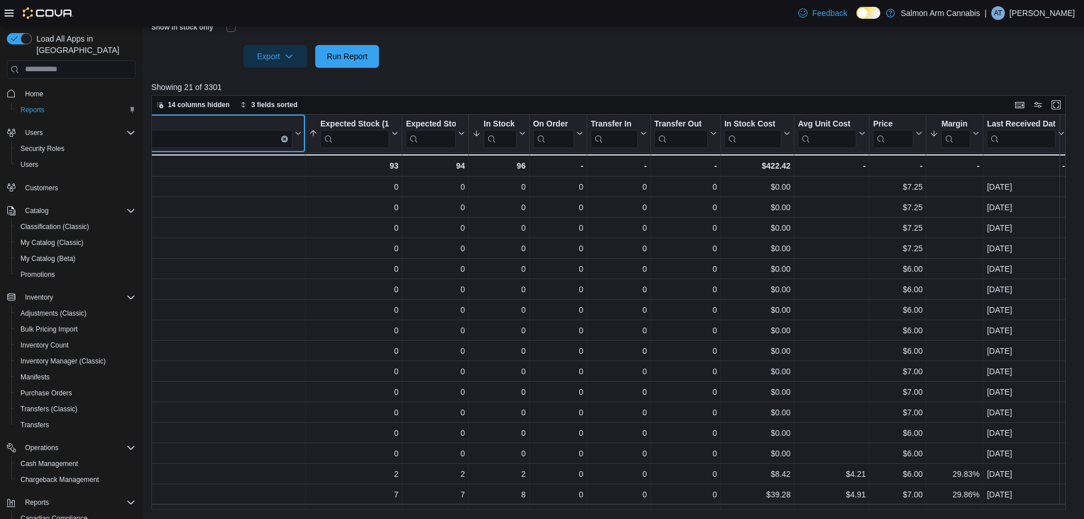
click at [227, 143] on input "***" at bounding box center [129, 138] width 328 height 18
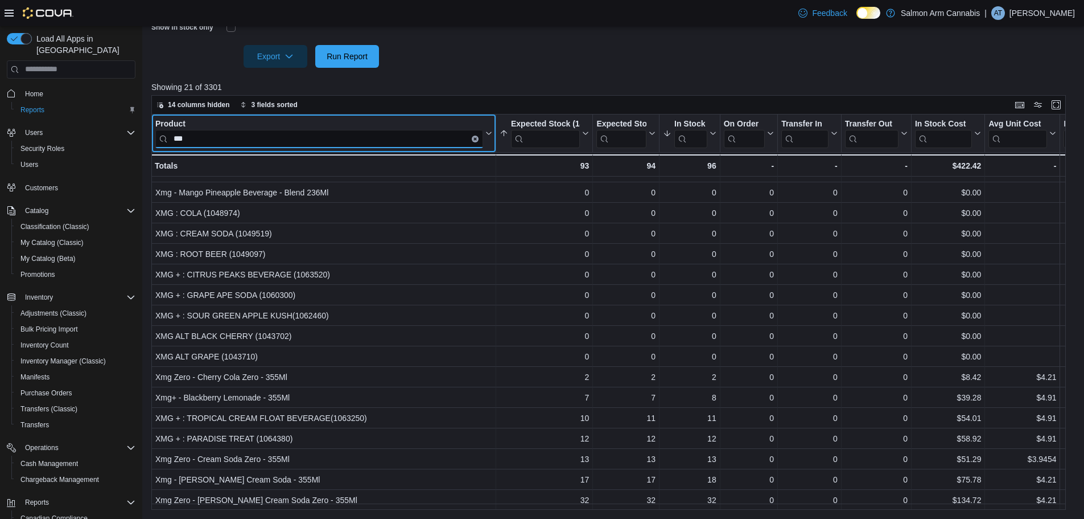
scroll to position [102, 0]
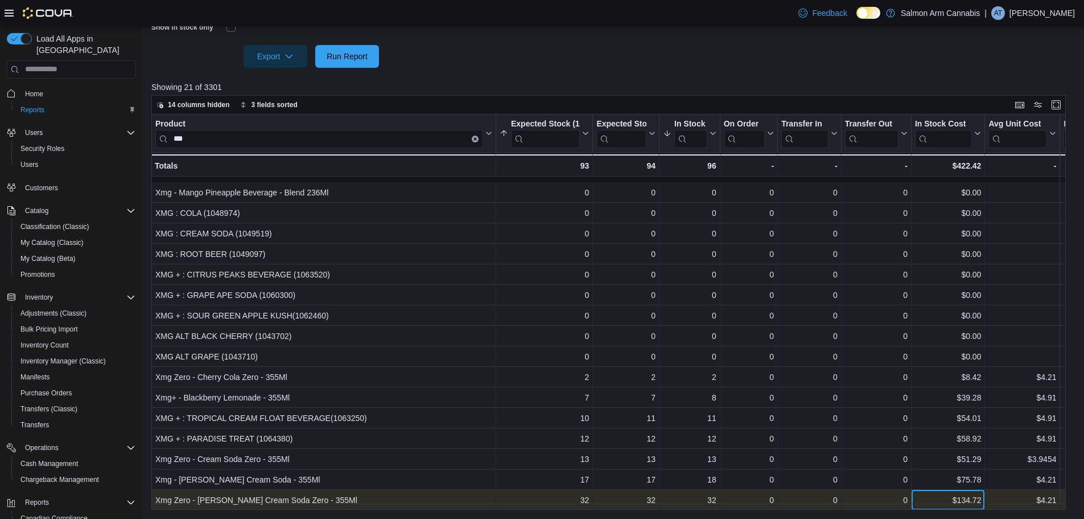
click at [947, 493] on div "$134.72" at bounding box center [948, 500] width 66 height 14
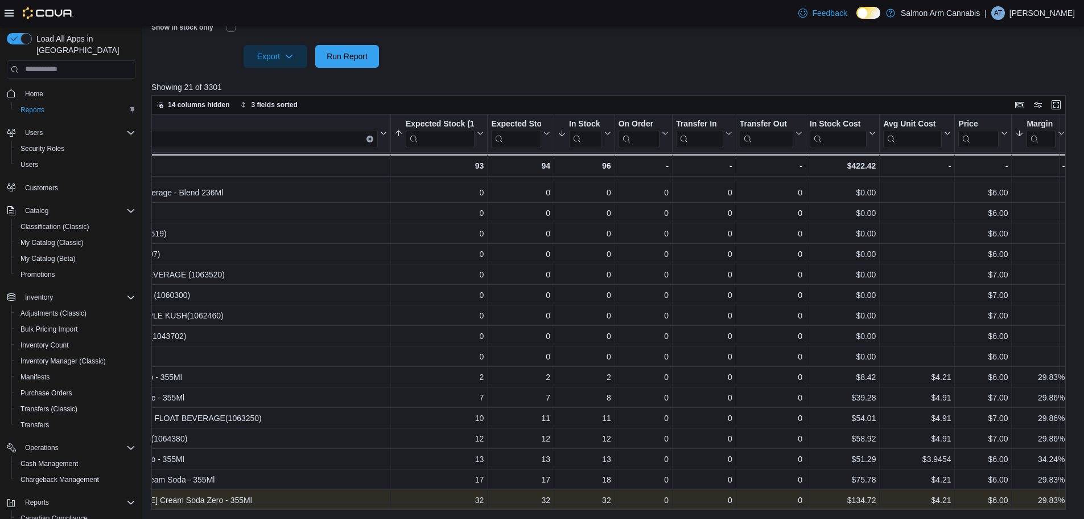
scroll to position [102, 191]
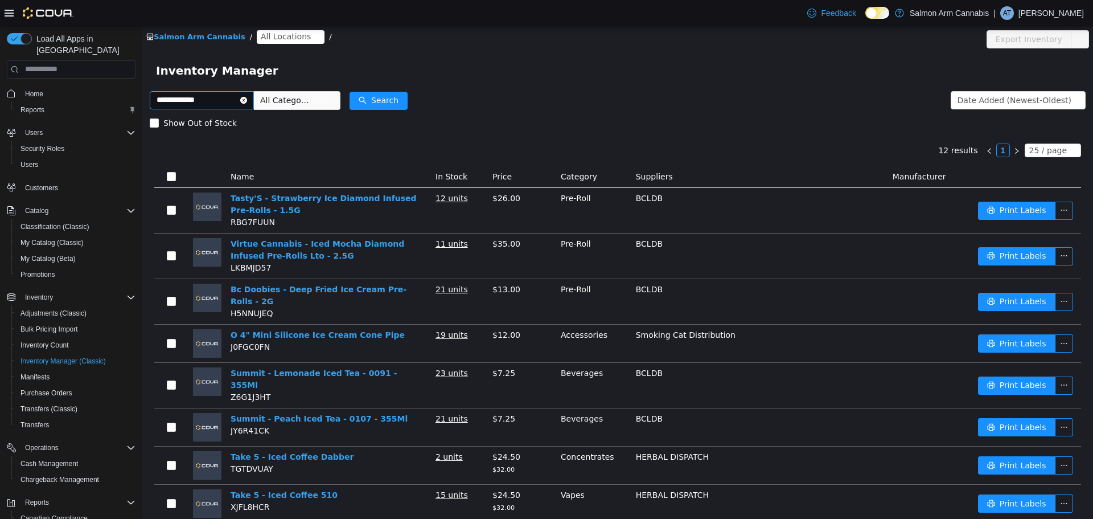
click at [192, 93] on input "**********" at bounding box center [202, 100] width 104 height 18
type input "**********"
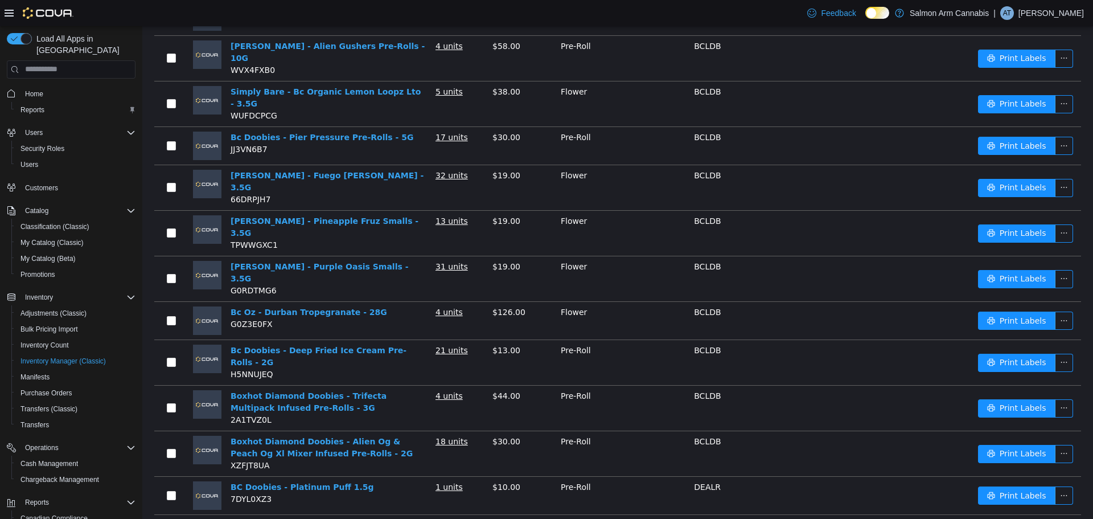
scroll to position [670, 0]
